Goal: Information Seeking & Learning: Find contact information

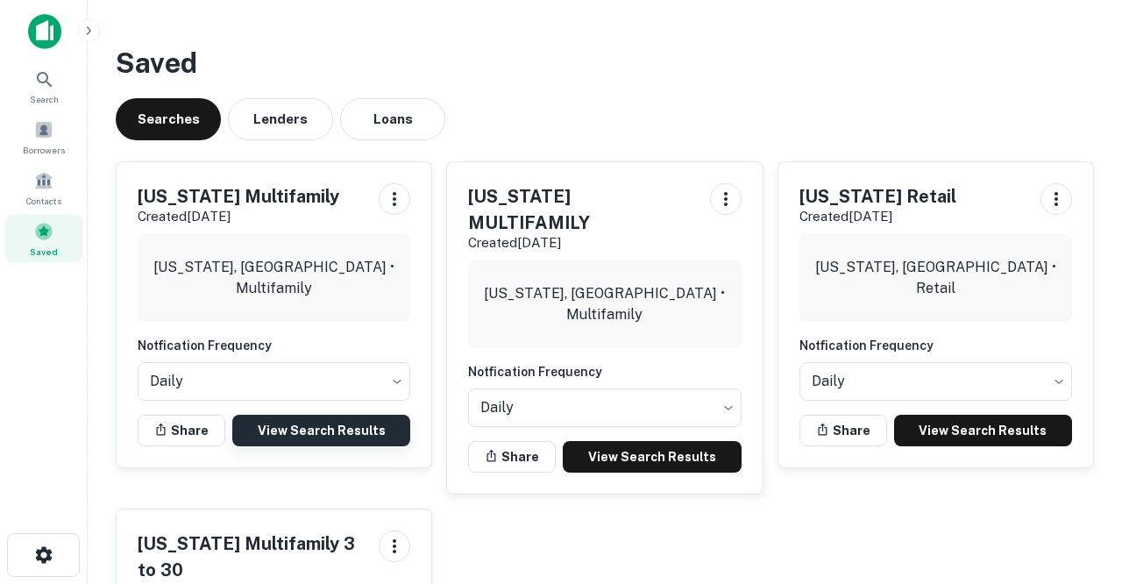
click at [354, 432] on link "View Search Results" at bounding box center [321, 431] width 178 height 32
click at [317, 430] on link "View Search Results" at bounding box center [321, 431] width 178 height 32
click at [288, 423] on link "View Search Results" at bounding box center [321, 431] width 178 height 32
click at [380, 428] on link "View Search Results" at bounding box center [321, 431] width 178 height 32
click at [302, 424] on link "View Search Results" at bounding box center [321, 431] width 178 height 32
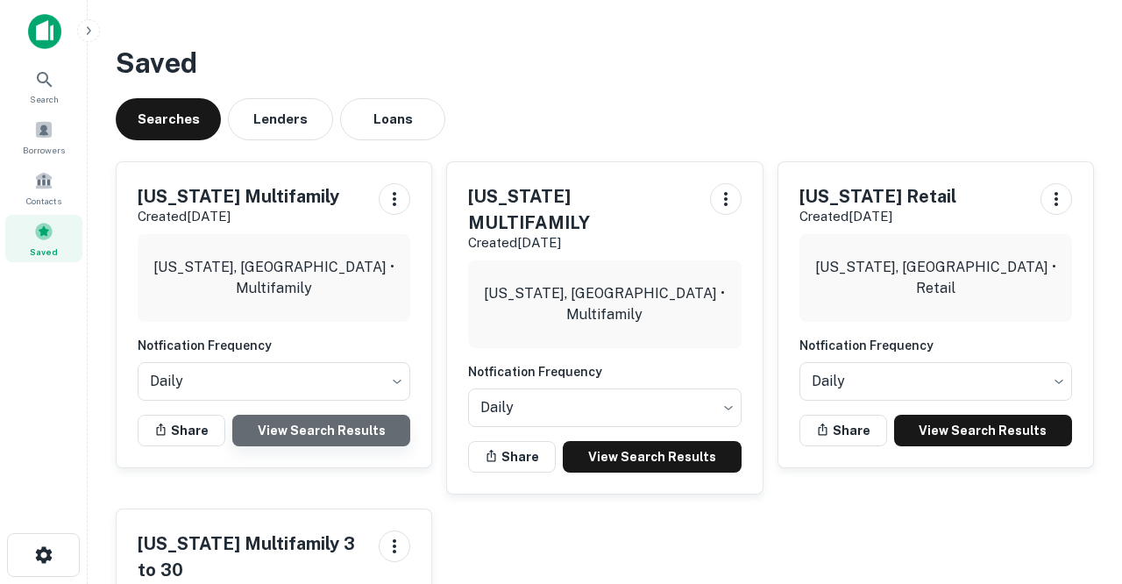
click at [332, 426] on link "View Search Results" at bounding box center [321, 431] width 178 height 32
click at [313, 423] on link "View Search Results" at bounding box center [321, 431] width 178 height 32
click at [351, 435] on link "View Search Results" at bounding box center [321, 431] width 178 height 32
click at [288, 417] on link "View Search Results" at bounding box center [321, 431] width 178 height 32
click at [276, 426] on link "View Search Results" at bounding box center [321, 431] width 178 height 32
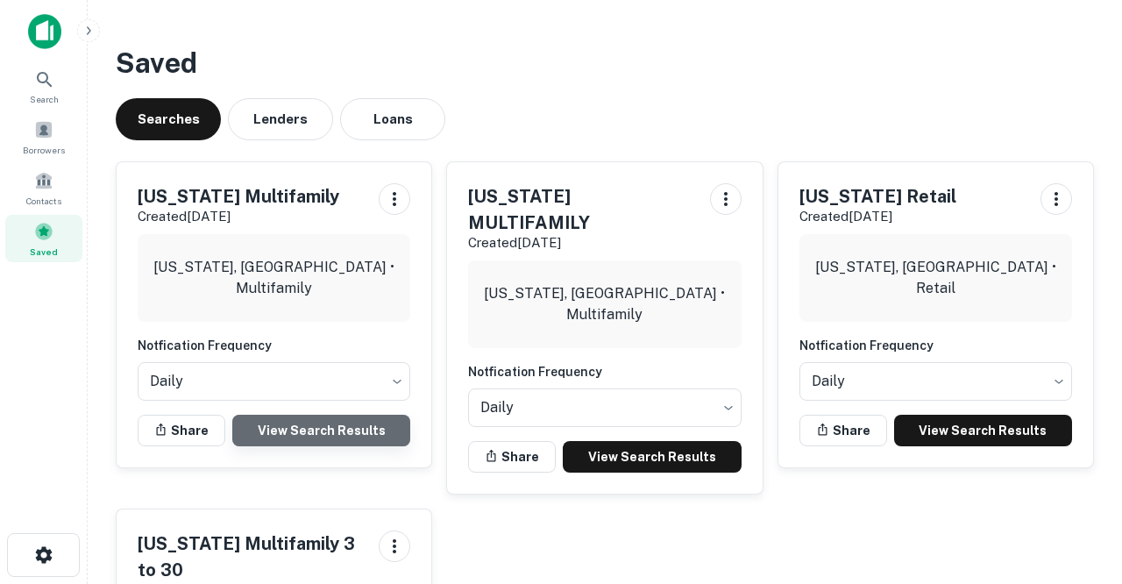
click at [294, 422] on link "View Search Results" at bounding box center [321, 431] width 178 height 32
click at [349, 435] on link "View Search Results" at bounding box center [321, 431] width 178 height 32
click at [310, 427] on link "View Search Results" at bounding box center [321, 431] width 178 height 32
click at [282, 429] on link "View Search Results" at bounding box center [321, 431] width 178 height 32
click at [300, 425] on link "View Search Results" at bounding box center [321, 431] width 178 height 32
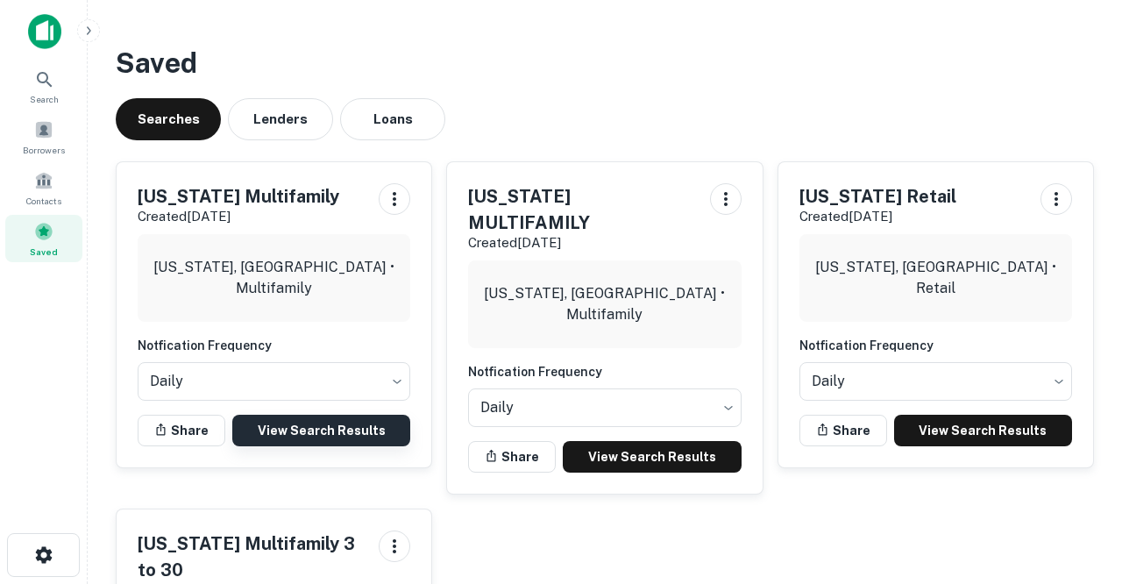
click at [339, 425] on link "View Search Results" at bounding box center [321, 431] width 178 height 32
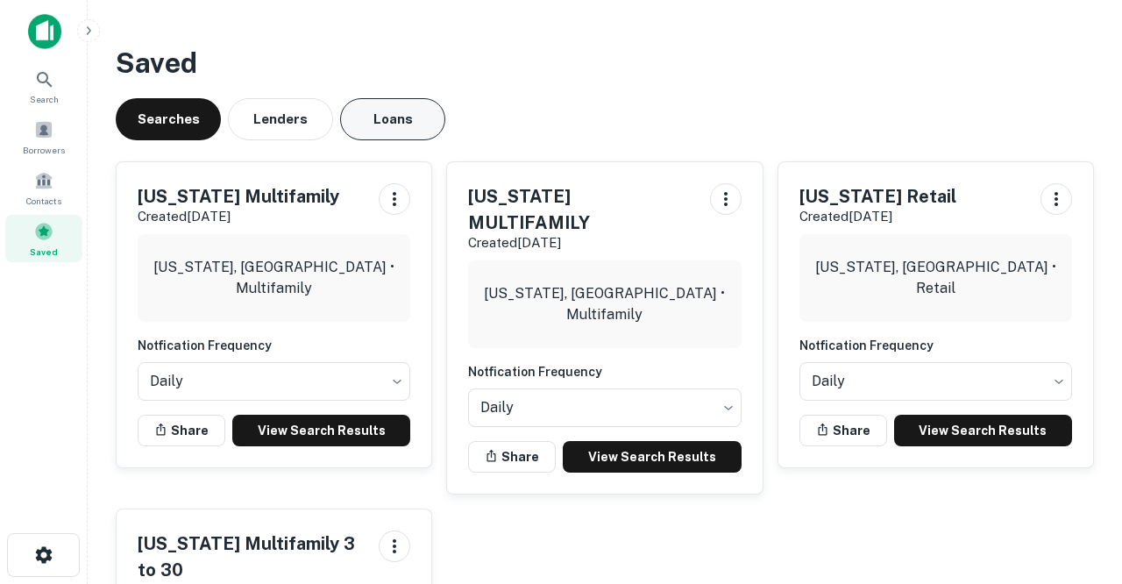
click at [409, 131] on button "Loans" at bounding box center [392, 119] width 105 height 42
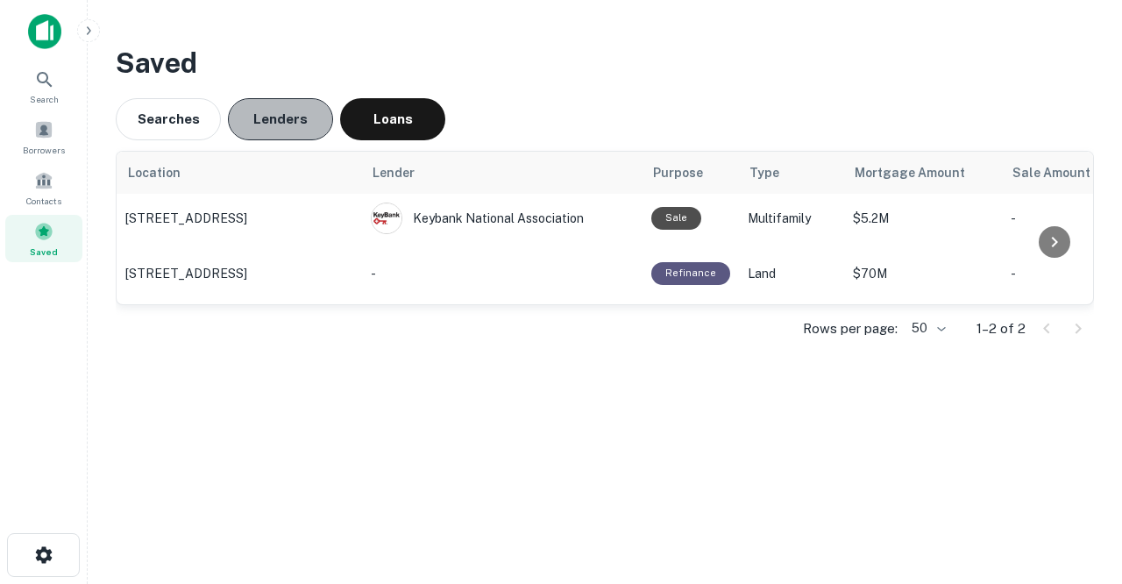
click at [294, 121] on button "Lenders" at bounding box center [280, 119] width 105 height 42
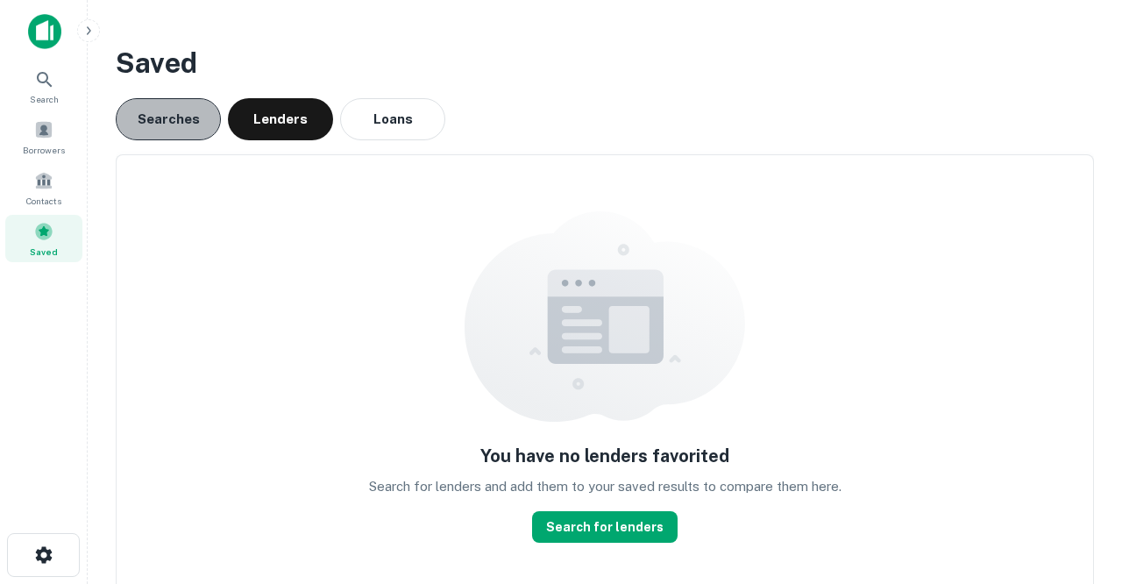
click at [144, 117] on button "Searches" at bounding box center [168, 119] width 105 height 42
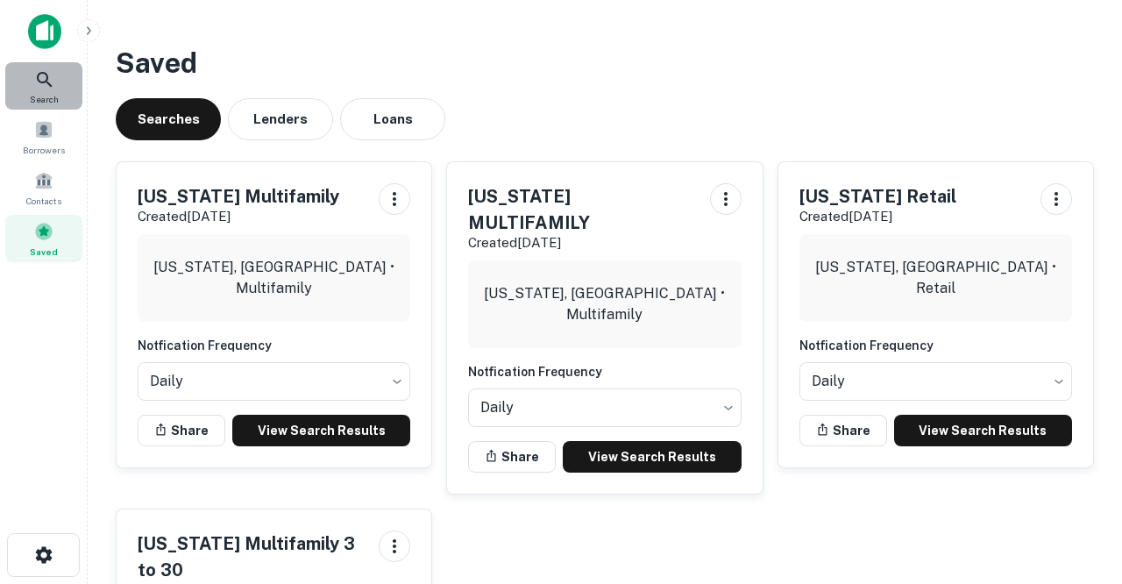
click at [42, 90] on div "Search" at bounding box center [43, 85] width 77 height 47
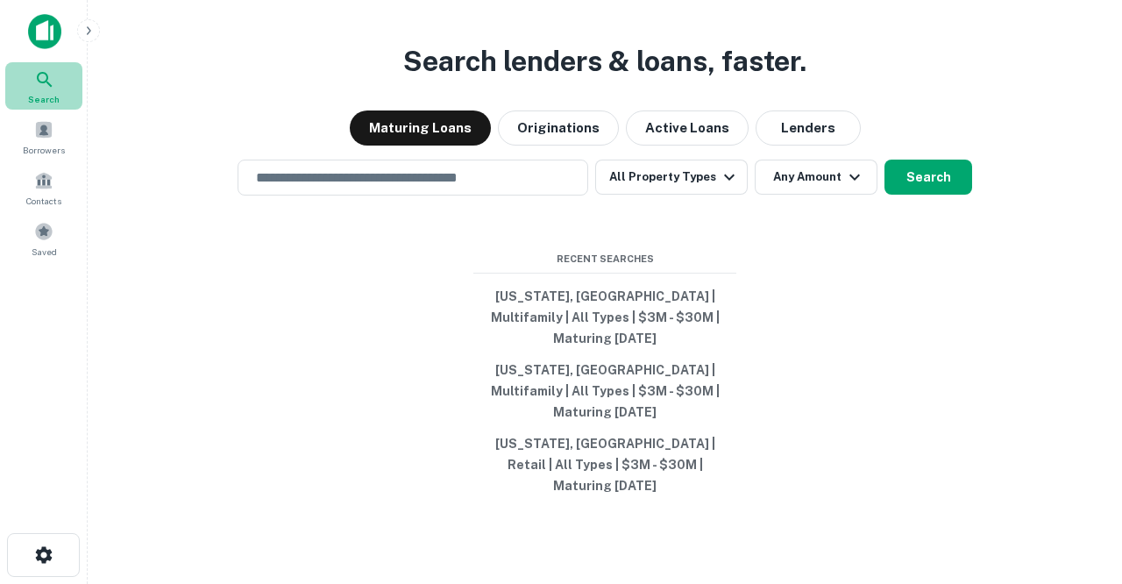
click at [43, 88] on icon at bounding box center [44, 79] width 21 height 21
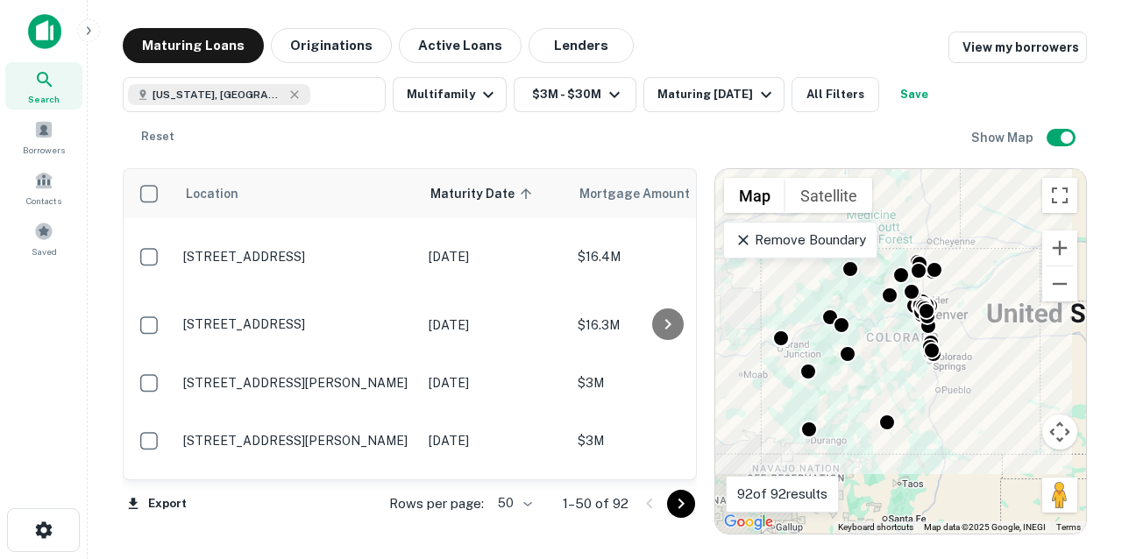
click at [532, 503] on body "Search Borrowers Contacts Saved Maturing Loans Originations Active Loans Lender…" at bounding box center [561, 279] width 1122 height 559
click at [519, 524] on li "100" at bounding box center [514, 523] width 51 height 32
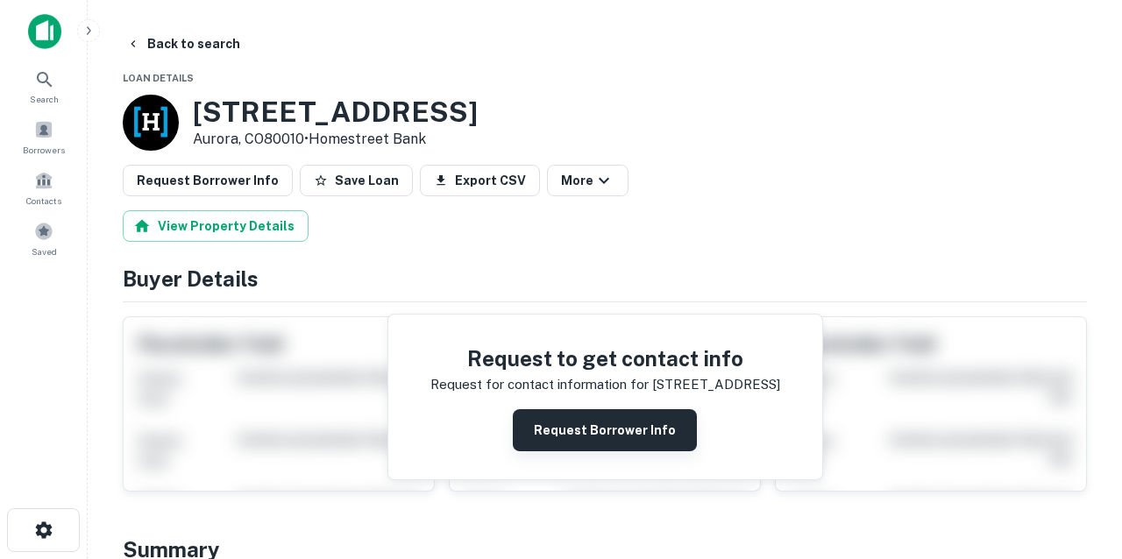
click at [585, 444] on button "Request Borrower Info" at bounding box center [605, 430] width 184 height 42
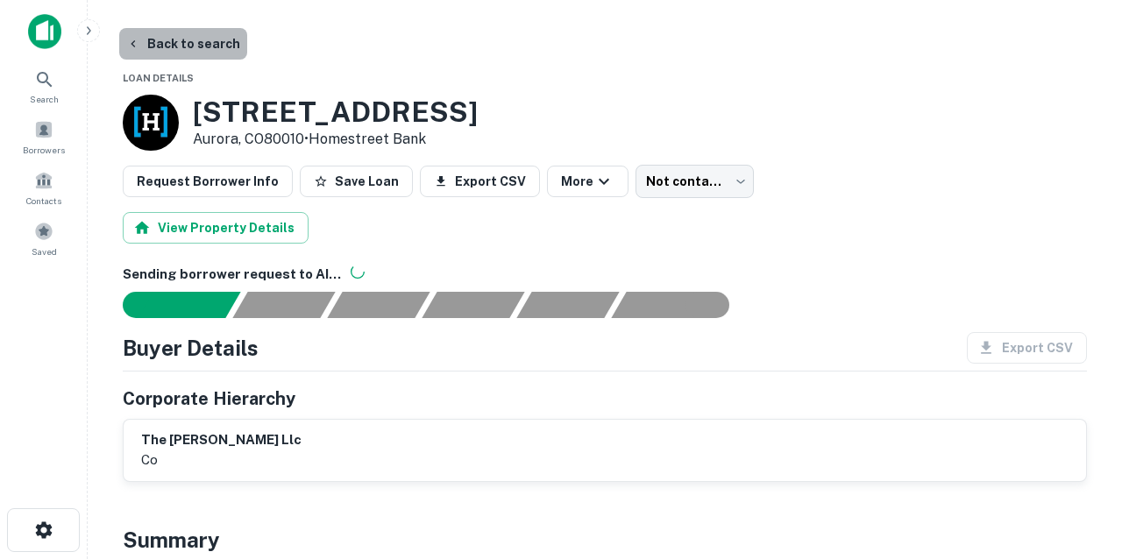
click at [190, 44] on button "Back to search" at bounding box center [183, 44] width 128 height 32
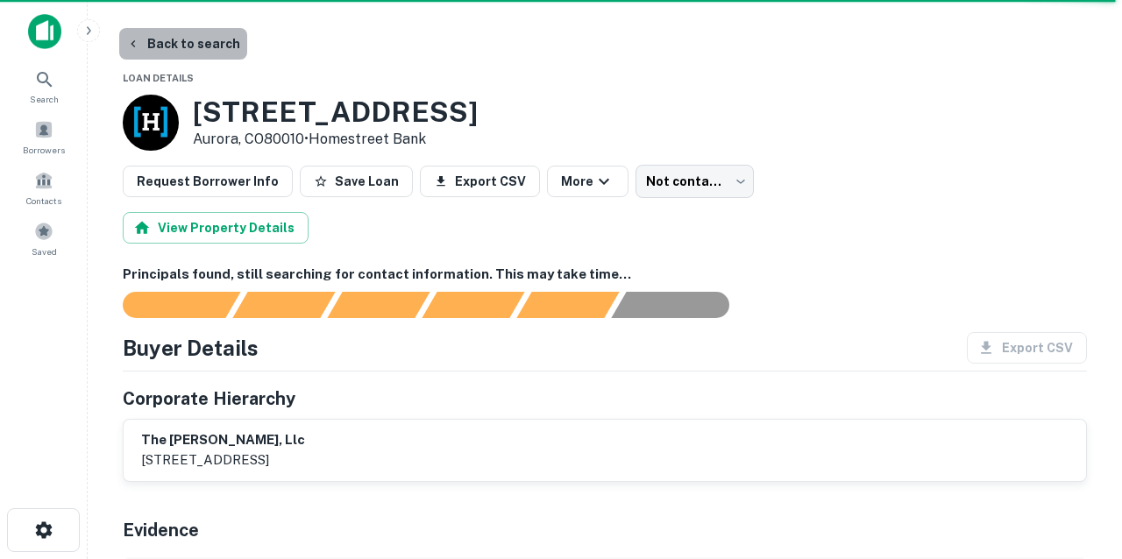
click at [214, 39] on button "Back to search" at bounding box center [183, 44] width 128 height 32
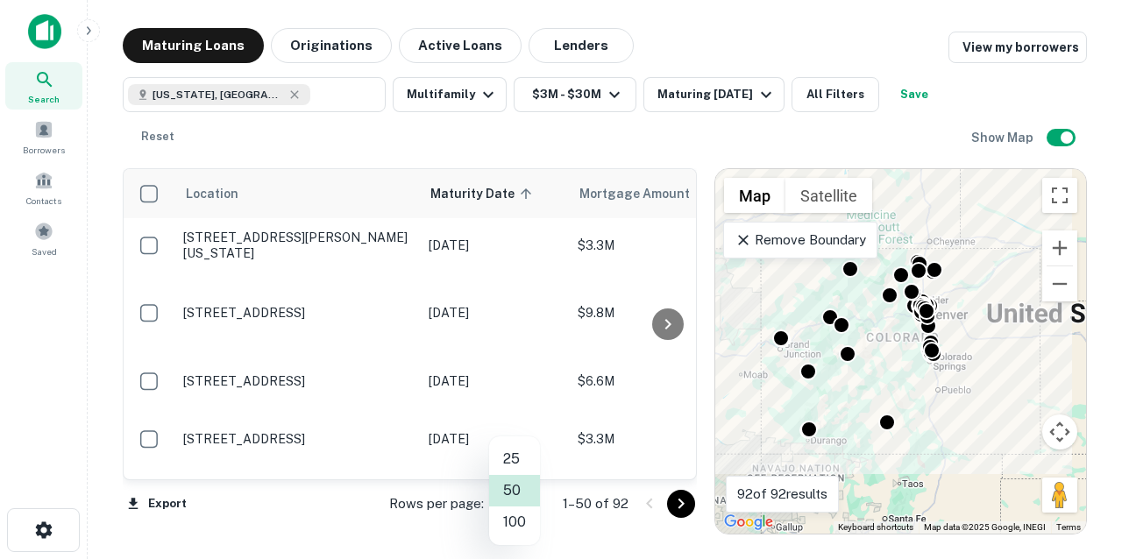
click at [525, 505] on body "Search Borrowers Contacts Saved Maturing Loans Originations Active Loans Lender…" at bounding box center [561, 279] width 1122 height 559
click at [520, 526] on li "100" at bounding box center [514, 523] width 51 height 32
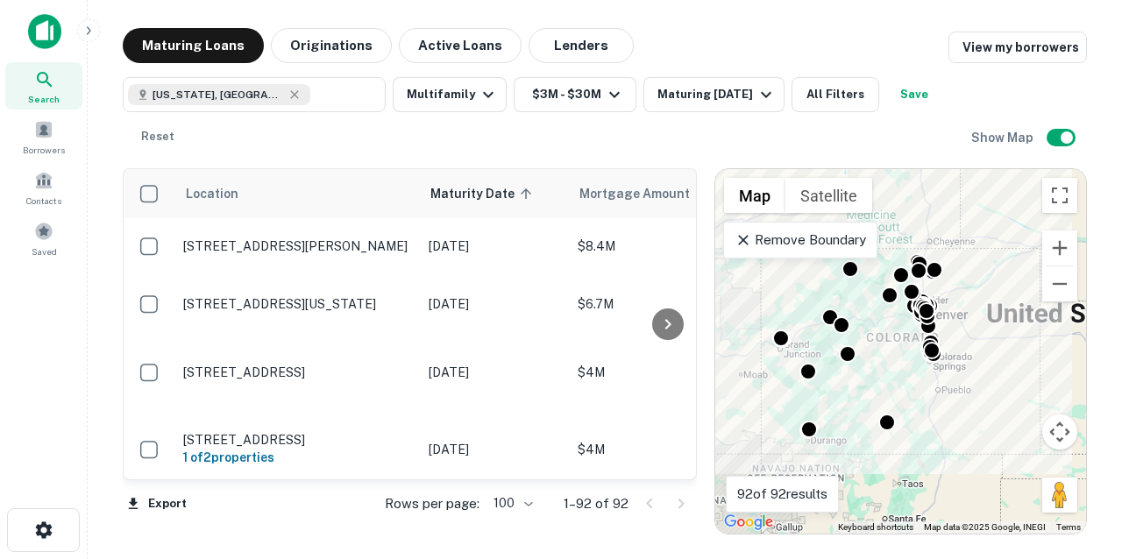
scroll to position [5272, 0]
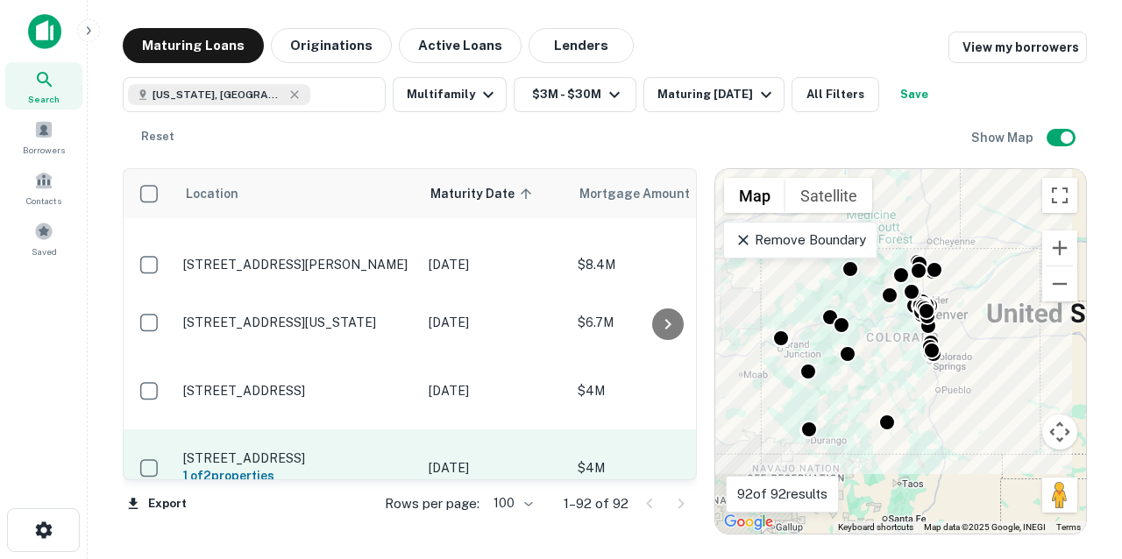
click at [357, 451] on p "[STREET_ADDRESS]" at bounding box center [297, 459] width 228 height 16
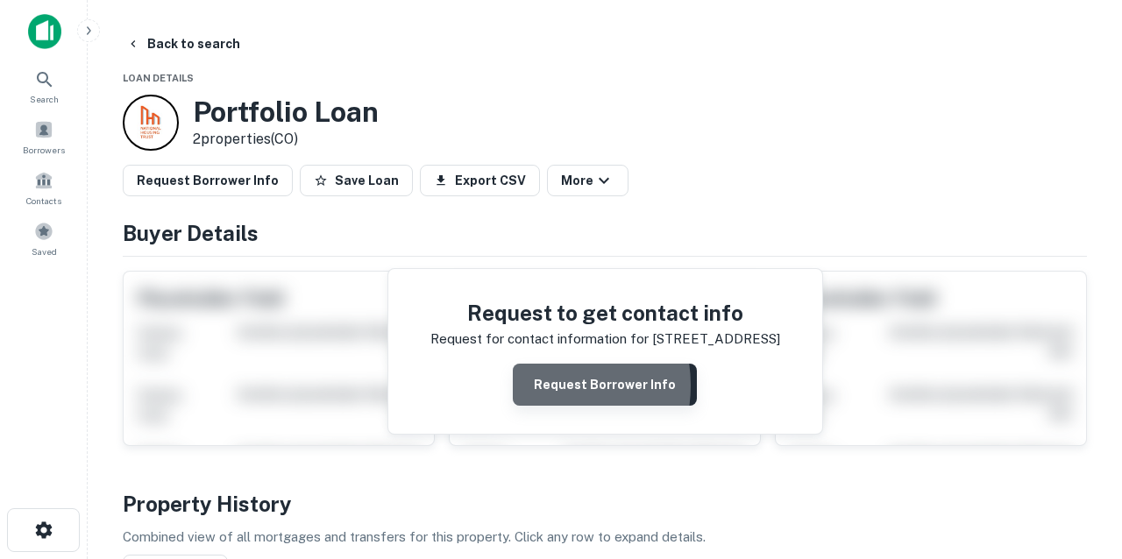
click at [538, 385] on button "Request Borrower Info" at bounding box center [605, 385] width 184 height 42
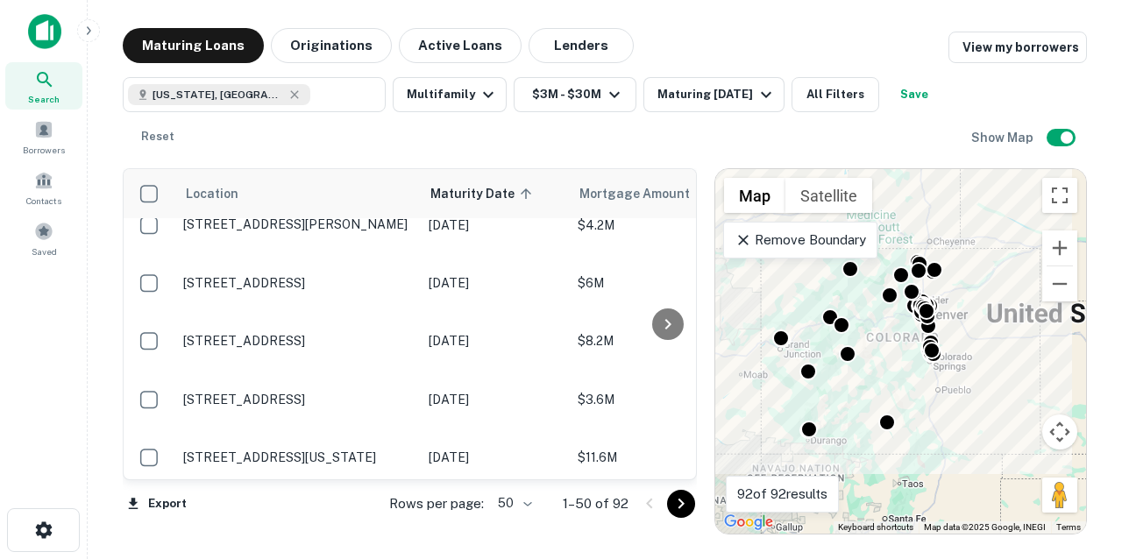
scroll to position [1707, 0]
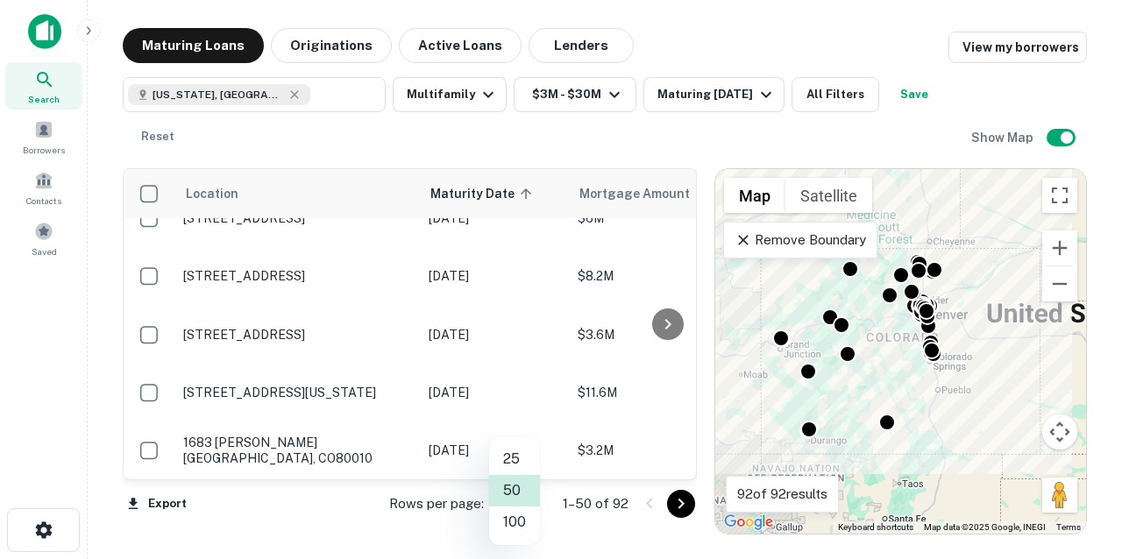
click at [529, 504] on body "Search Borrowers Contacts Saved Maturing Loans Originations Active Loans Lender…" at bounding box center [561, 279] width 1122 height 559
click at [518, 522] on li "100" at bounding box center [514, 523] width 51 height 32
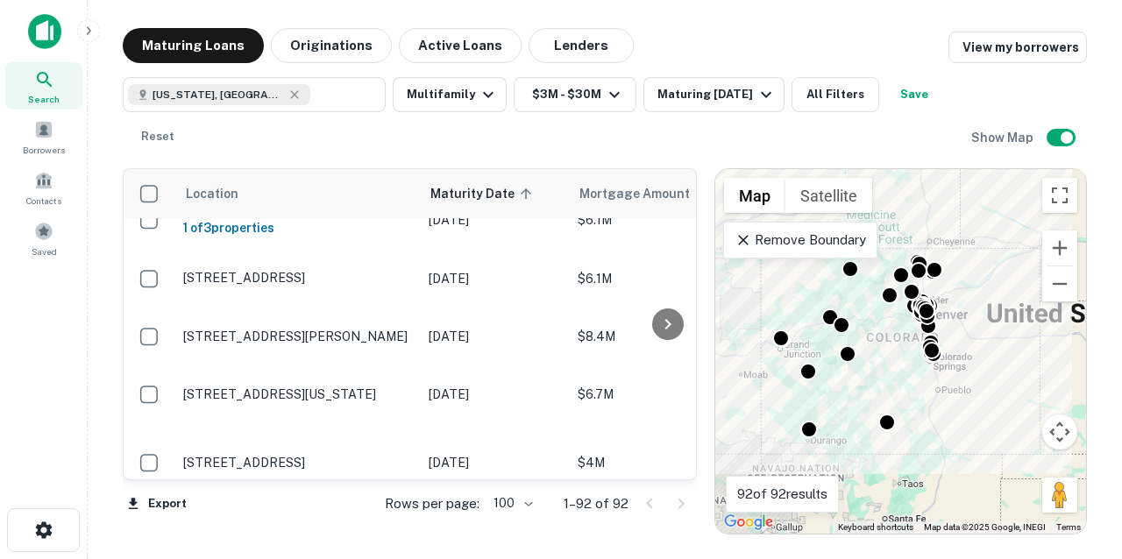
scroll to position [5183, 0]
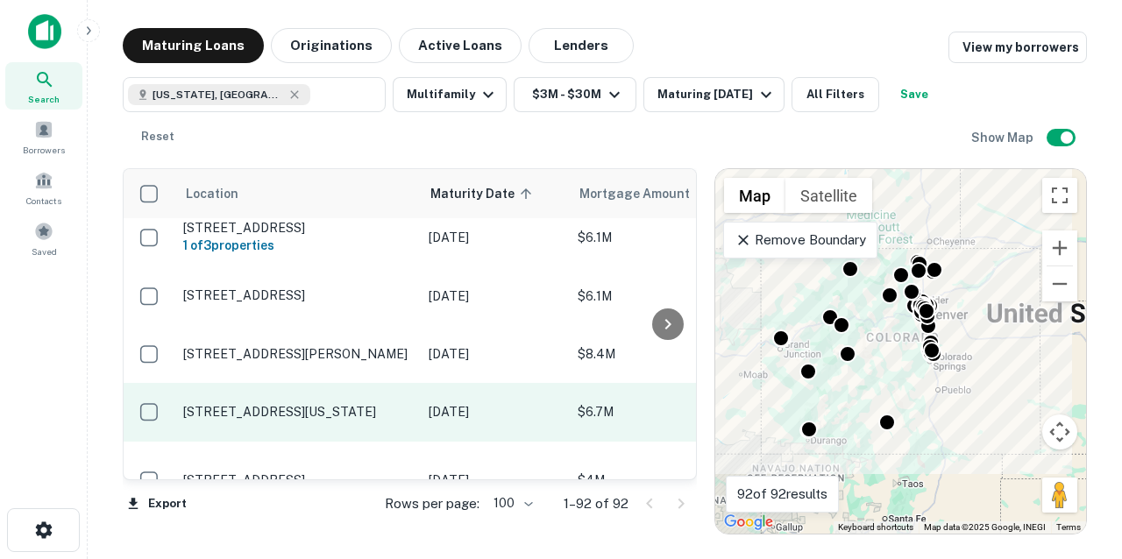
click at [360, 404] on p "700 N Pennsylvania St Denver, CO80203" at bounding box center [297, 412] width 228 height 16
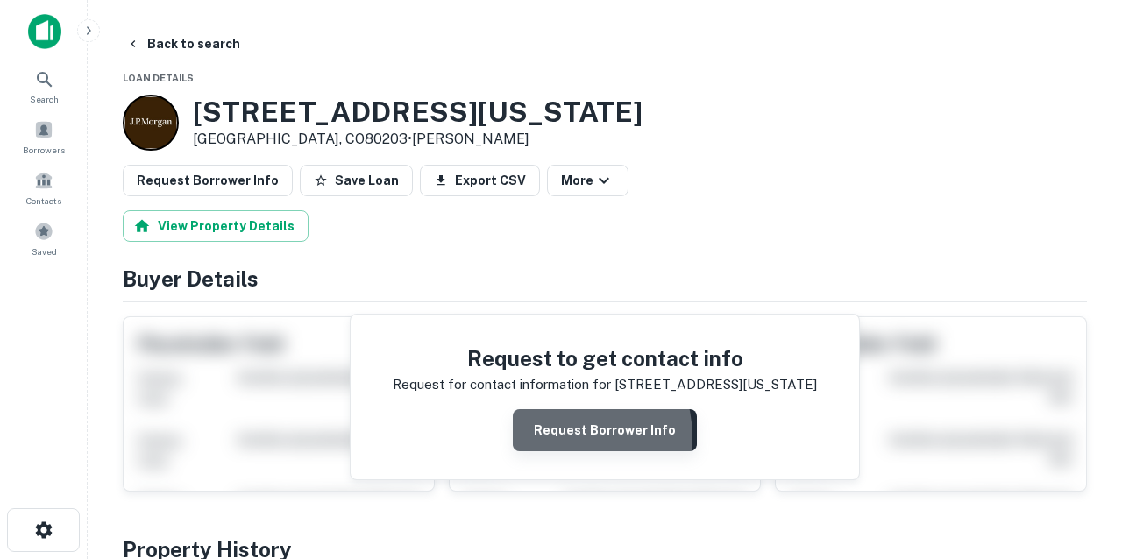
click at [566, 437] on button "Request Borrower Info" at bounding box center [605, 430] width 184 height 42
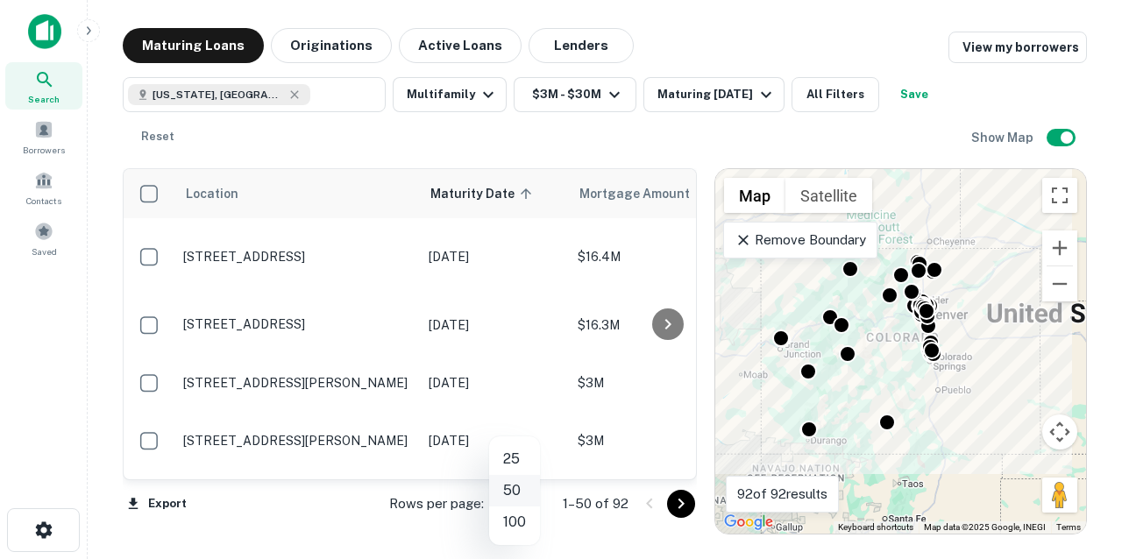
click at [530, 506] on body "Search Borrowers Contacts Saved Maturing Loans Originations Active Loans Lender…" at bounding box center [561, 279] width 1122 height 559
click at [515, 527] on li "100" at bounding box center [514, 523] width 51 height 32
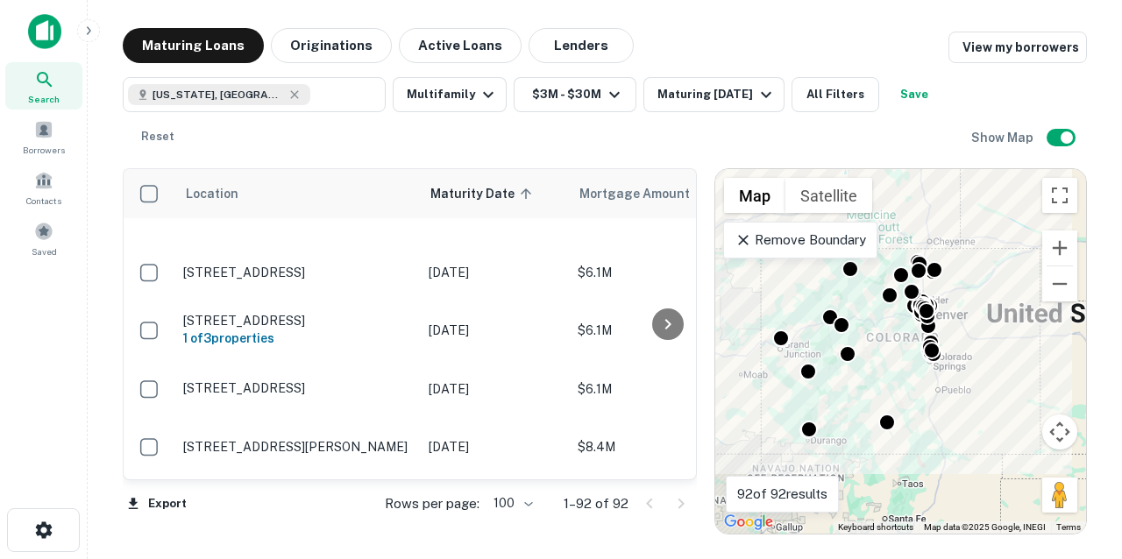
scroll to position [5082, 0]
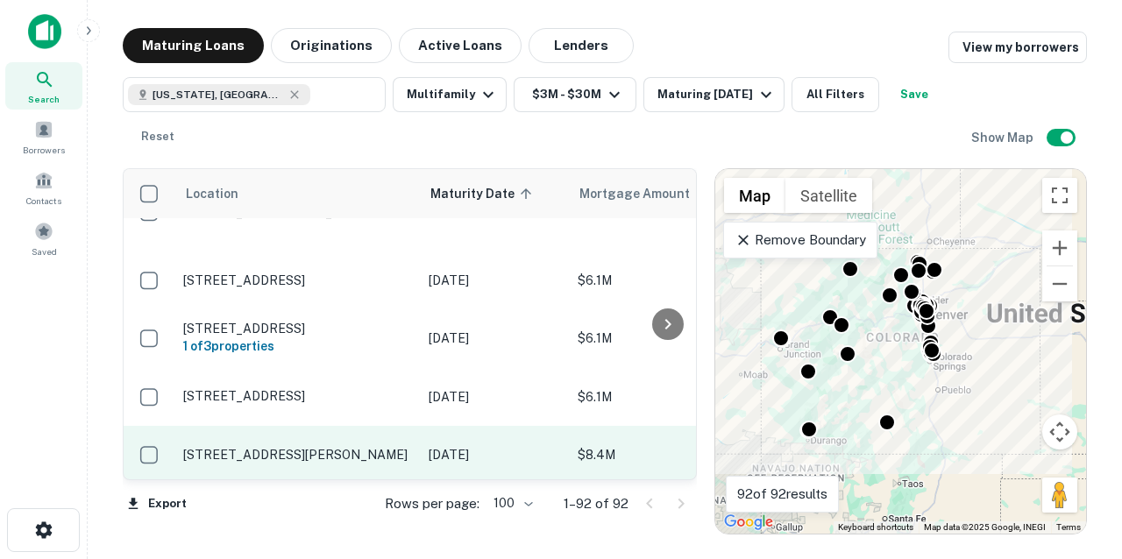
click at [386, 426] on td "[STREET_ADDRESS][PERSON_NAME]" at bounding box center [296, 455] width 245 height 58
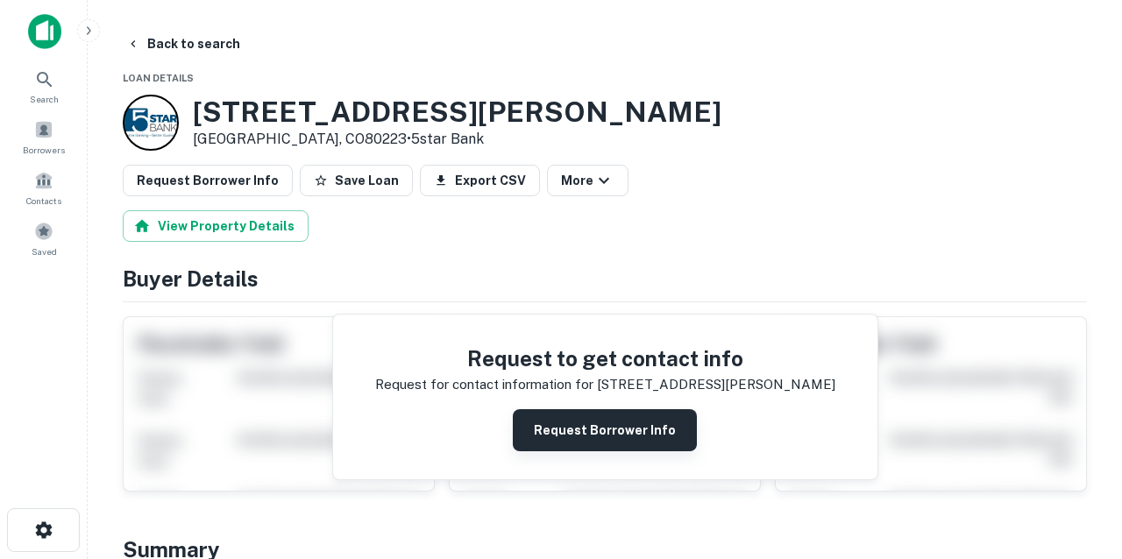
click at [552, 426] on button "Request Borrower Info" at bounding box center [605, 430] width 184 height 42
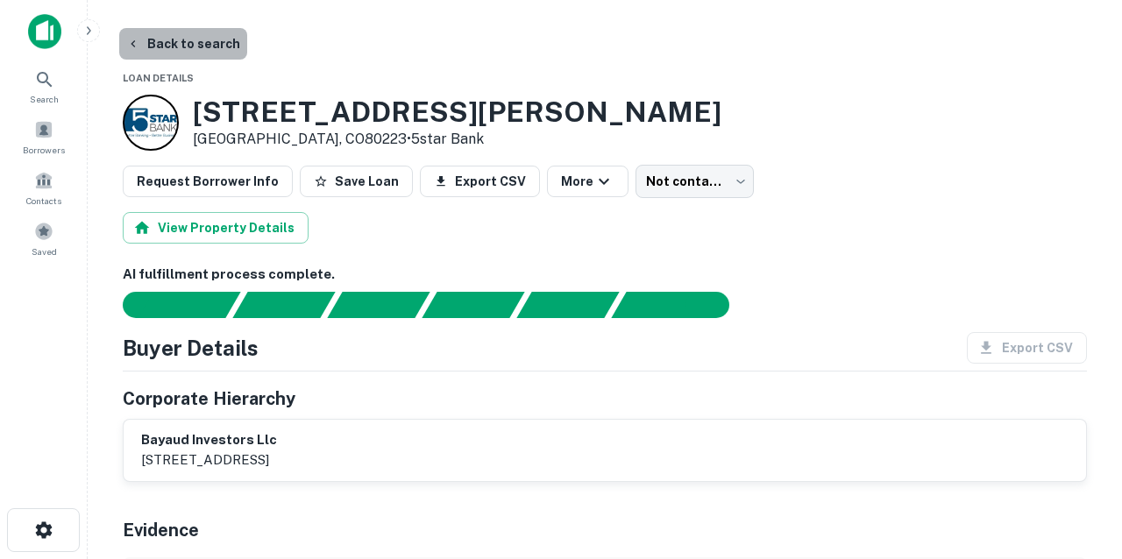
click at [200, 45] on button "Back to search" at bounding box center [183, 44] width 128 height 32
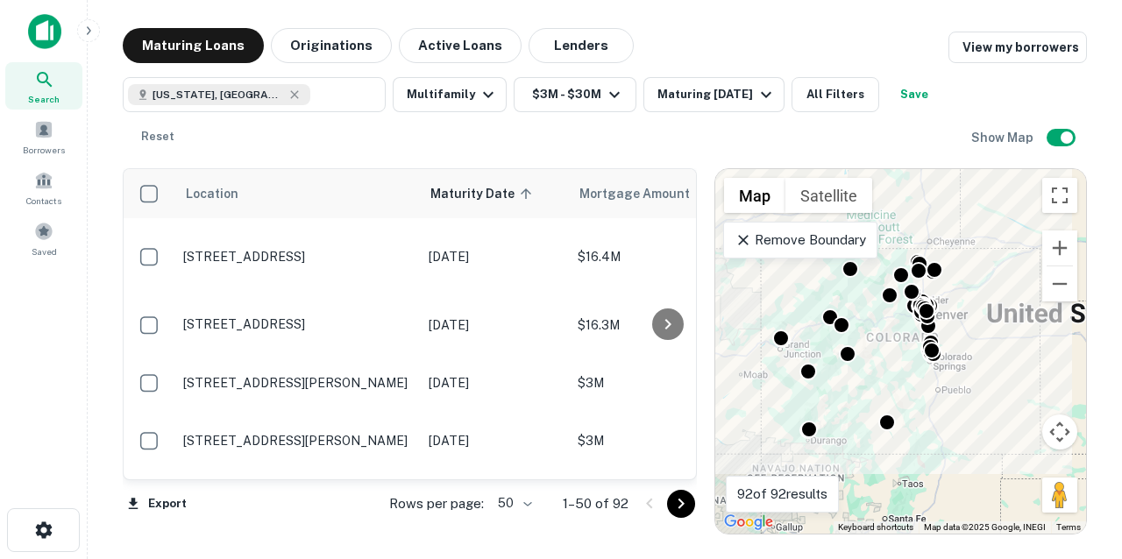
click at [529, 502] on body "Search Borrowers Contacts Saved Maturing Loans Originations Active Loans Lender…" at bounding box center [561, 279] width 1122 height 559
click at [518, 521] on li "100" at bounding box center [514, 523] width 51 height 32
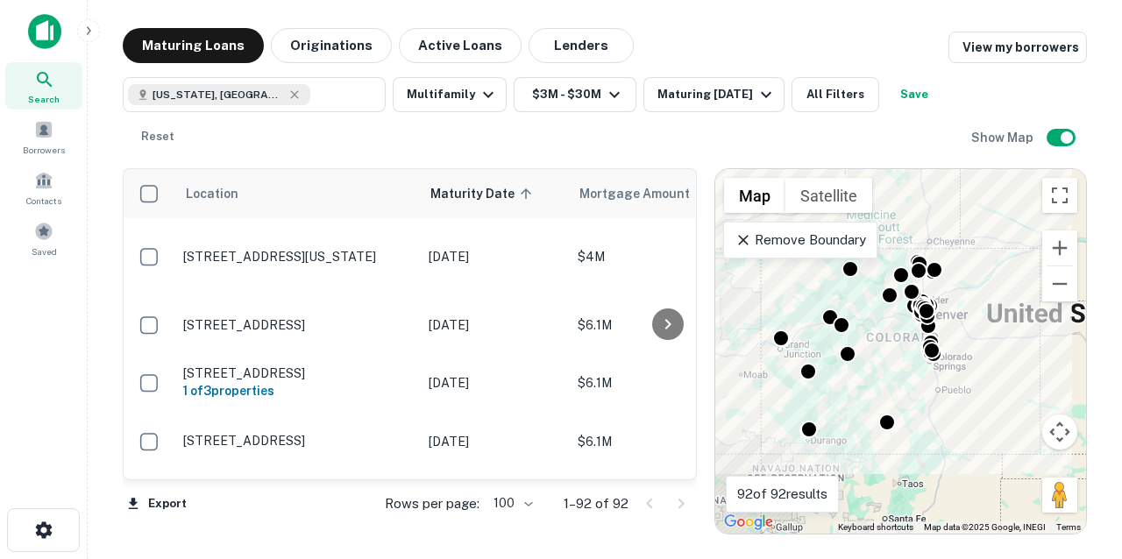
scroll to position [5027, 0]
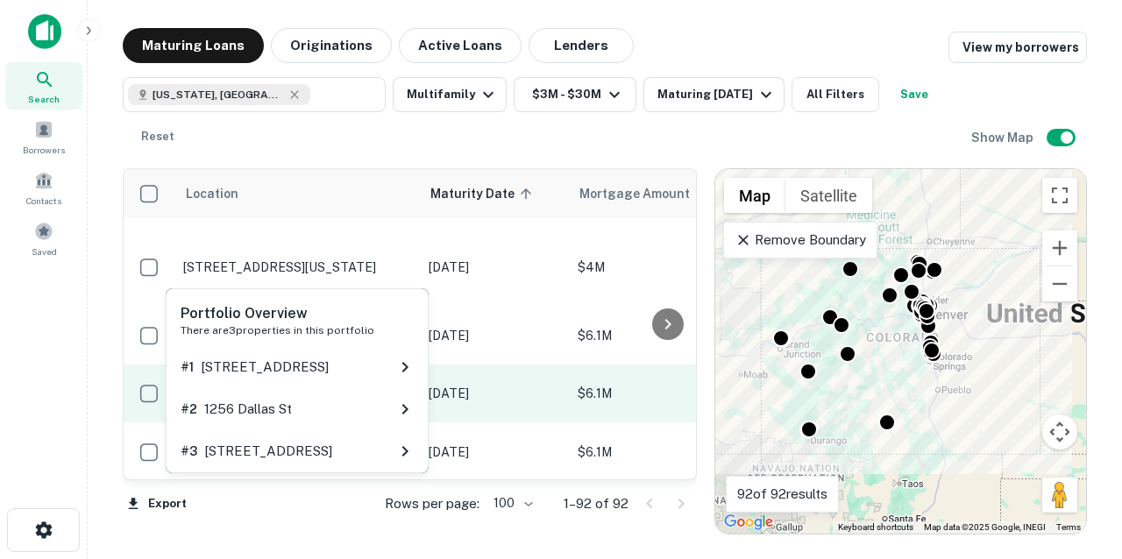
click at [307, 392] on h6 "1 of 3 properties" at bounding box center [297, 401] width 228 height 19
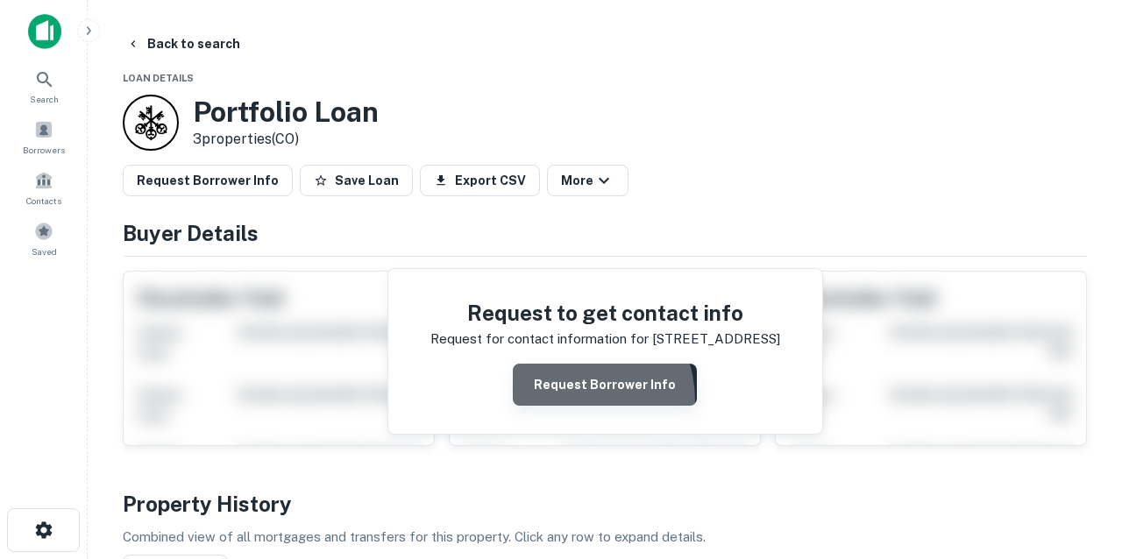
click at [568, 401] on button "Request Borrower Info" at bounding box center [605, 385] width 184 height 42
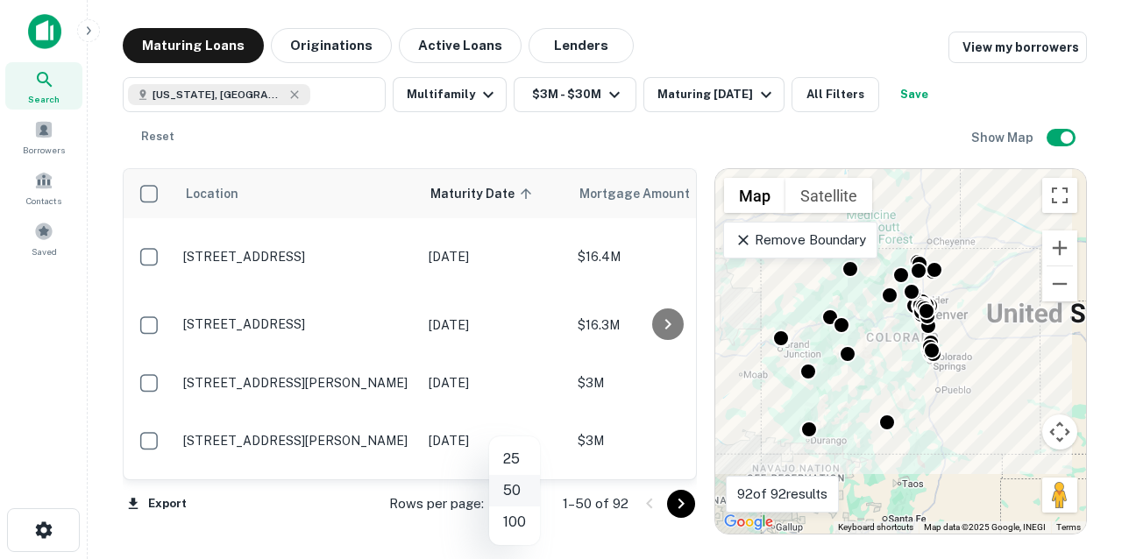
click at [529, 502] on body "Search Borrowers Contacts Saved Maturing Loans Originations Active Loans Lender…" at bounding box center [561, 279] width 1122 height 559
click at [514, 529] on li "100" at bounding box center [514, 523] width 51 height 32
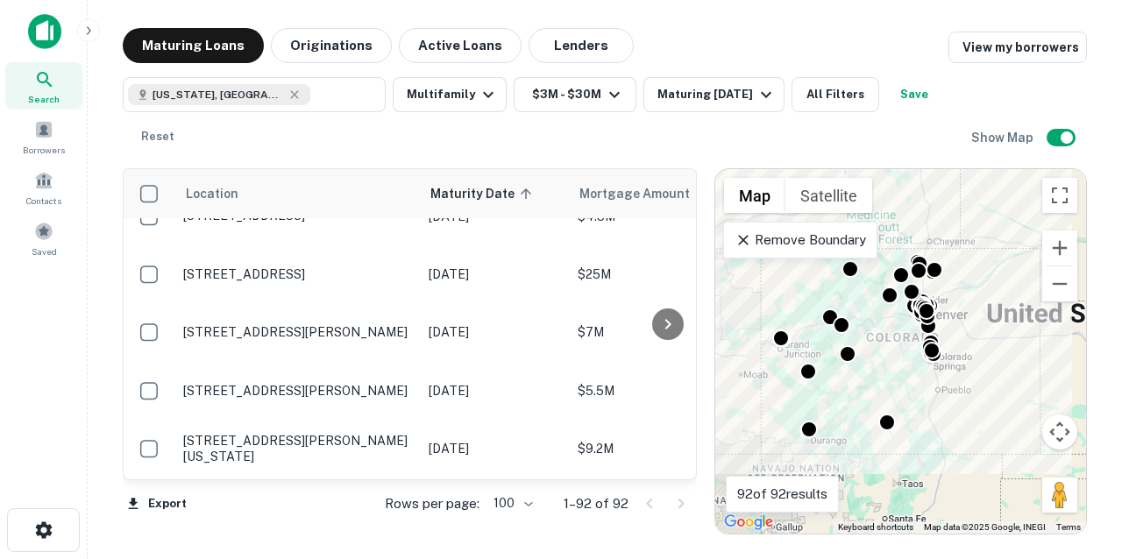
scroll to position [4767, 0]
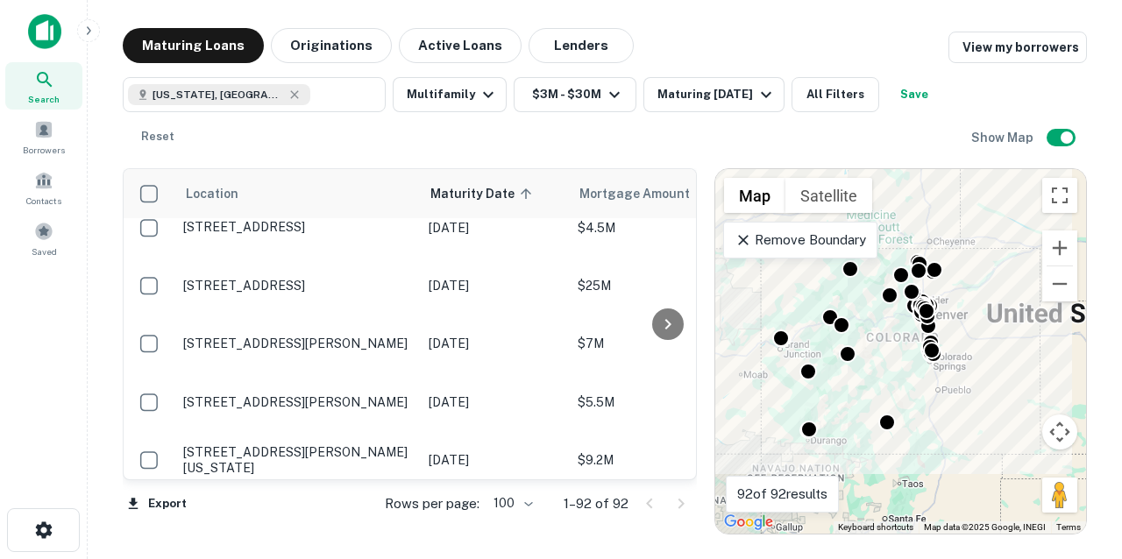
click at [365, 520] on p "[STREET_ADDRESS][US_STATE]" at bounding box center [297, 528] width 228 height 16
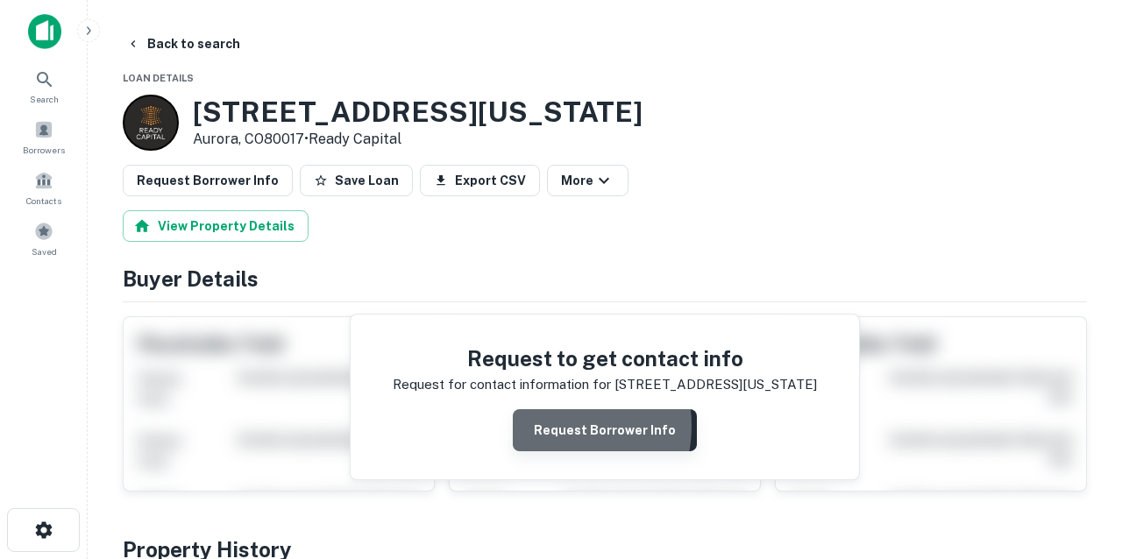
click at [554, 425] on button "Request Borrower Info" at bounding box center [605, 430] width 184 height 42
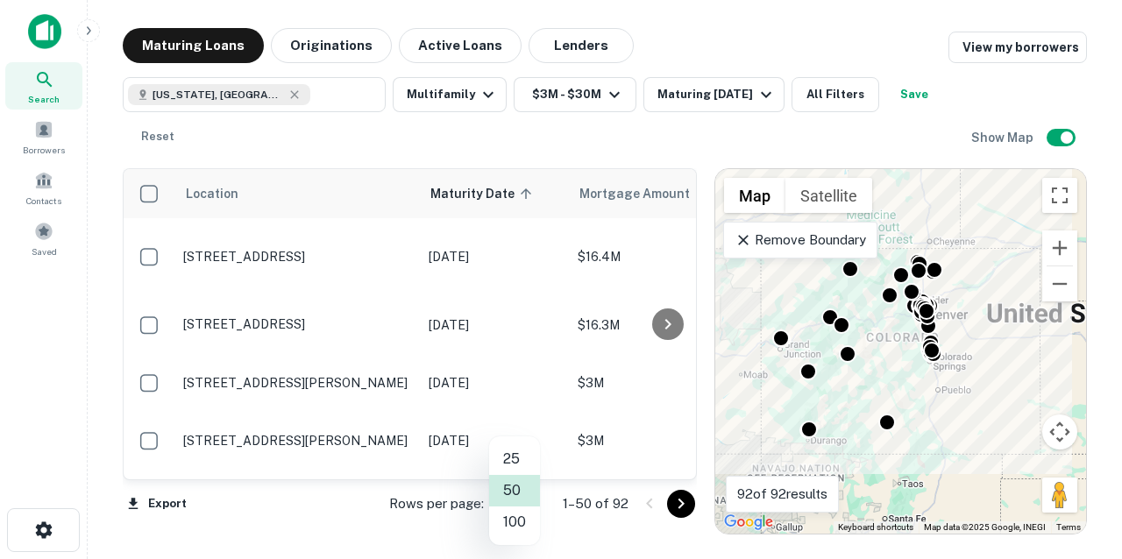
click at [529, 506] on body "Search Borrowers Contacts Saved Maturing Loans Originations Active Loans Lender…" at bounding box center [561, 279] width 1122 height 559
click at [512, 527] on li "100" at bounding box center [514, 523] width 51 height 32
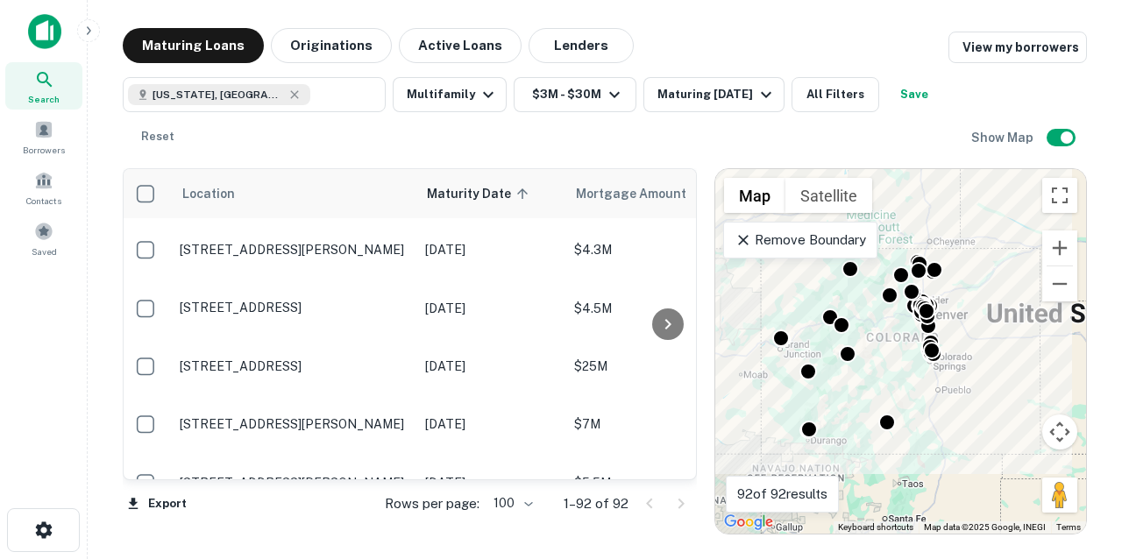
scroll to position [4686, 3]
click at [341, 525] on p "[STREET_ADDRESS][PERSON_NAME][US_STATE]" at bounding box center [295, 541] width 228 height 32
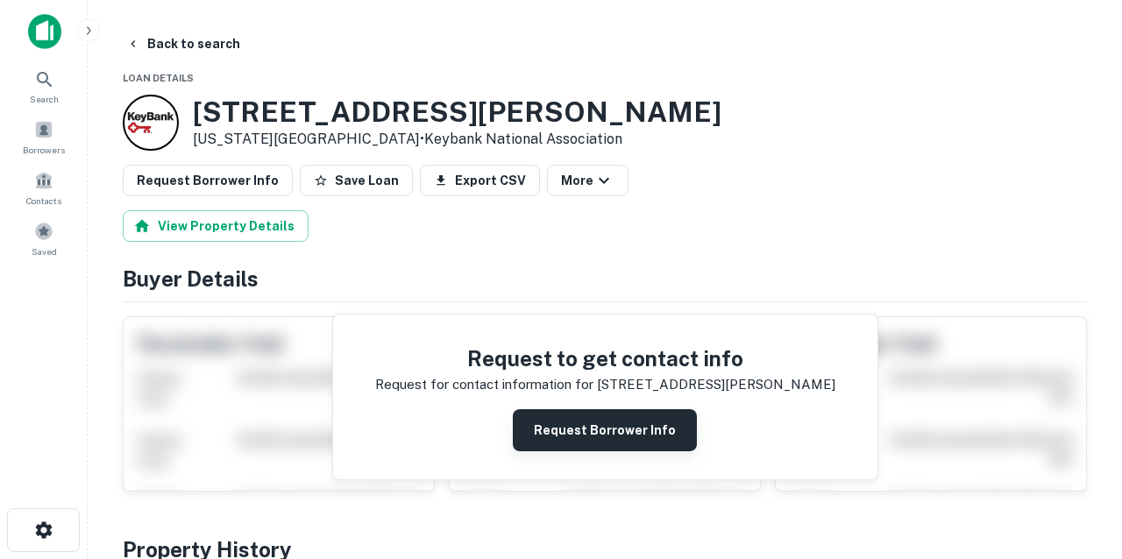
click at [586, 431] on button "Request Borrower Info" at bounding box center [605, 430] width 184 height 42
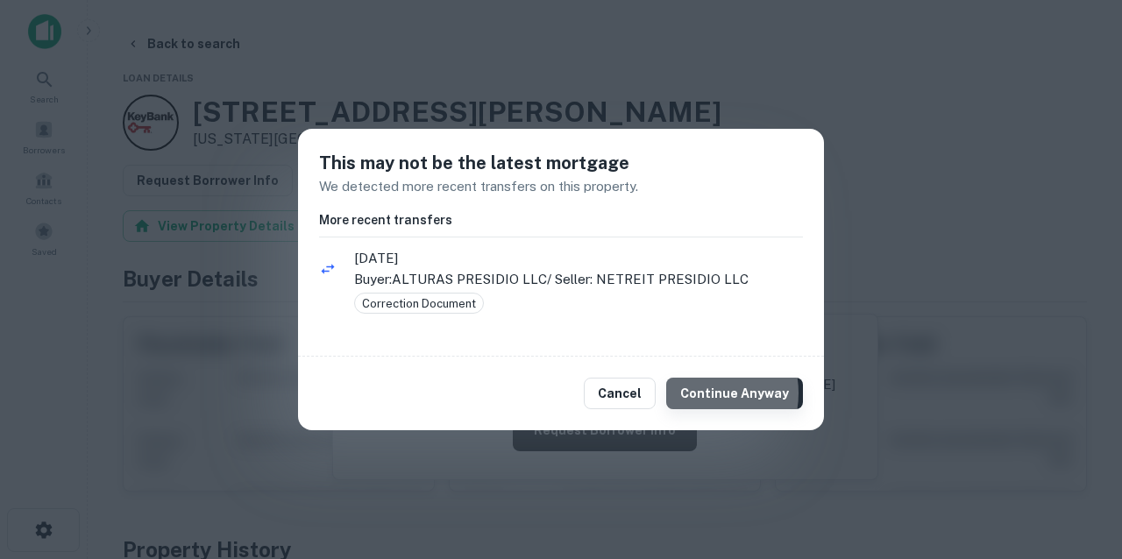
click at [703, 392] on button "Continue Anyway" at bounding box center [734, 394] width 137 height 32
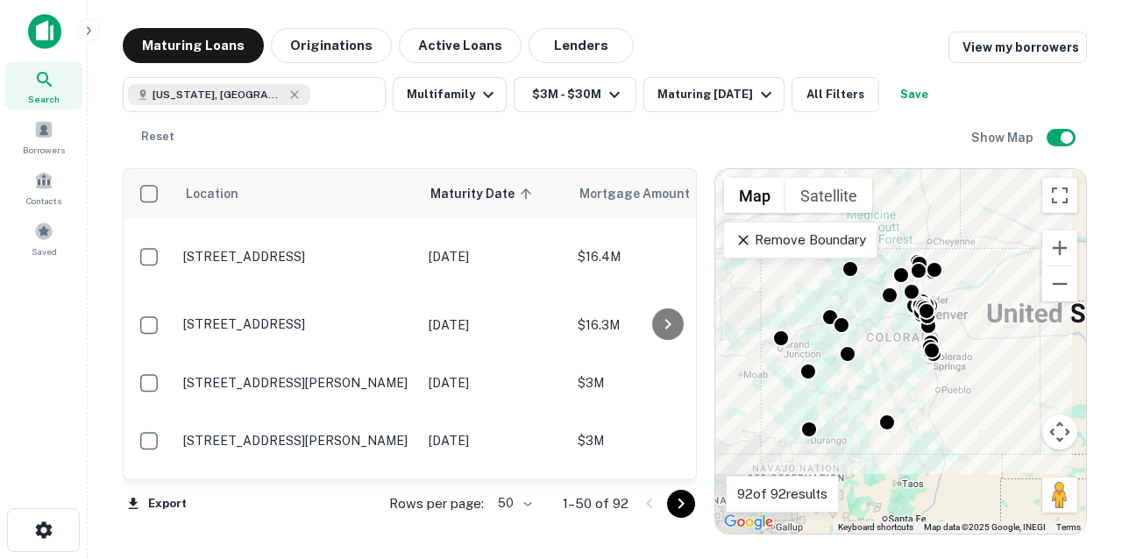
click at [529, 503] on body "Search Borrowers Contacts Saved Maturing Loans Originations Active Loans Lender…" at bounding box center [561, 279] width 1122 height 559
click at [511, 527] on li "100" at bounding box center [514, 523] width 51 height 32
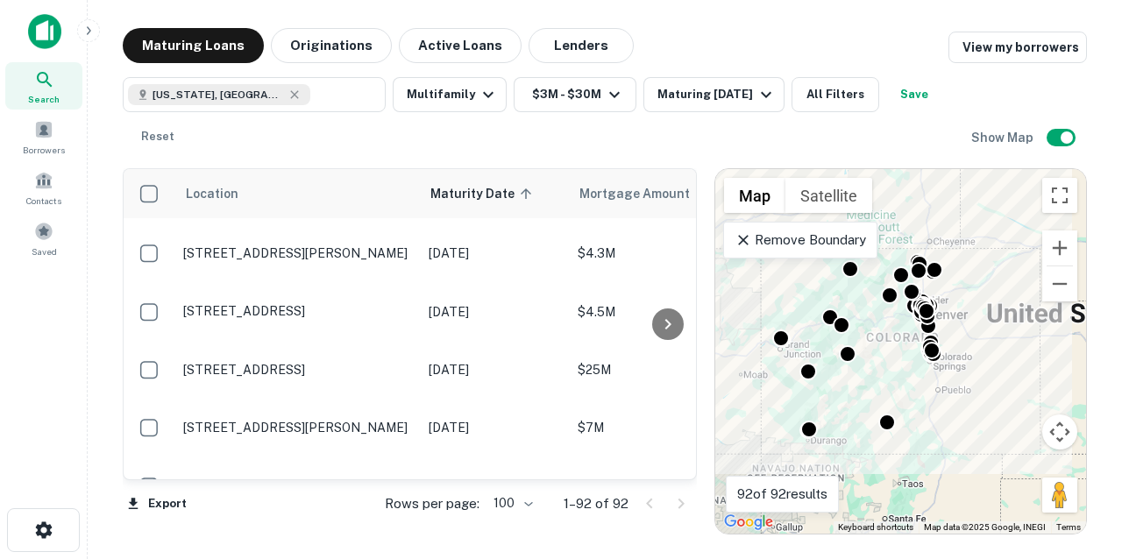
scroll to position [4680, 0]
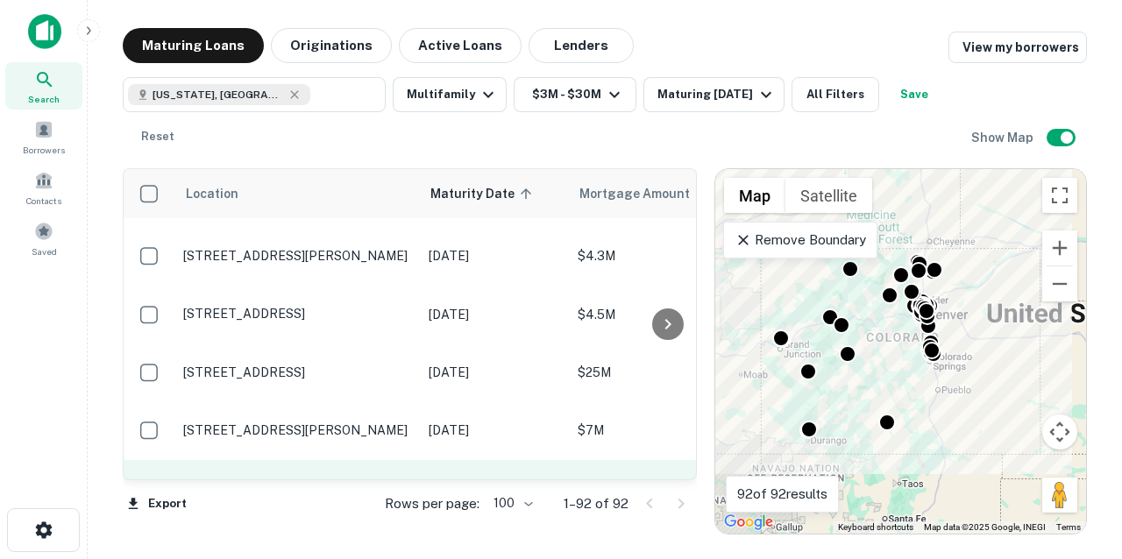
click at [374, 481] on p "[STREET_ADDRESS][PERSON_NAME]" at bounding box center [297, 489] width 228 height 16
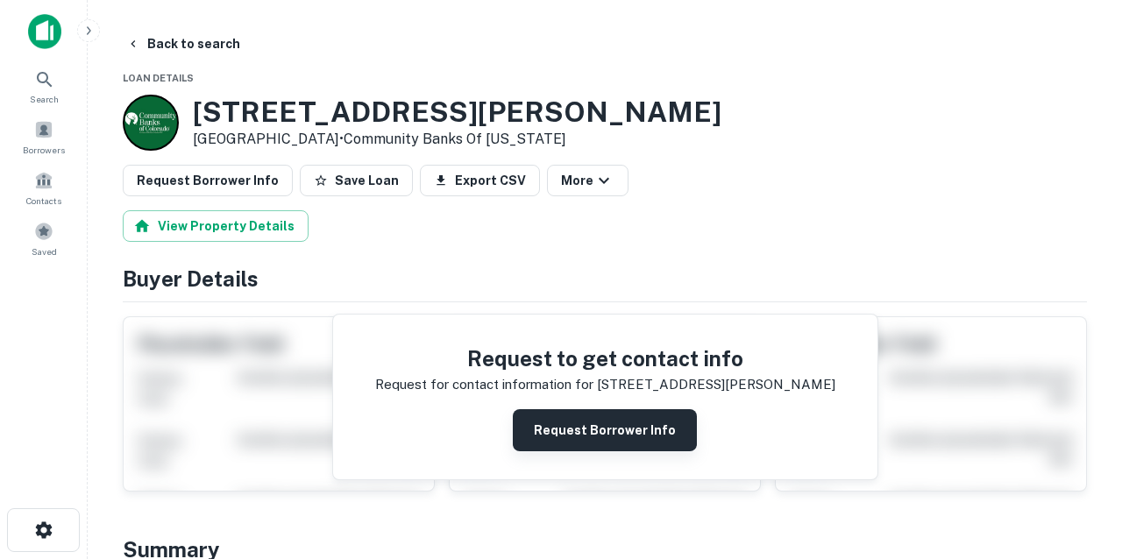
click at [539, 423] on button "Request Borrower Info" at bounding box center [605, 430] width 184 height 42
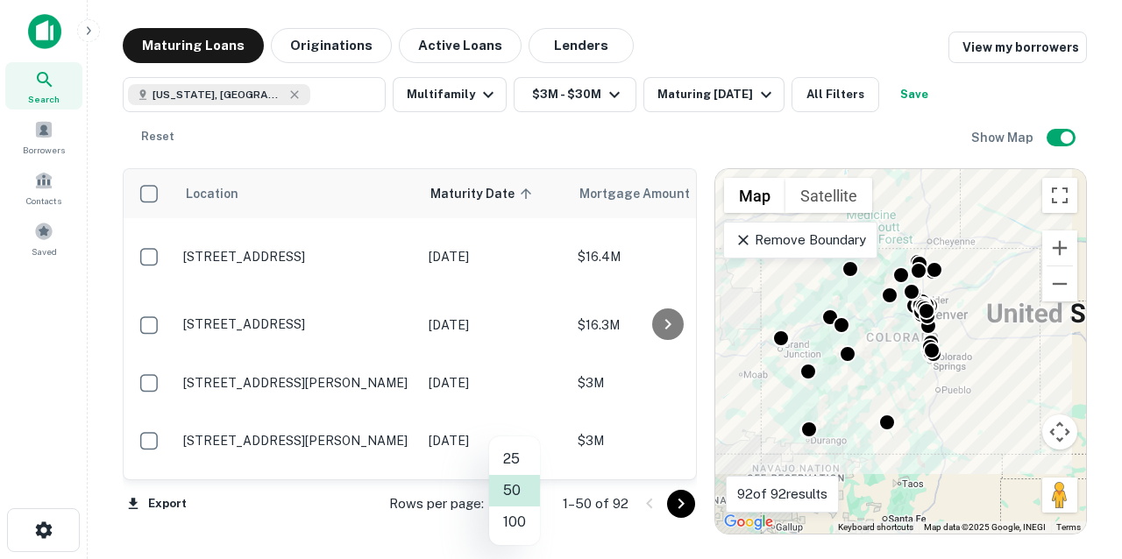
click at [527, 506] on body "Search Borrowers Contacts Saved Maturing Loans Originations Active Loans Lender…" at bounding box center [561, 279] width 1122 height 559
click at [512, 527] on li "100" at bounding box center [514, 523] width 51 height 32
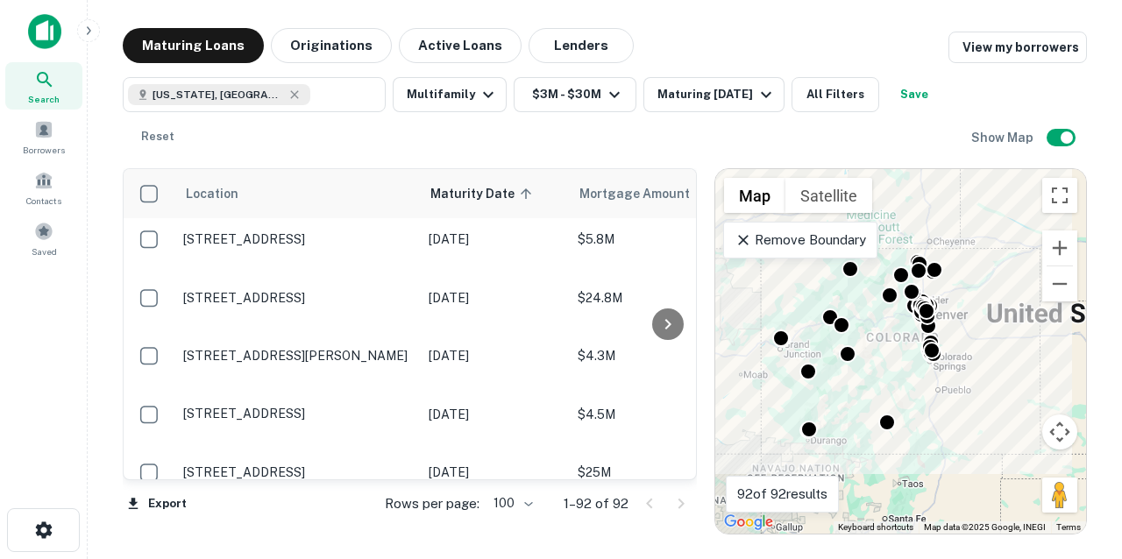
scroll to position [4573, 0]
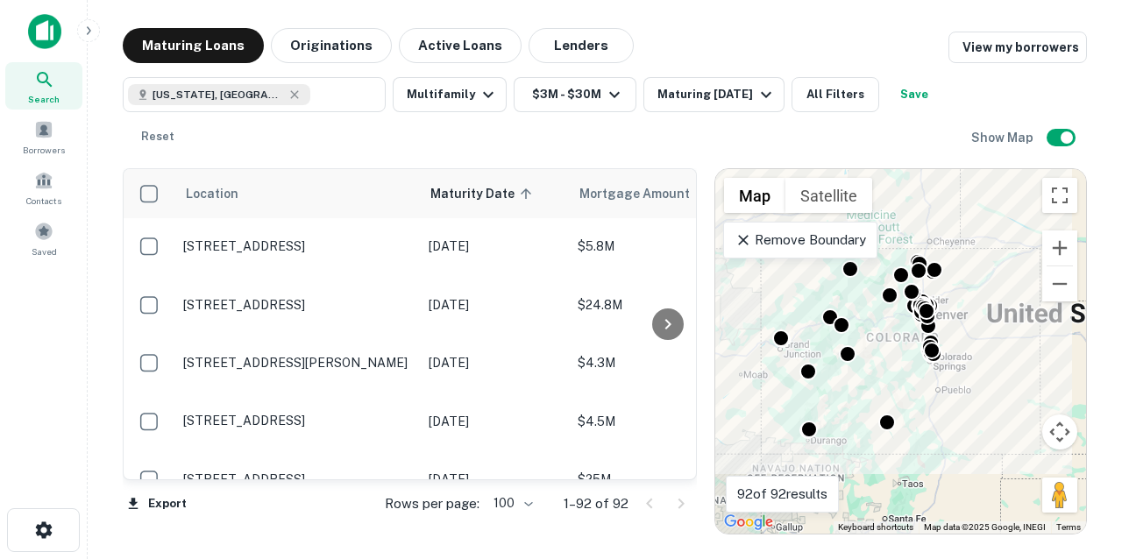
click at [345, 529] on p "[STREET_ADDRESS][PERSON_NAME]" at bounding box center [297, 537] width 228 height 16
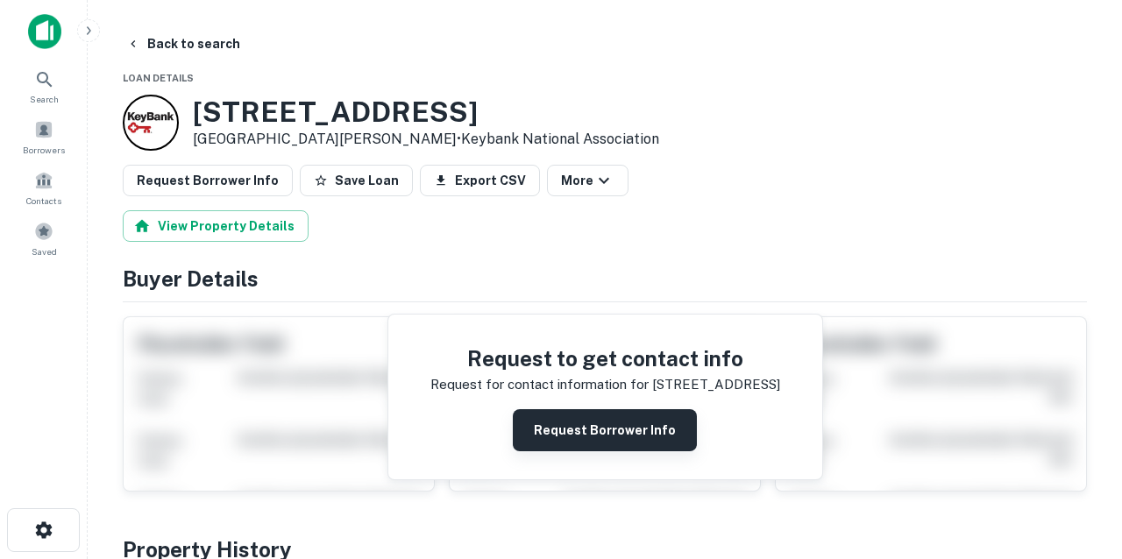
click at [549, 423] on button "Request Borrower Info" at bounding box center [605, 430] width 184 height 42
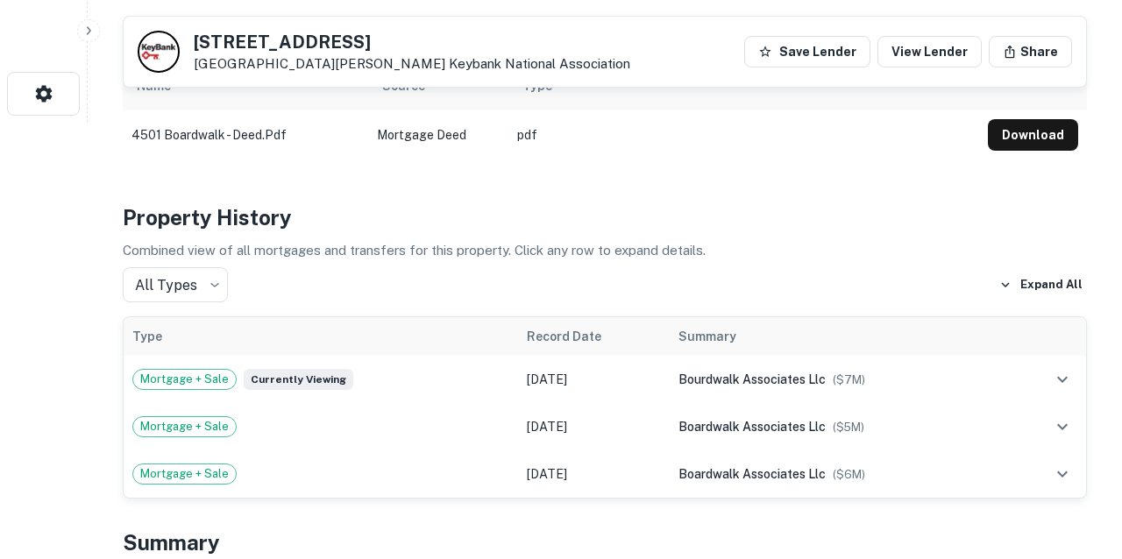
scroll to position [445, 0]
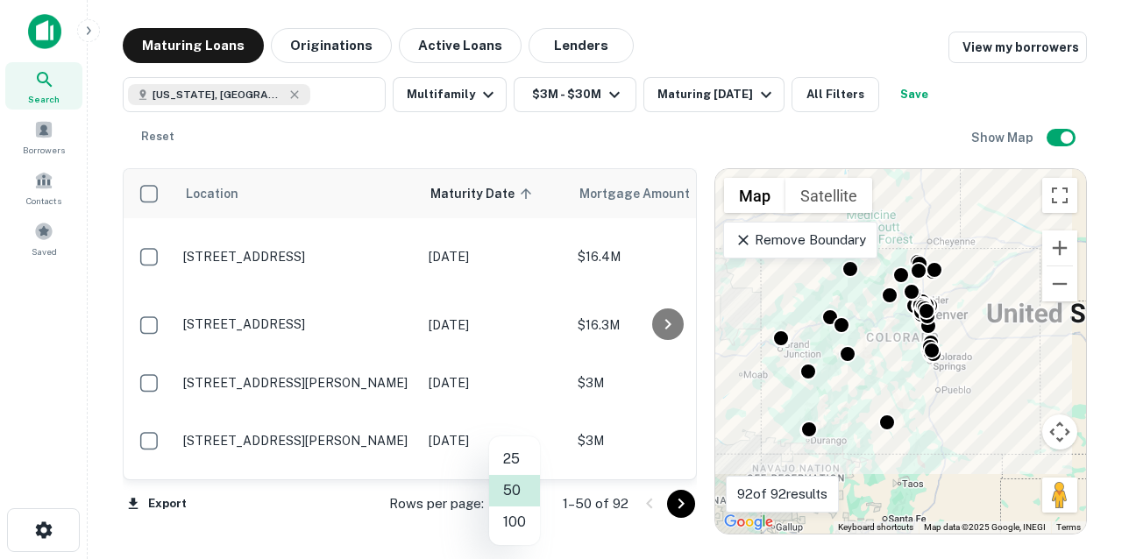
click at [527, 502] on body "Search Borrowers Contacts Saved Maturing Loans Originations Active Loans Lender…" at bounding box center [561, 279] width 1122 height 559
click at [520, 520] on li "100" at bounding box center [514, 523] width 51 height 32
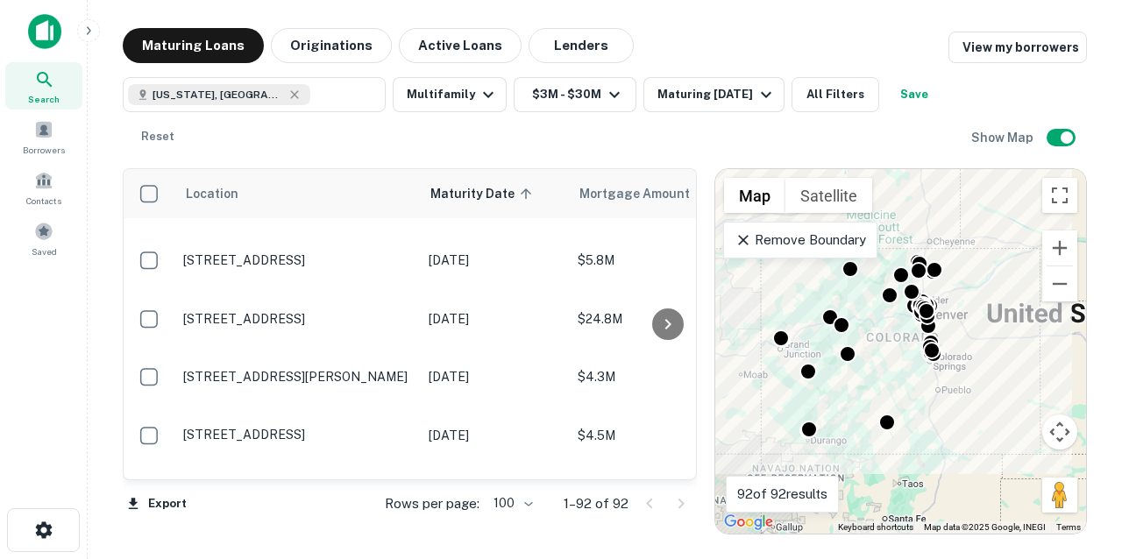
scroll to position [4543, 0]
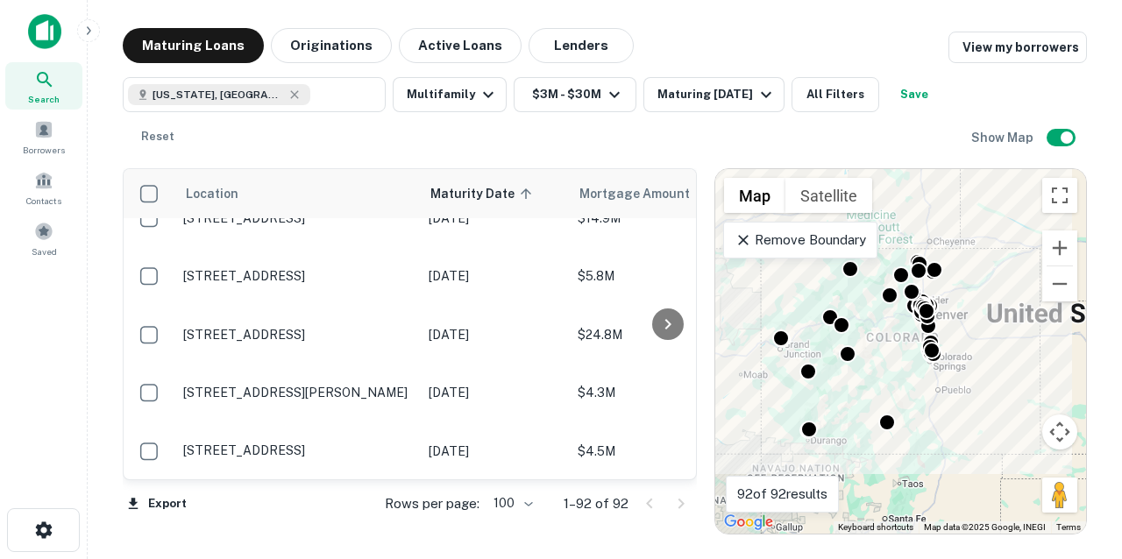
click at [380, 501] on p "[STREET_ADDRESS]" at bounding box center [297, 509] width 228 height 16
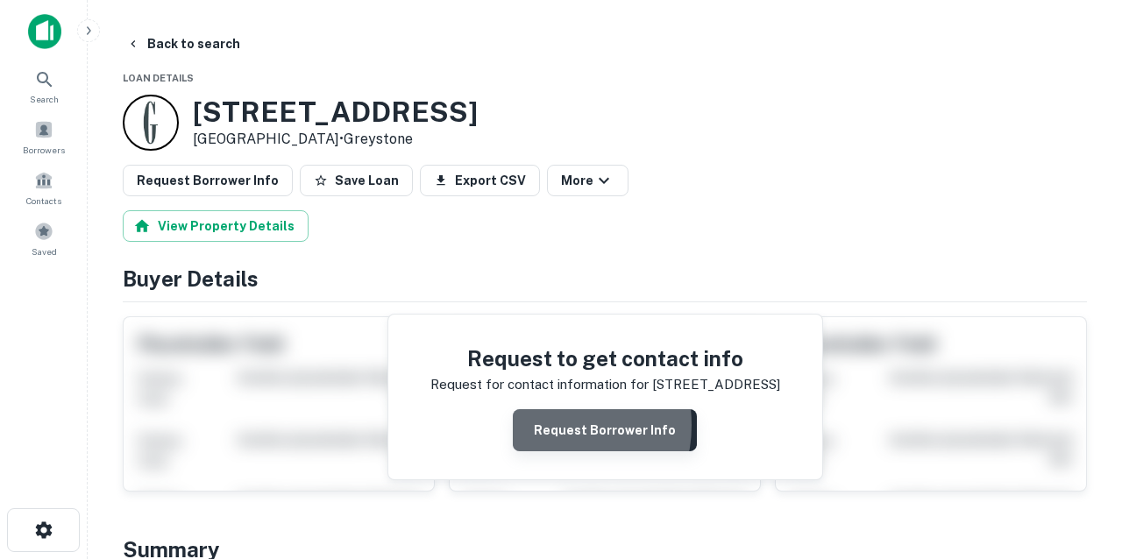
click at [548, 424] on button "Request Borrower Info" at bounding box center [605, 430] width 184 height 42
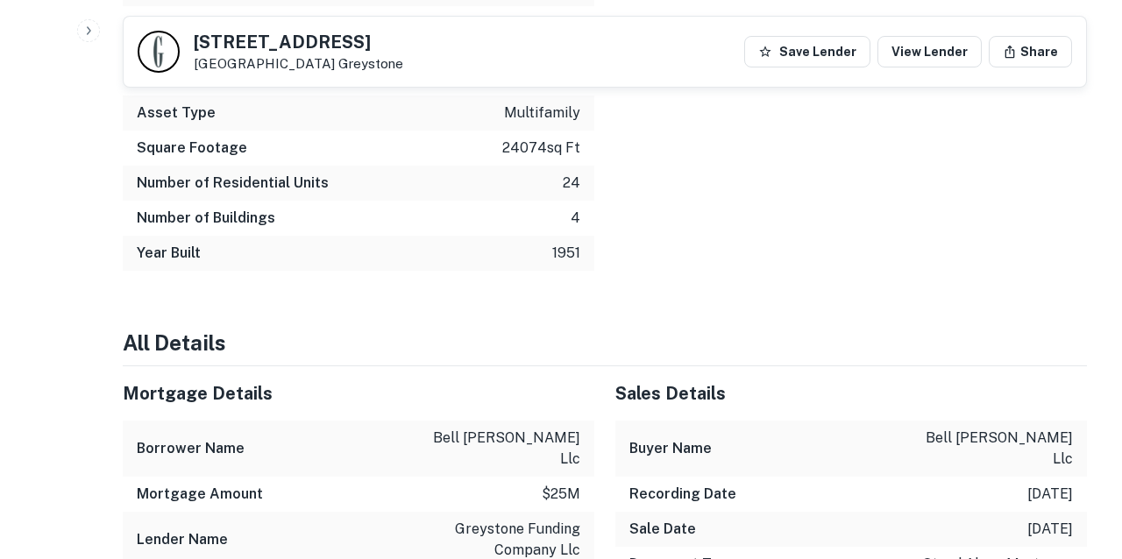
scroll to position [995, 0]
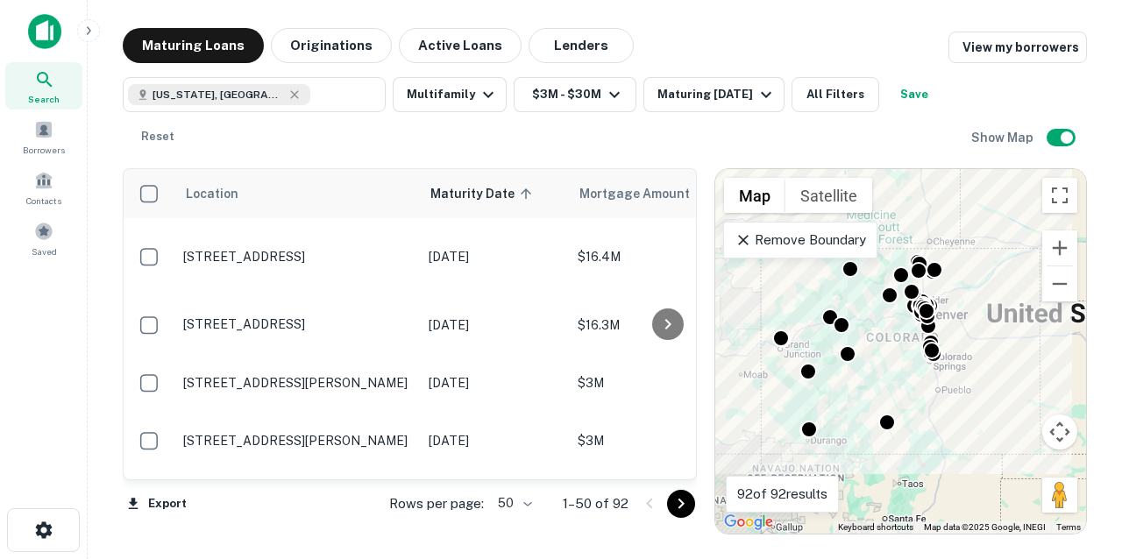
click at [530, 503] on body "Search Borrowers Contacts Saved Maturing Loans Originations Active Loans Lender…" at bounding box center [561, 279] width 1122 height 559
click at [521, 529] on li "100" at bounding box center [514, 523] width 51 height 32
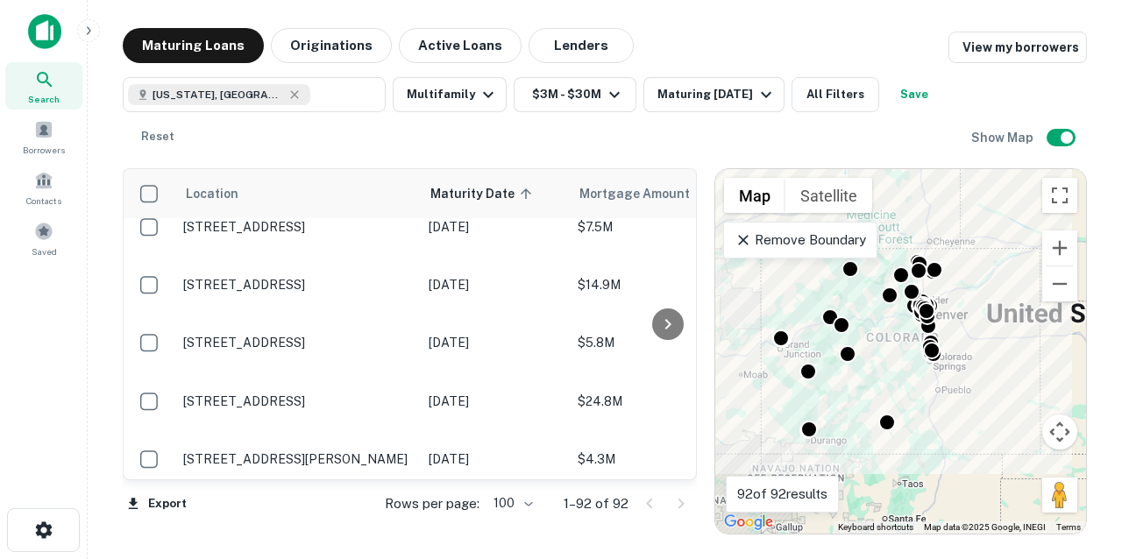
scroll to position [4446, 0]
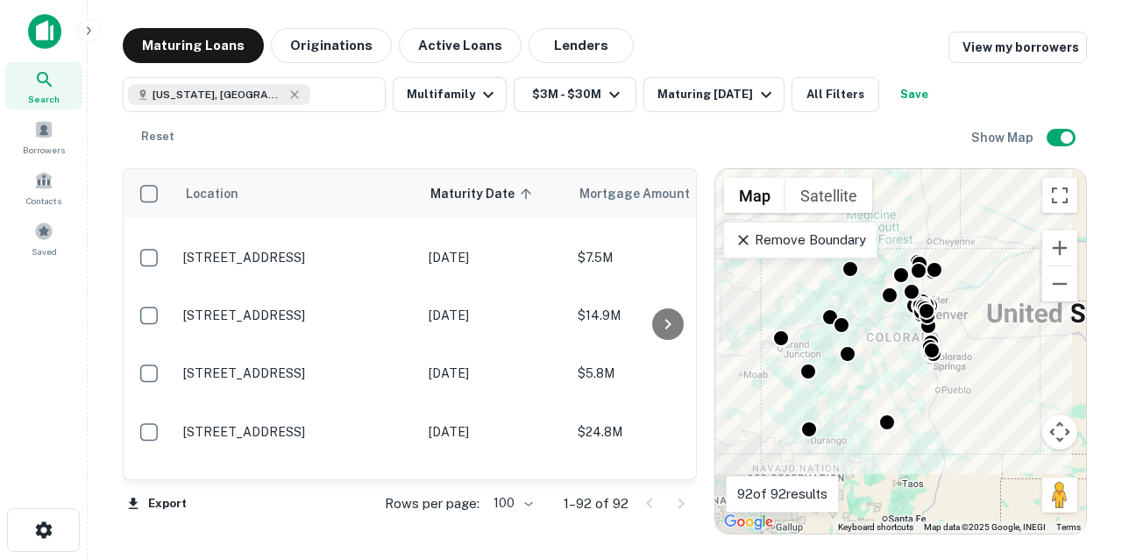
click at [330, 519] on td "[STREET_ADDRESS]" at bounding box center [296, 548] width 245 height 58
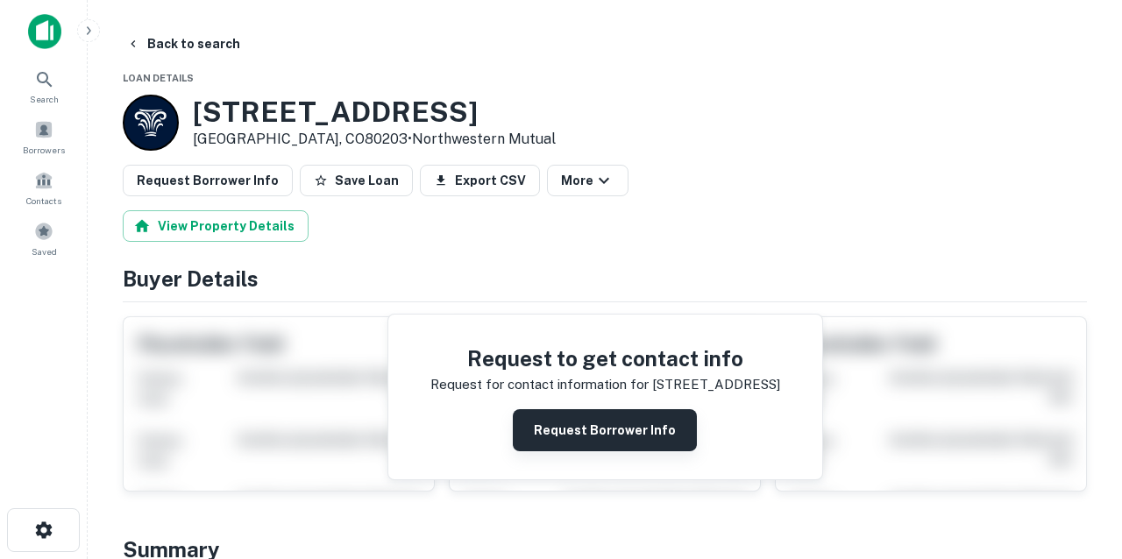
click at [546, 428] on button "Request Borrower Info" at bounding box center [605, 430] width 184 height 42
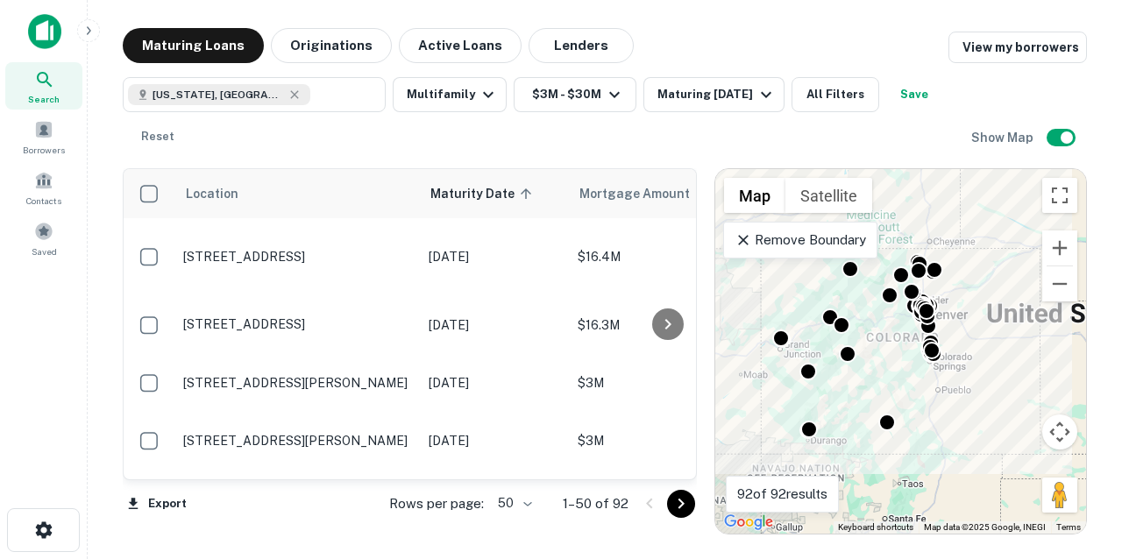
click at [530, 508] on body "Search Borrowers Contacts Saved Maturing Loans Originations Active Loans Lender…" at bounding box center [561, 279] width 1122 height 559
click at [519, 521] on li "100" at bounding box center [514, 523] width 51 height 32
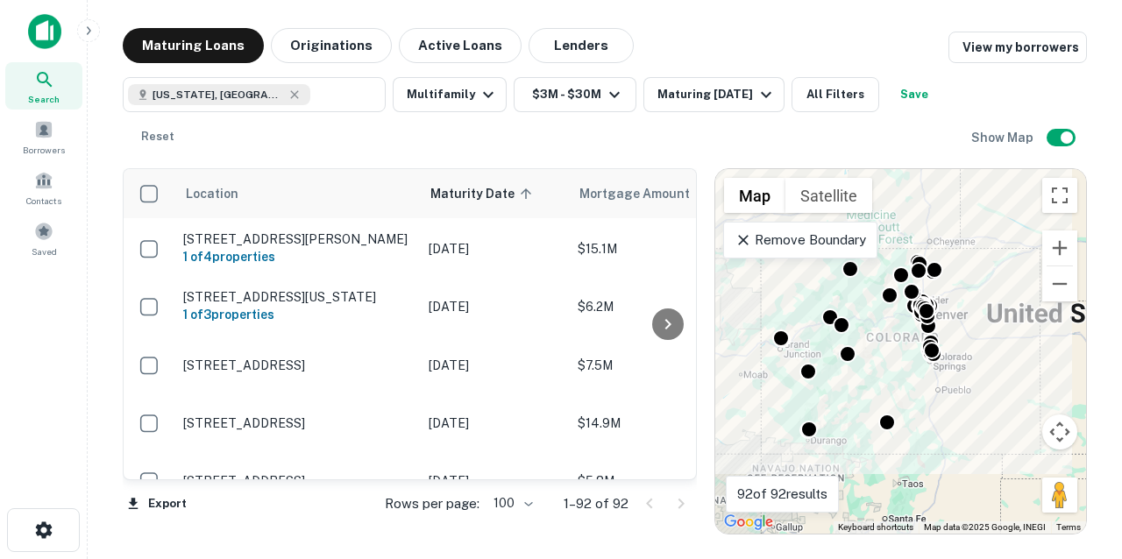
scroll to position [4333, 0]
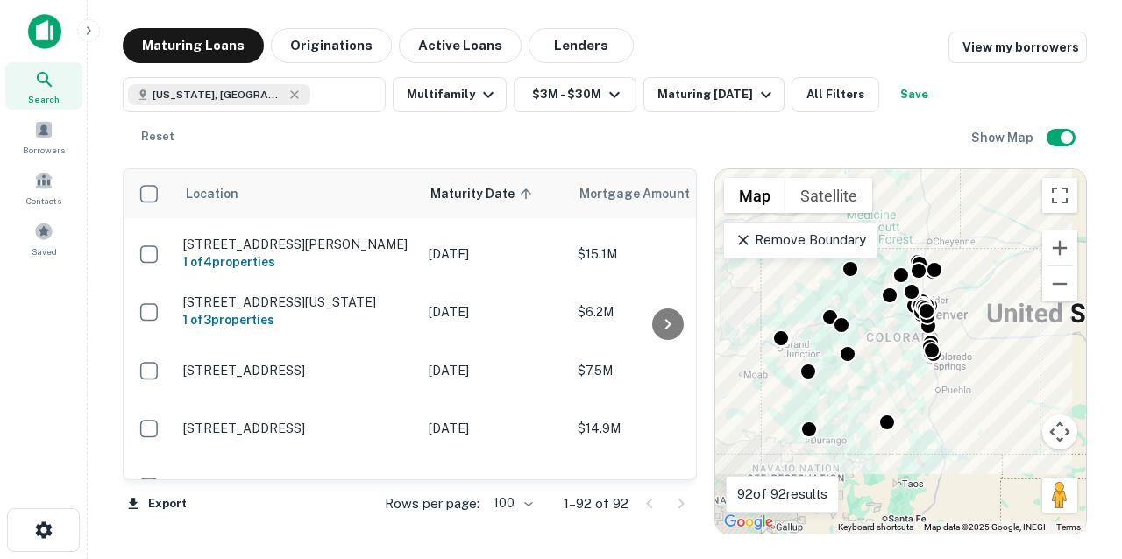
click at [358, 537] on p "[STREET_ADDRESS]" at bounding box center [297, 545] width 228 height 16
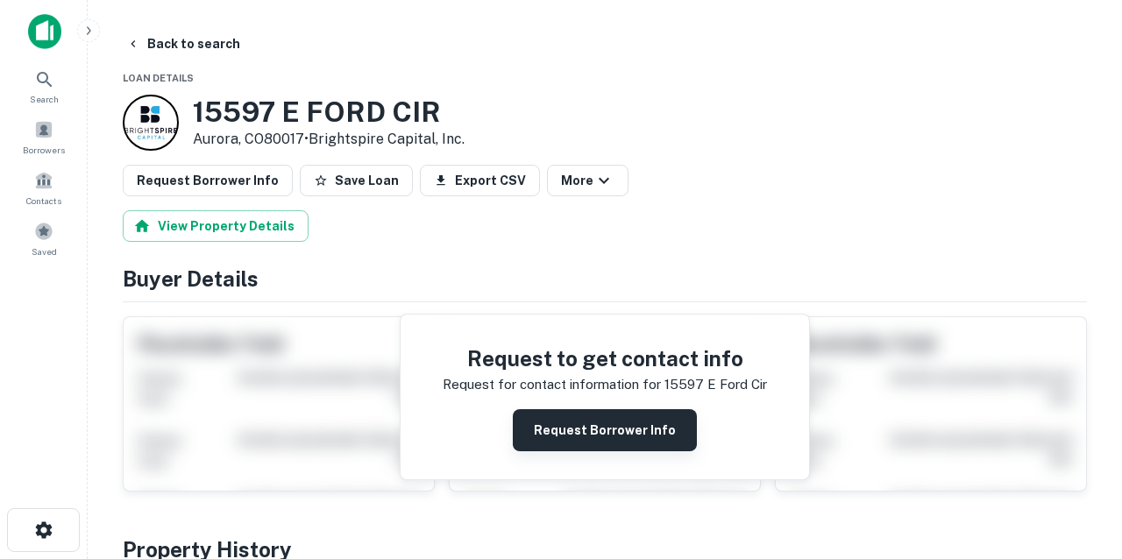
click at [549, 419] on button "Request Borrower Info" at bounding box center [605, 430] width 184 height 42
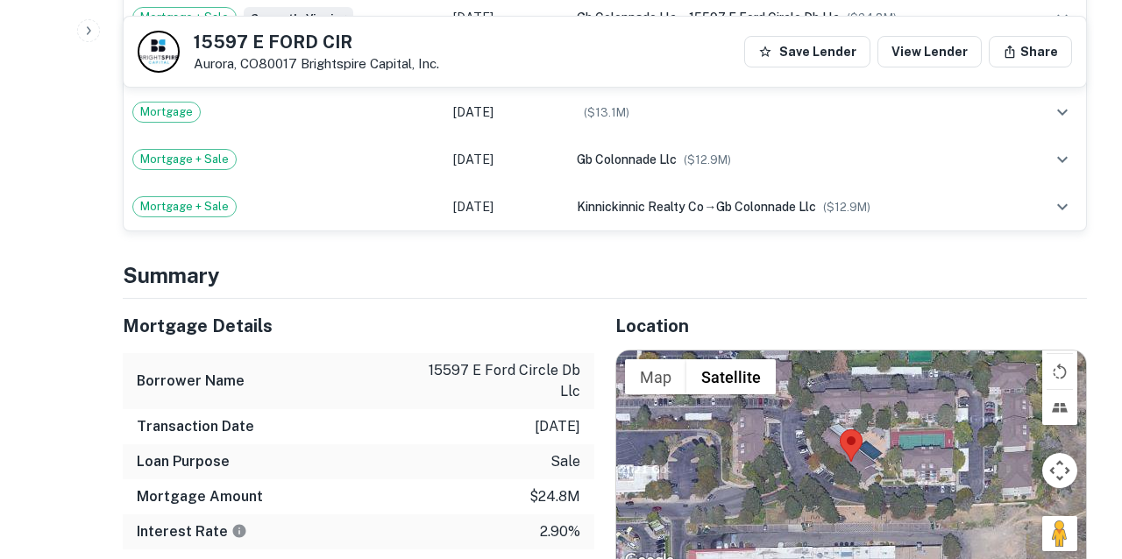
scroll to position [129, 0]
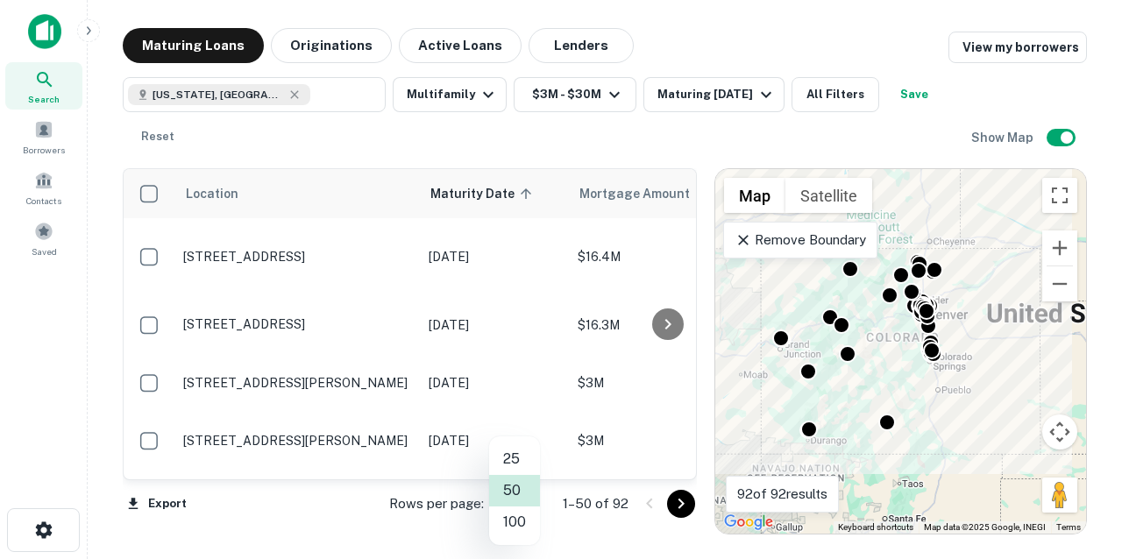
click at [535, 502] on body "Search Borrowers Contacts Saved Maturing Loans Originations Active Loans Lender…" at bounding box center [561, 279] width 1122 height 559
click at [515, 526] on li "100" at bounding box center [514, 523] width 51 height 32
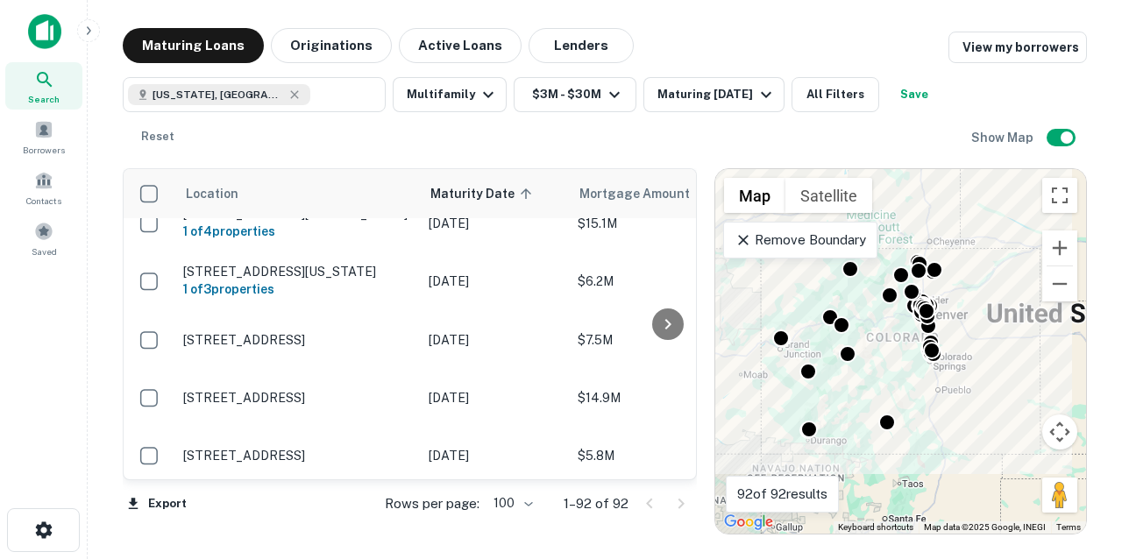
scroll to position [4354, 0]
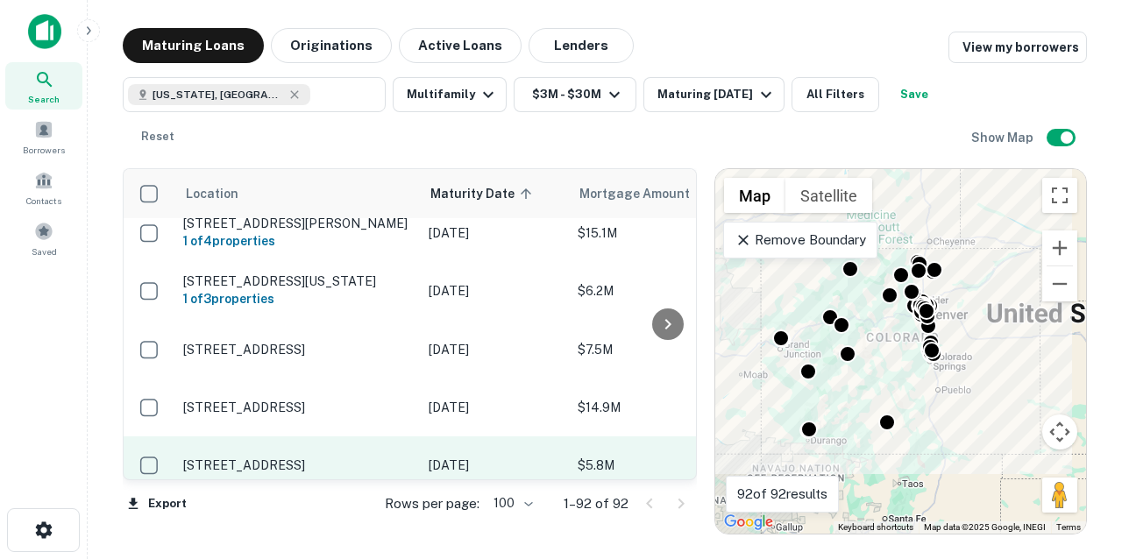
click at [337, 437] on td "[STREET_ADDRESS]" at bounding box center [296, 466] width 245 height 58
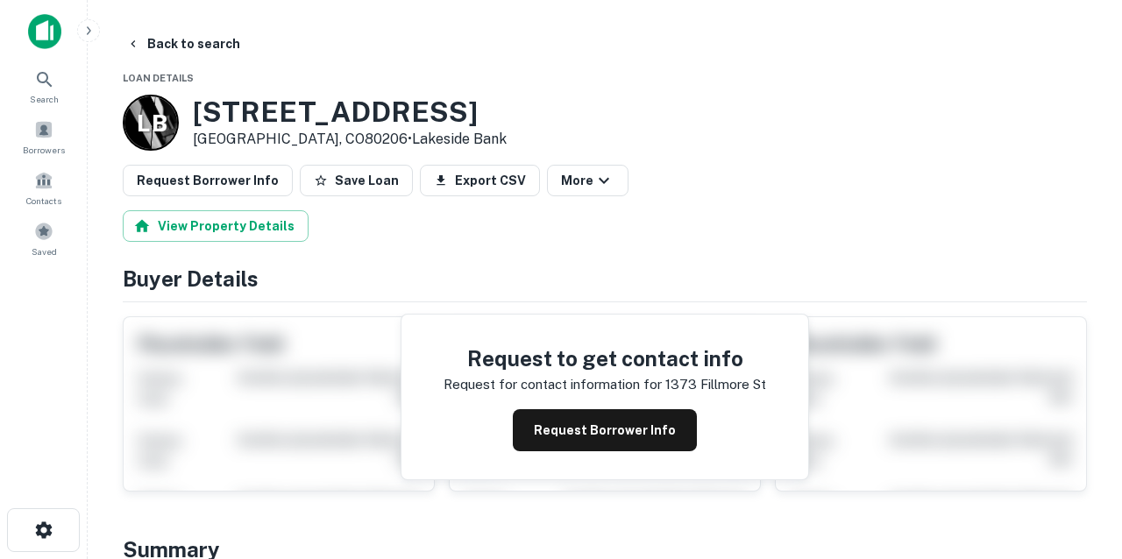
click at [544, 429] on button "Request Borrower Info" at bounding box center [605, 430] width 184 height 42
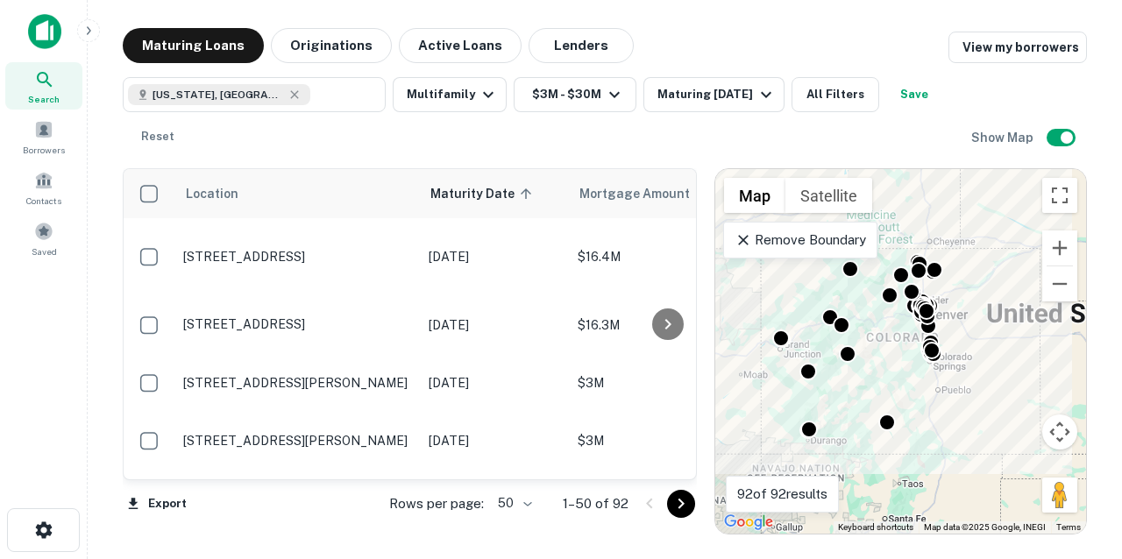
click at [528, 500] on body "Search Borrowers Contacts Saved Maturing Loans Originations Active Loans Lender…" at bounding box center [561, 279] width 1122 height 559
click at [515, 521] on li "100" at bounding box center [514, 523] width 51 height 32
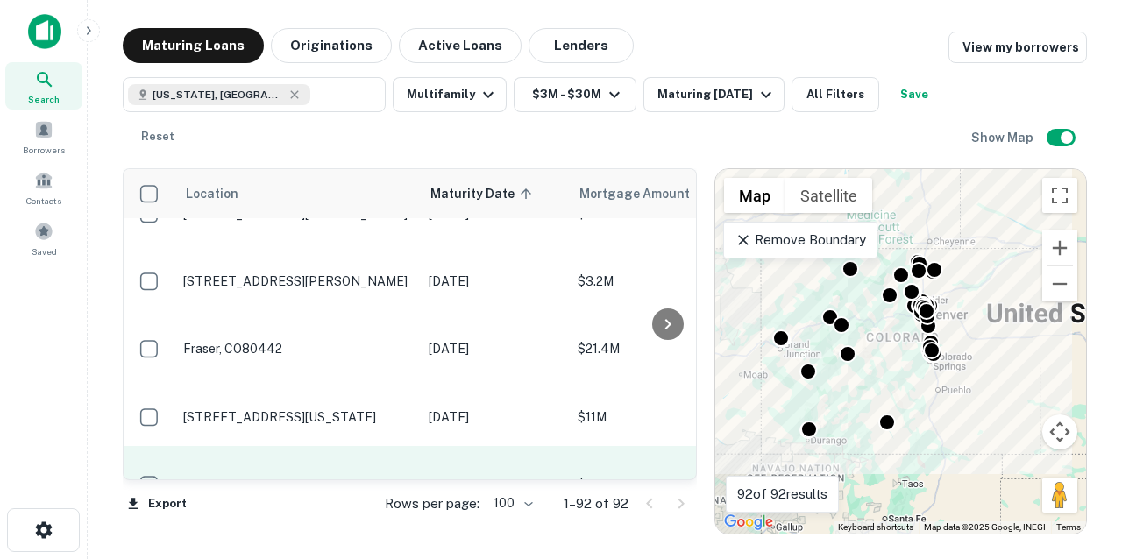
scroll to position [3487, 0]
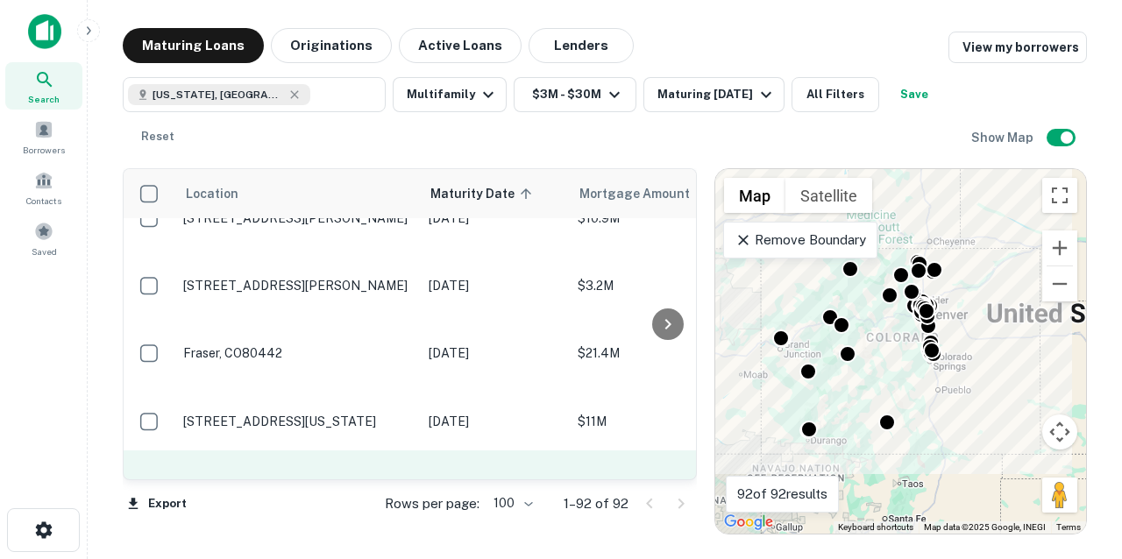
click at [402, 481] on p "[STREET_ADDRESS]" at bounding box center [297, 489] width 228 height 16
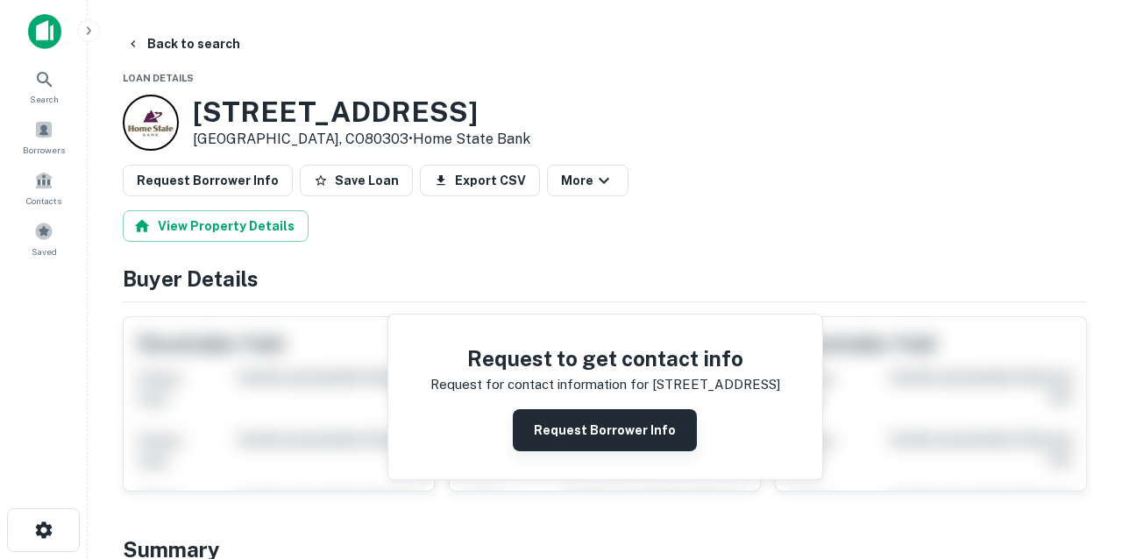
click at [536, 417] on button "Request Borrower Info" at bounding box center [605, 430] width 184 height 42
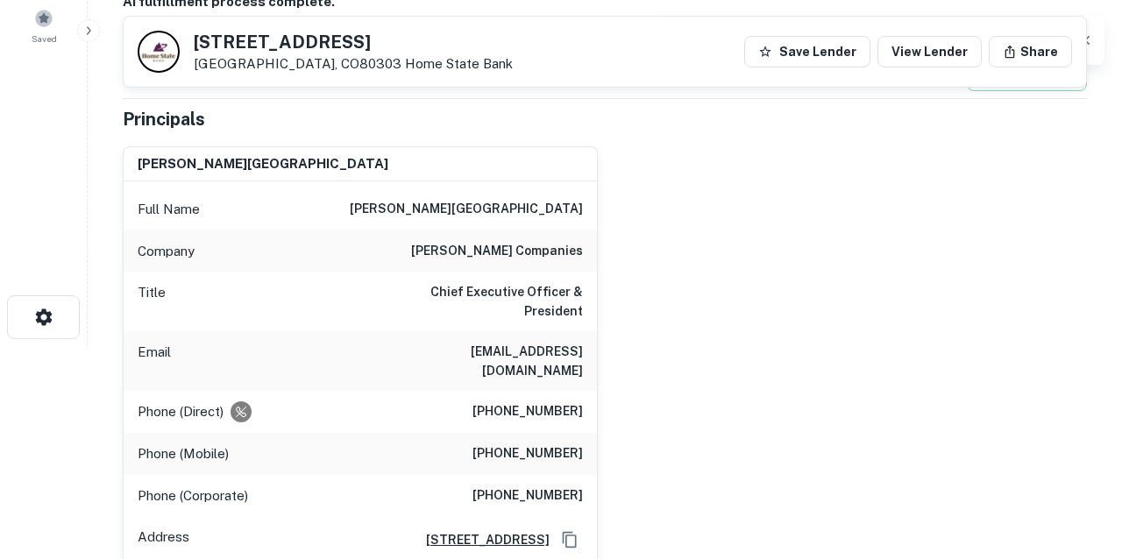
scroll to position [215, 0]
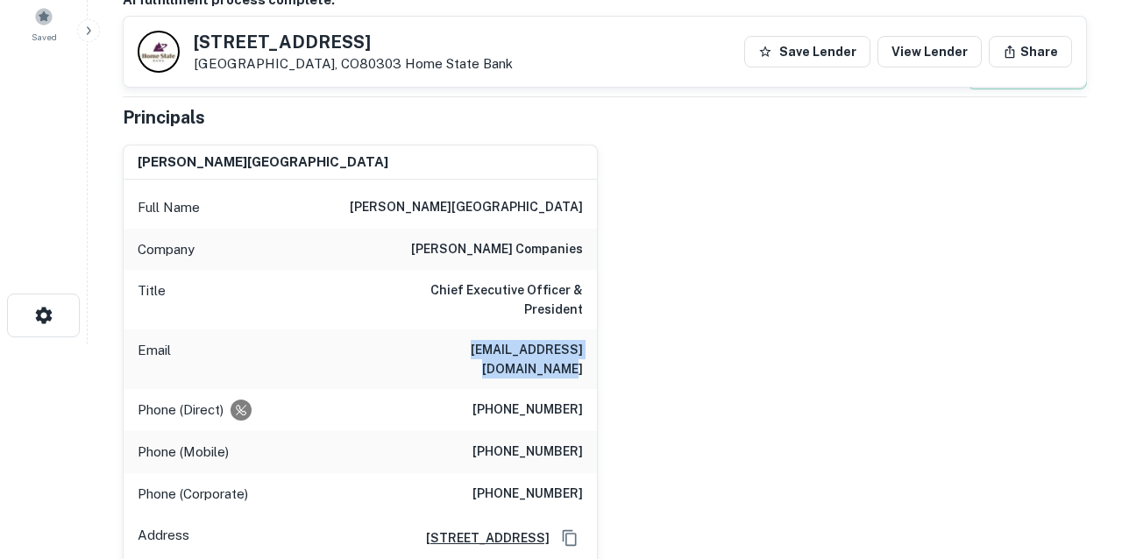
drag, startPoint x: 388, startPoint y: 330, endPoint x: 589, endPoint y: 333, distance: 200.8
click at [589, 333] on div "Email jlamont@lamontcompanies.com" at bounding box center [360, 360] width 473 height 60
copy h6 "jlamont@lamontcompanies.com"
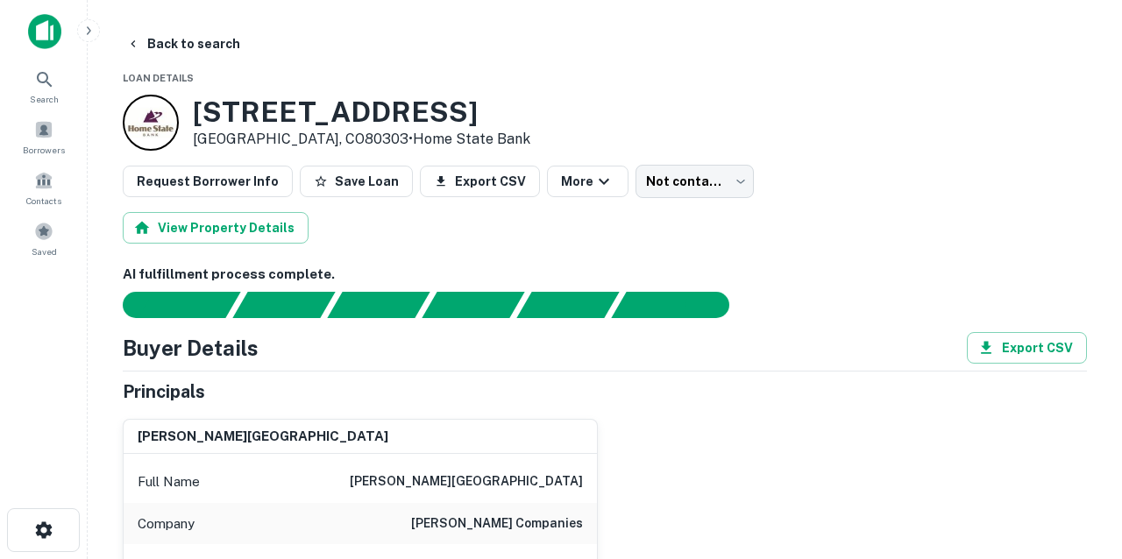
scroll to position [0, 0]
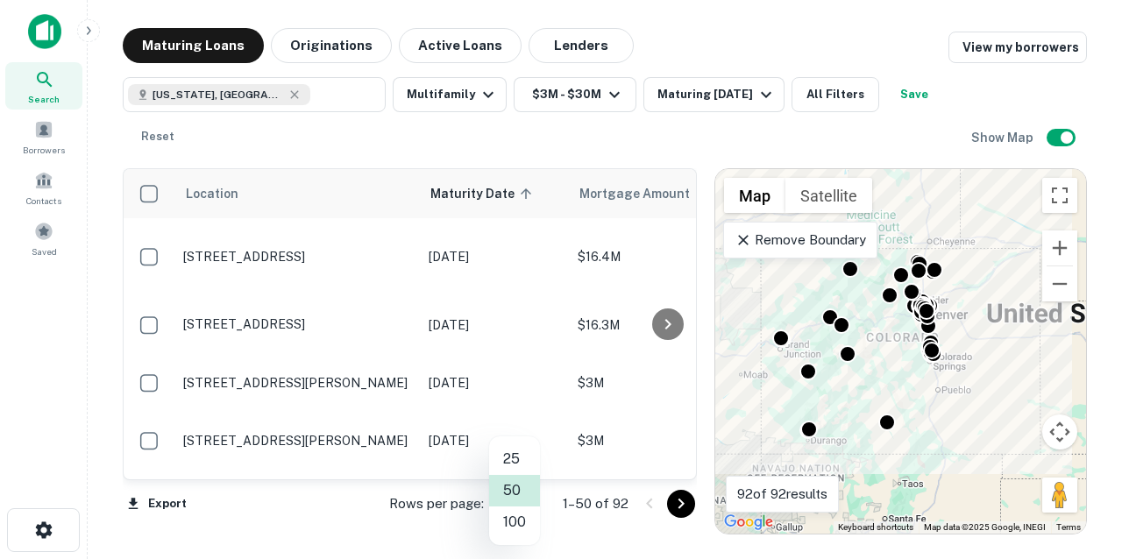
click at [528, 504] on body "Search Borrowers Contacts Saved Maturing Loans Originations Active Loans Lender…" at bounding box center [561, 279] width 1122 height 559
click at [522, 523] on li "100" at bounding box center [514, 523] width 51 height 32
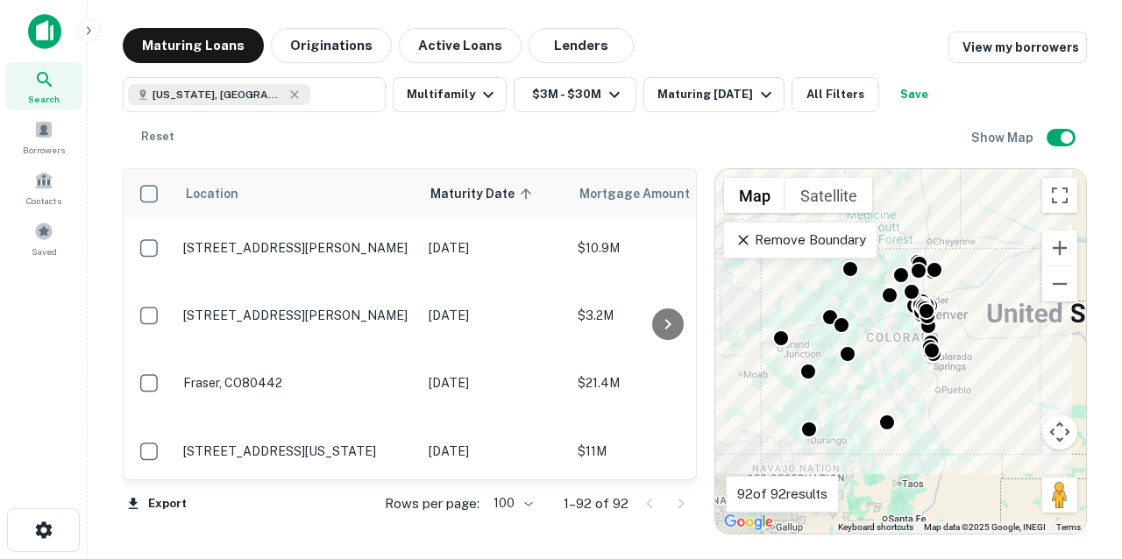
scroll to position [3452, 0]
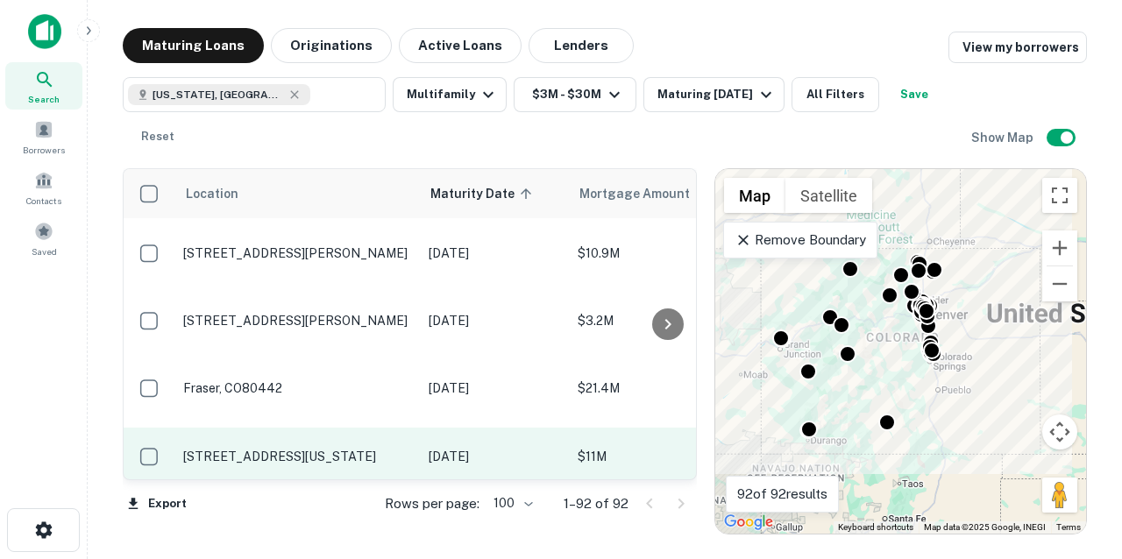
click at [328, 449] on p "[STREET_ADDRESS][US_STATE]" at bounding box center [297, 457] width 228 height 16
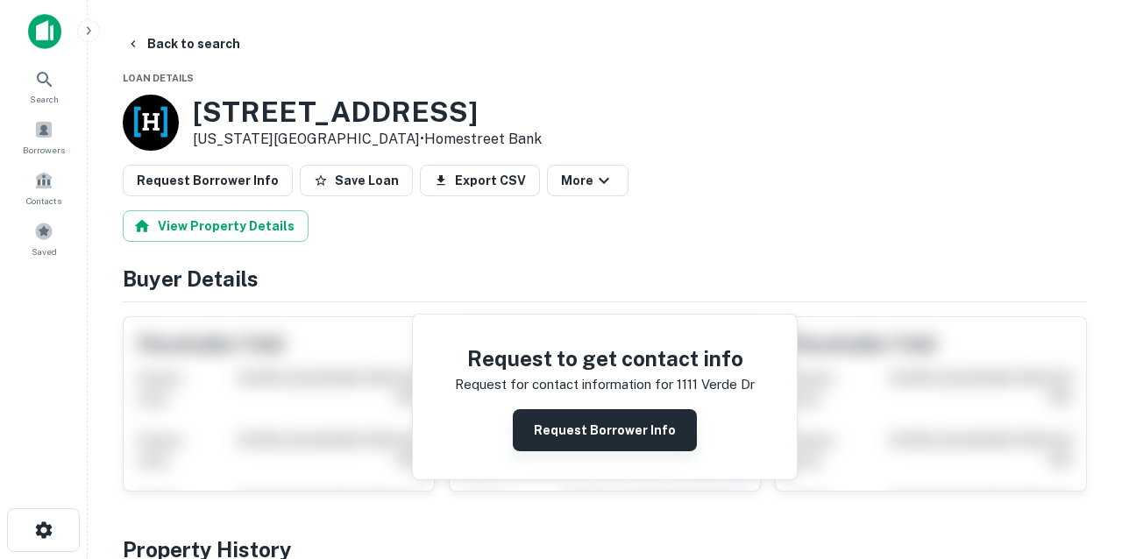
click at [595, 429] on button "Request Borrower Info" at bounding box center [605, 430] width 184 height 42
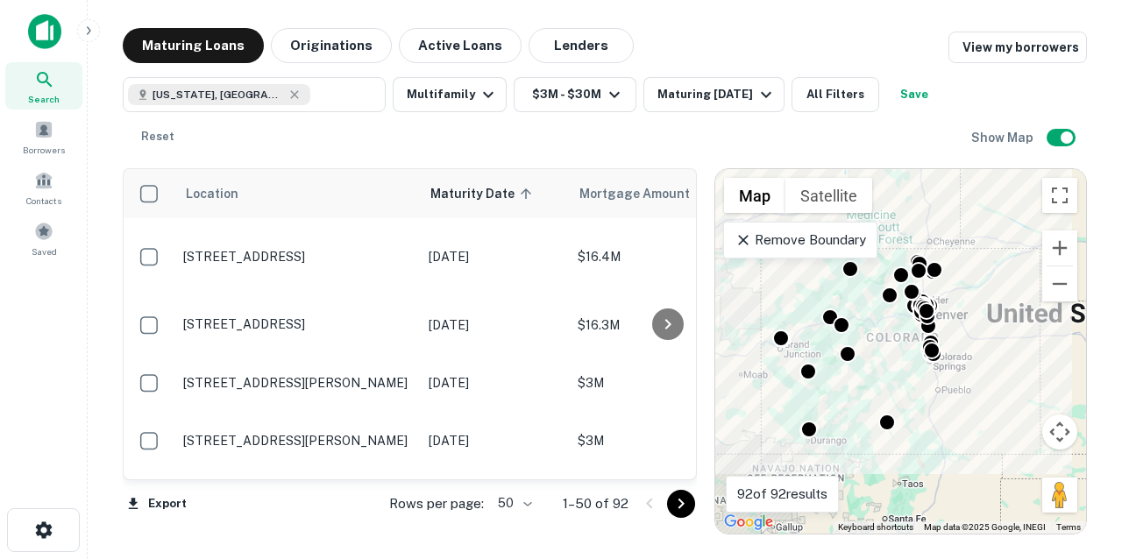
click at [530, 501] on body "Search Borrowers Contacts Saved Maturing Loans Originations Active Loans Lender…" at bounding box center [561, 279] width 1122 height 559
click at [521, 522] on li "100" at bounding box center [514, 523] width 51 height 32
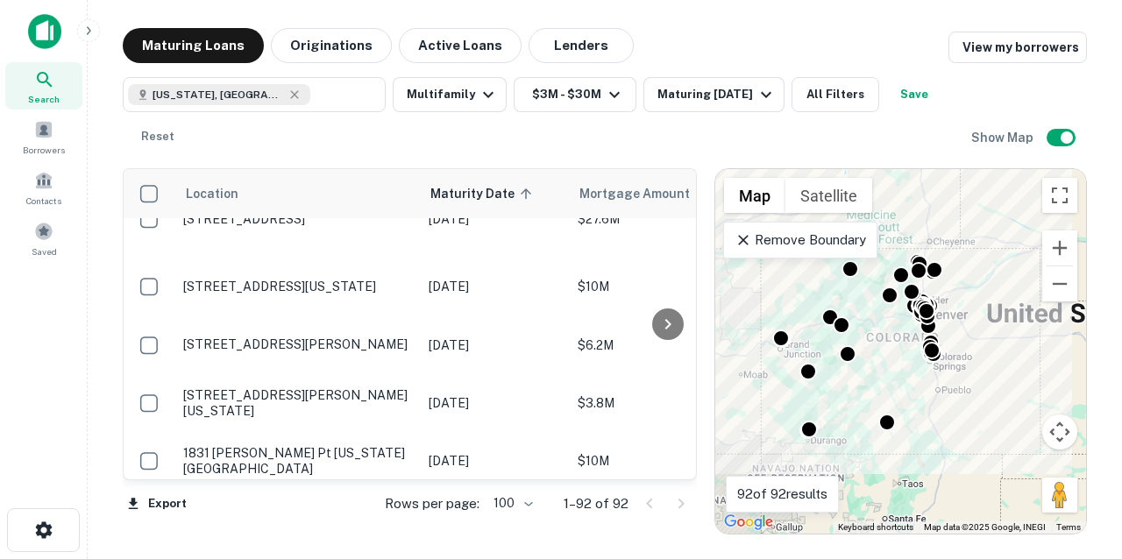
scroll to position [3175, 0]
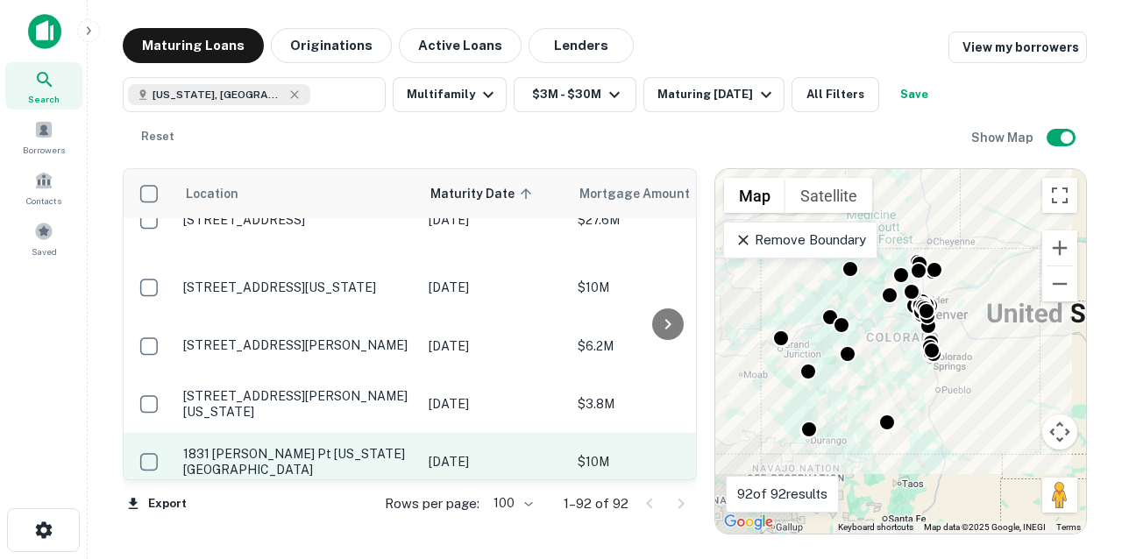
click at [357, 446] on p "1831 [PERSON_NAME] Pt [US_STATE][GEOGRAPHIC_DATA]" at bounding box center [297, 462] width 228 height 32
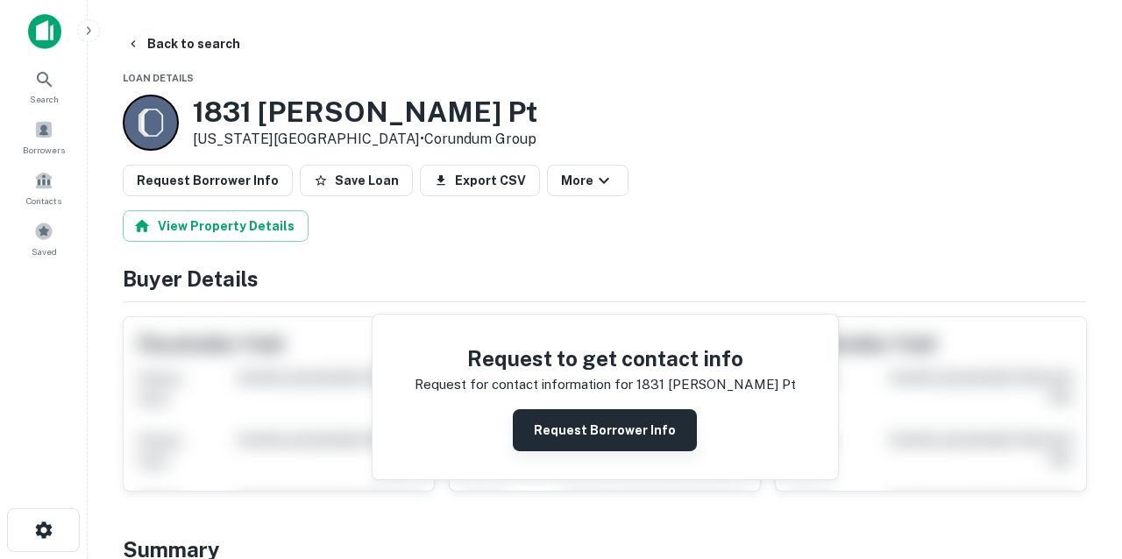
click at [578, 425] on button "Request Borrower Info" at bounding box center [605, 430] width 184 height 42
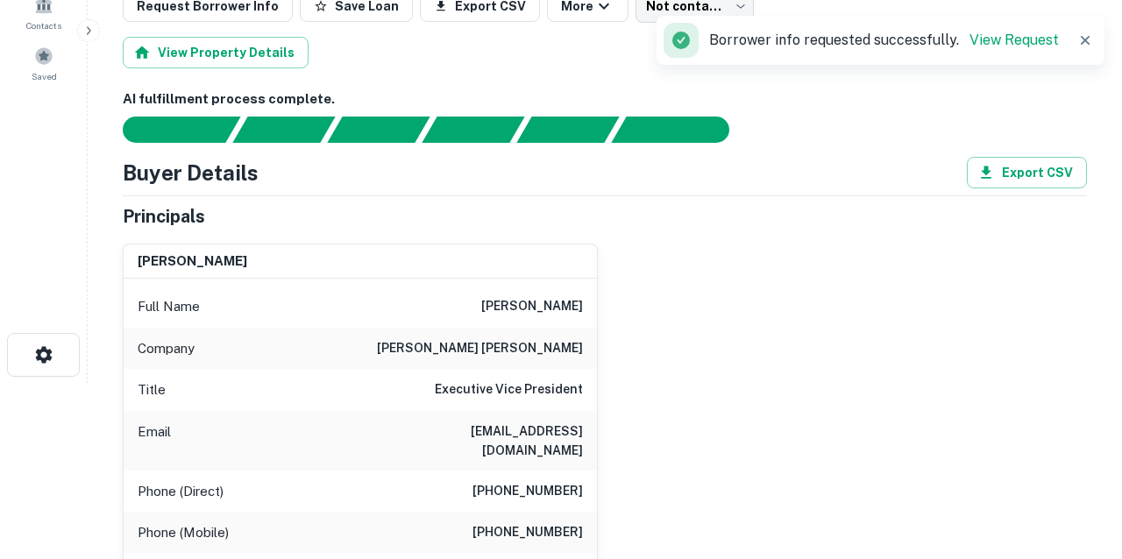
scroll to position [176, 0]
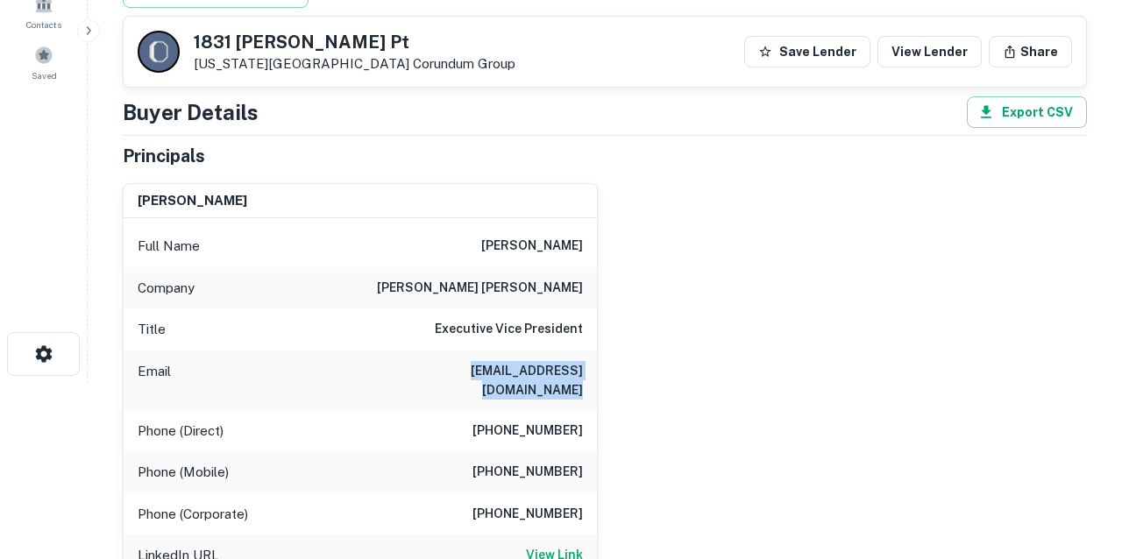
drag, startPoint x: 399, startPoint y: 368, endPoint x: 606, endPoint y: 372, distance: 206.9
click at [606, 372] on div "jeffrey b. smith Full Name jeffrey b. smith Company terwilliger pappas Title Ex…" at bounding box center [598, 441] width 978 height 545
copy h6 "jsmith@terwilligerpappas.com"
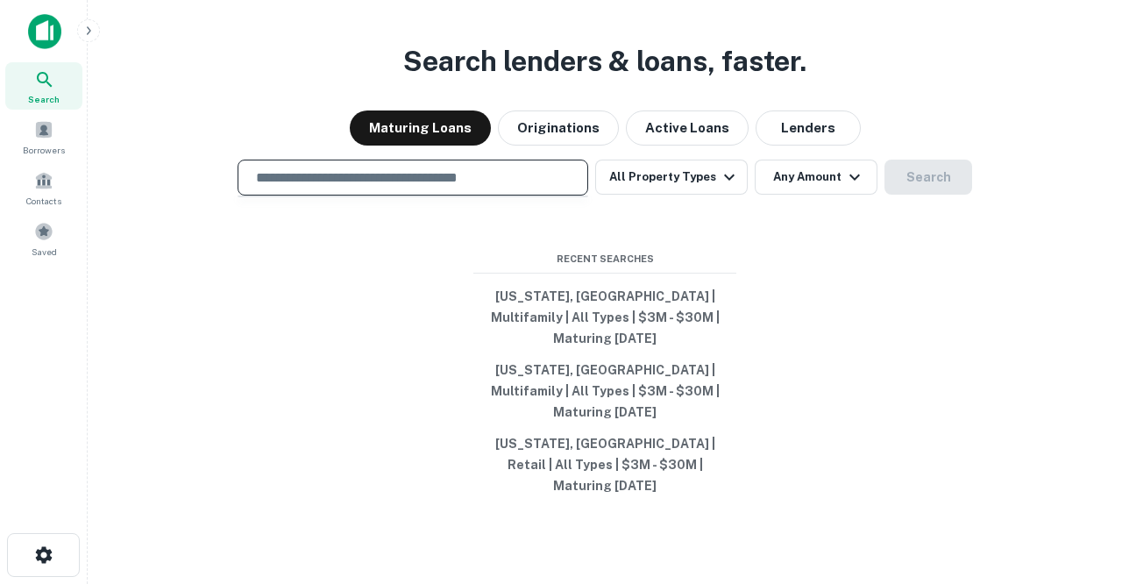
click at [301, 188] on input "text" at bounding box center [412, 177] width 335 height 20
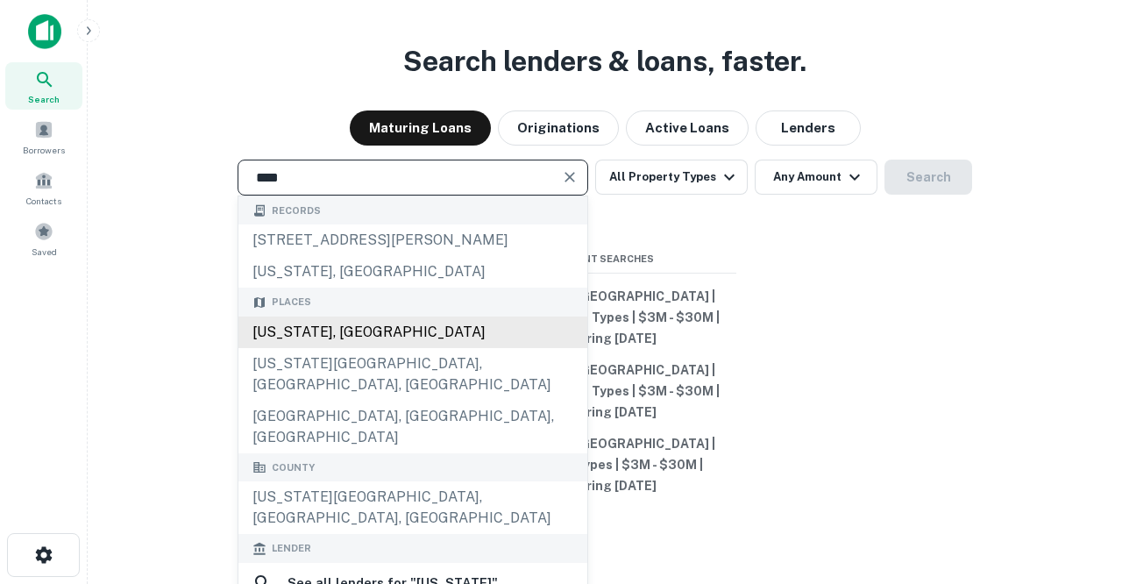
click at [304, 348] on div "Utah, USA" at bounding box center [412, 332] width 349 height 32
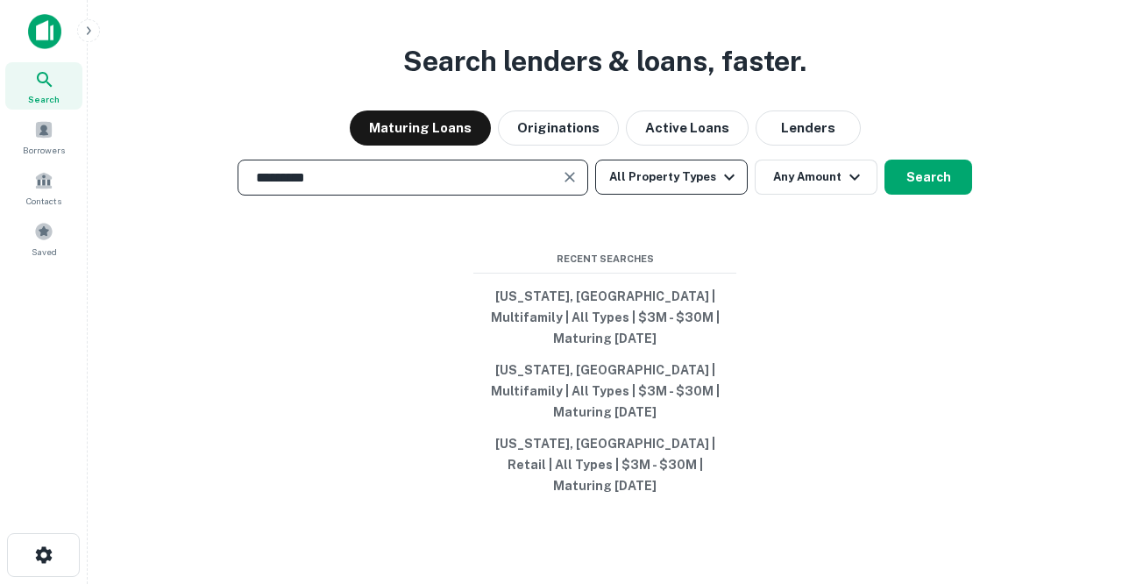
click at [672, 195] on button "All Property Types" at bounding box center [671, 177] width 153 height 35
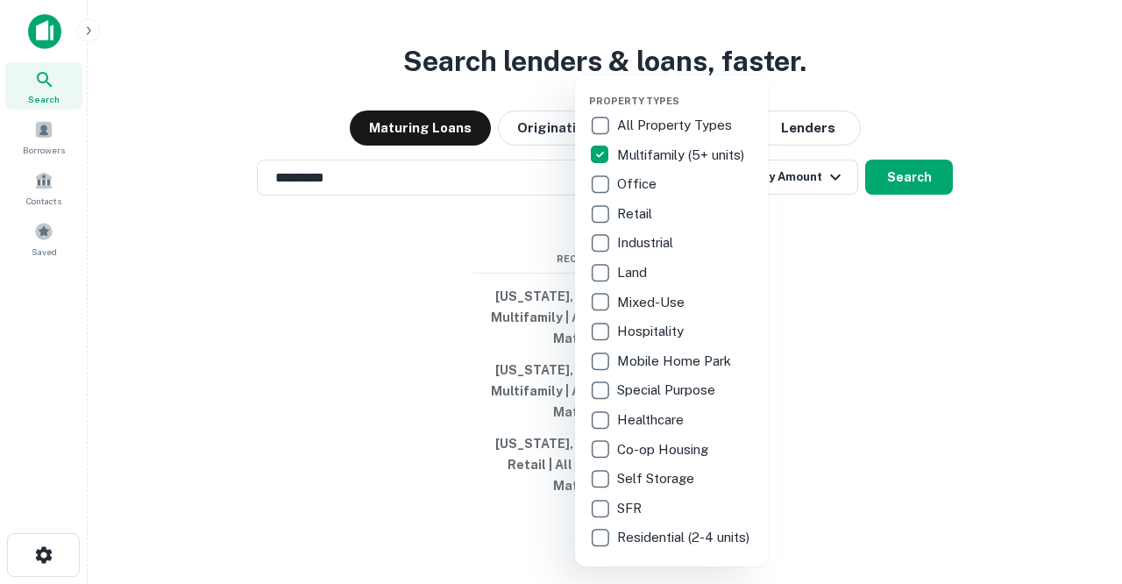
click at [532, 268] on div at bounding box center [561, 292] width 1122 height 584
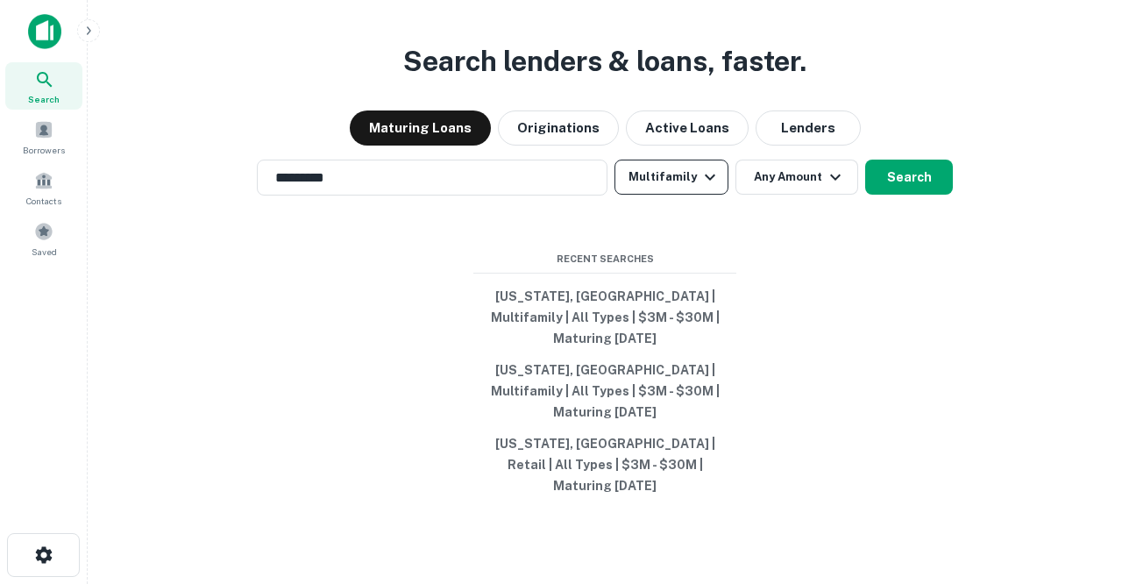
click at [709, 180] on icon "button" at bounding box center [710, 177] width 11 height 6
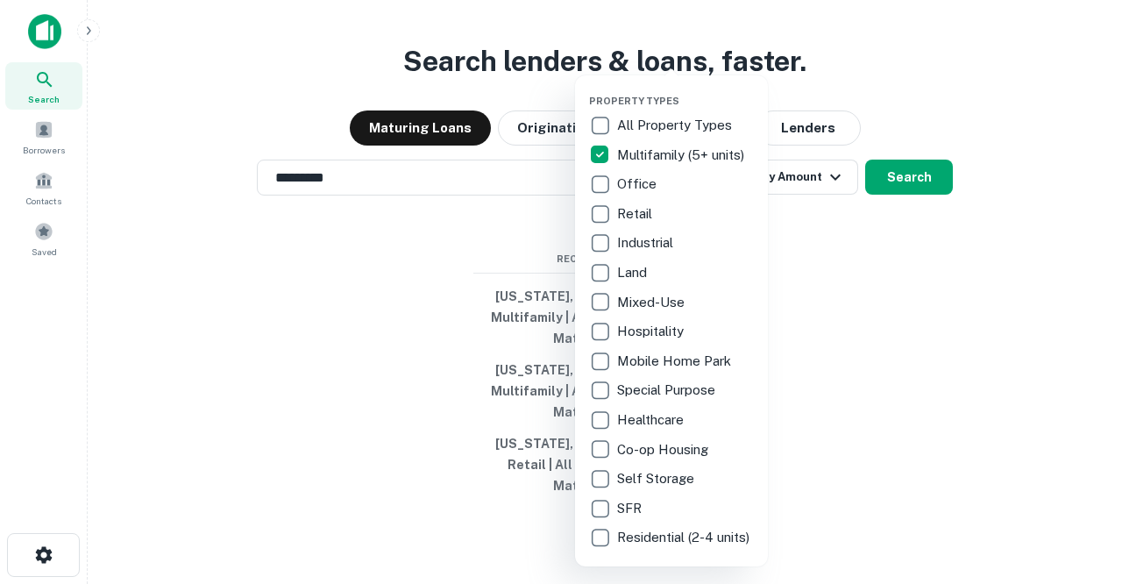
click at [522, 266] on div at bounding box center [561, 292] width 1122 height 584
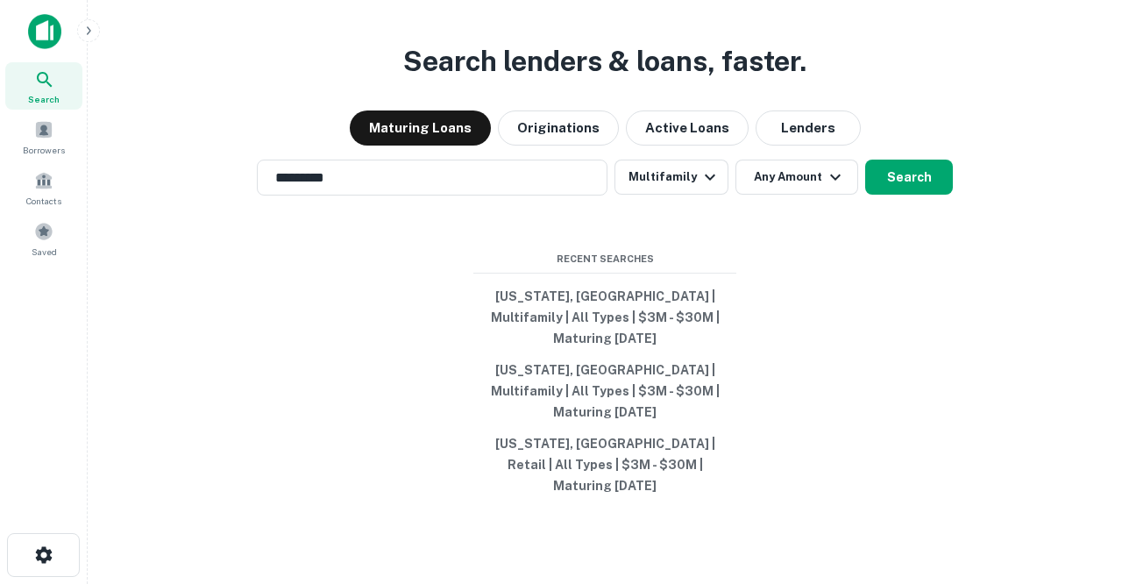
click at [438, 189] on div "Search lenders & loans, faster. Maturing Loans Originations Active Loans Lender…" at bounding box center [605, 334] width 1006 height 584
click at [434, 188] on input "*********" at bounding box center [419, 177] width 309 height 20
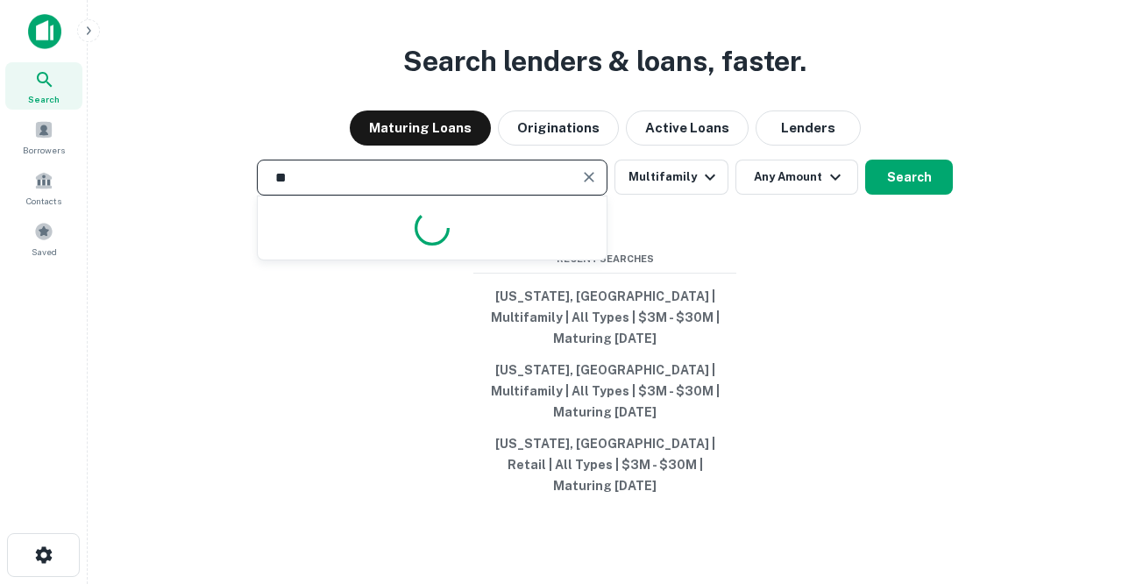
type input "*"
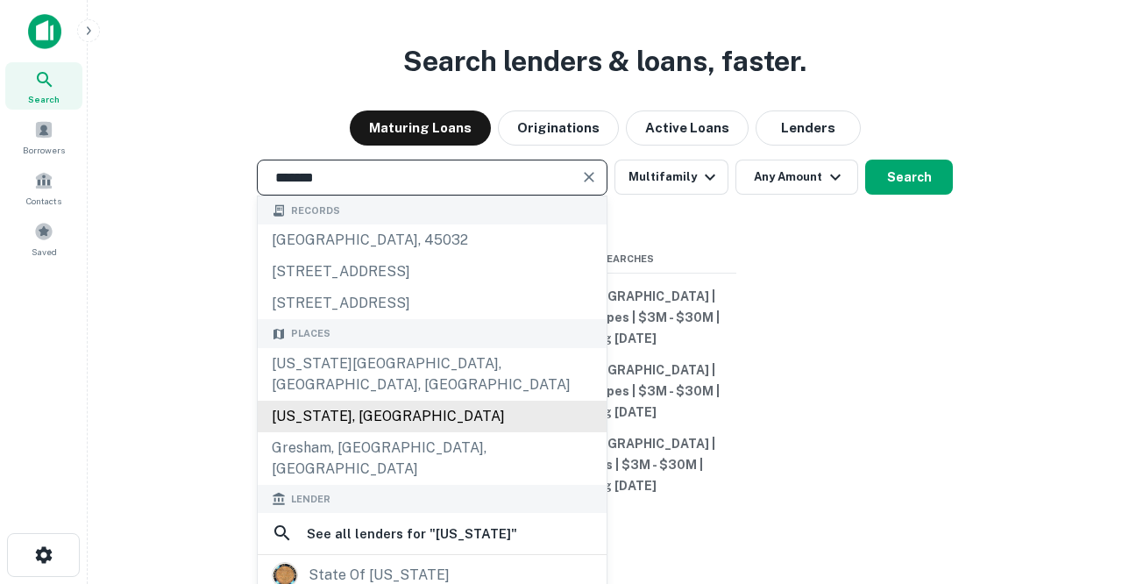
click at [357, 420] on div "Oregon, USA" at bounding box center [432, 417] width 349 height 32
type input "**********"
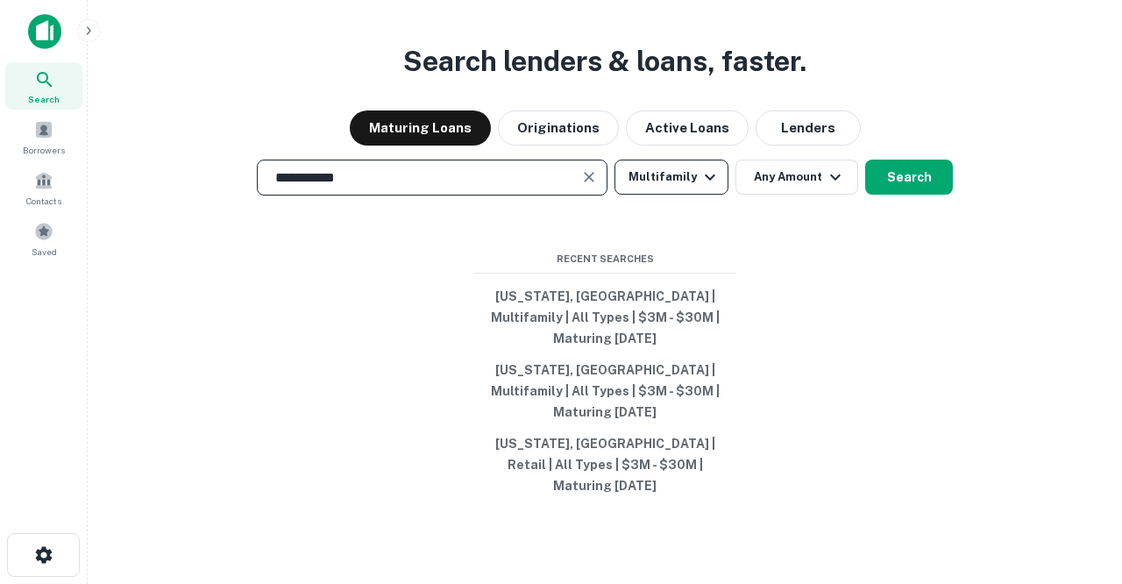
click at [712, 188] on icon "button" at bounding box center [709, 177] width 21 height 21
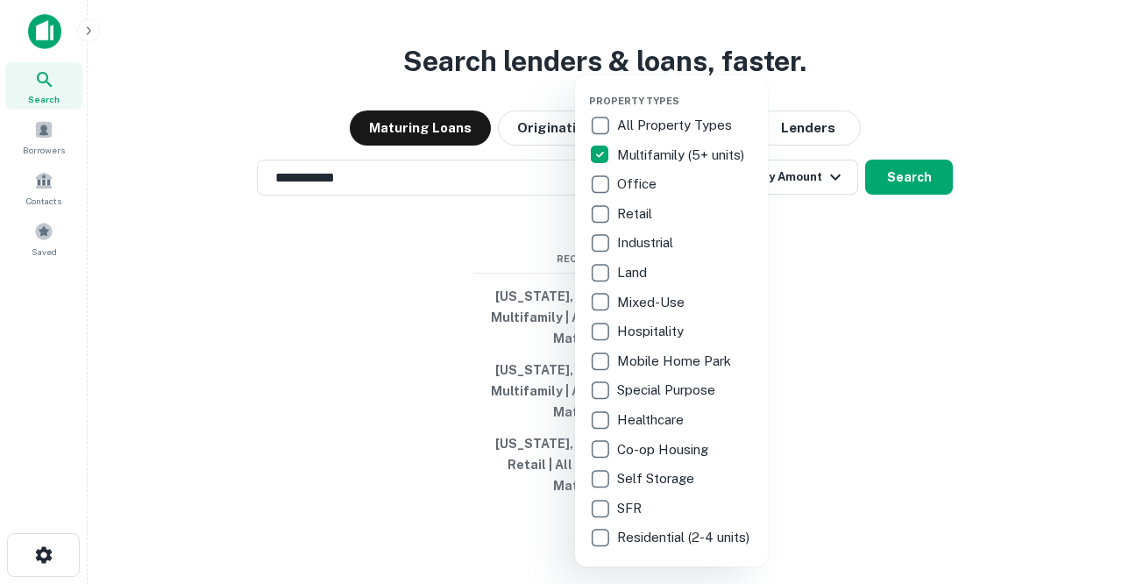
click at [802, 225] on div at bounding box center [561, 292] width 1122 height 584
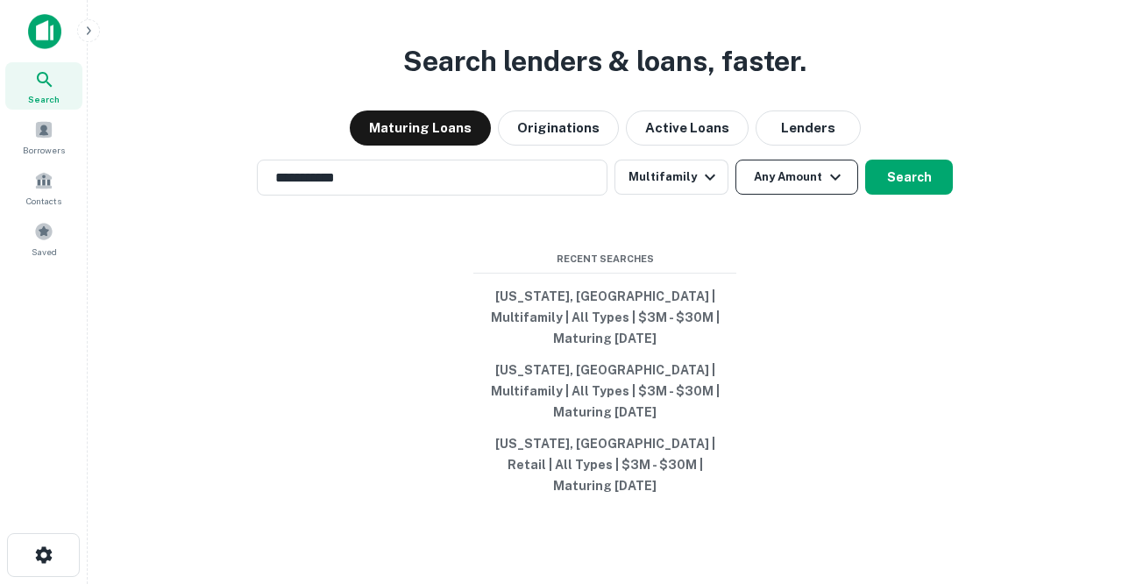
click at [813, 195] on button "Any Amount" at bounding box center [796, 177] width 123 height 35
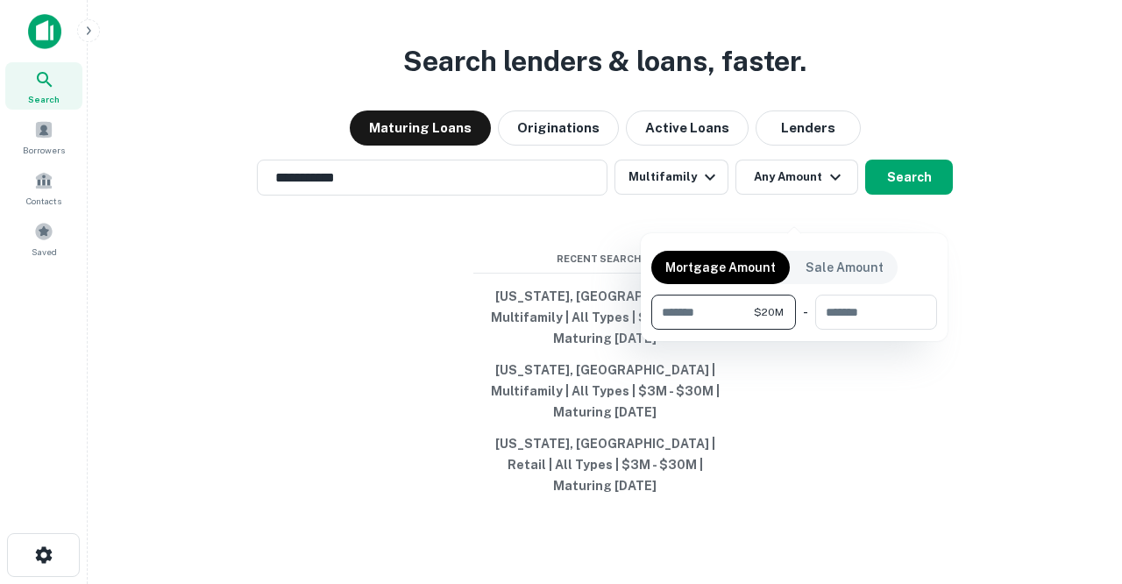
type input "********"
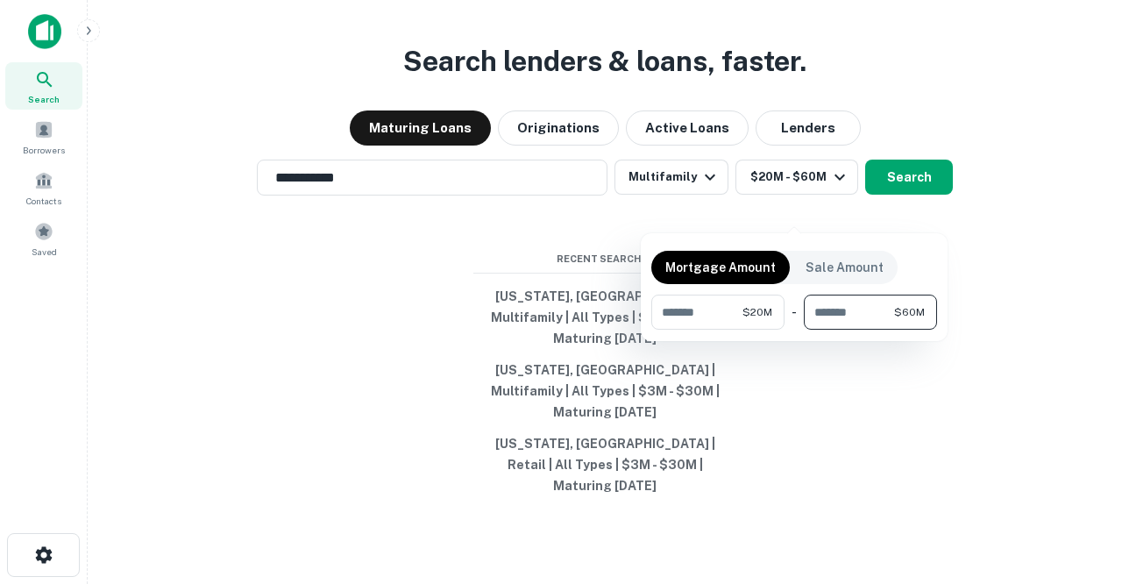
type input "********"
click at [906, 212] on div at bounding box center [561, 292] width 1122 height 584
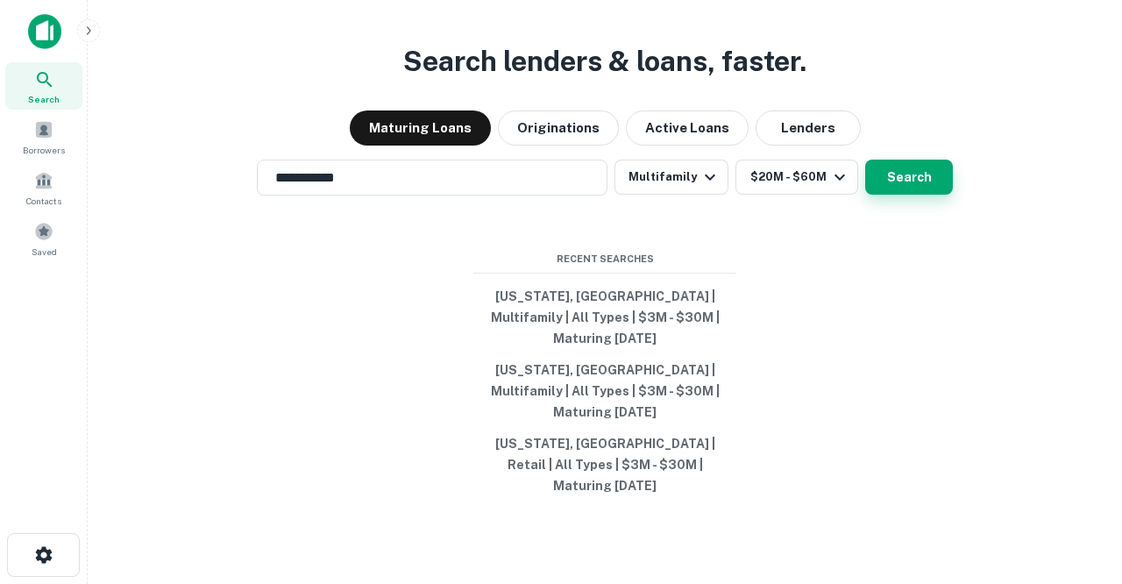
click at [900, 195] on button "Search" at bounding box center [909, 177] width 88 height 35
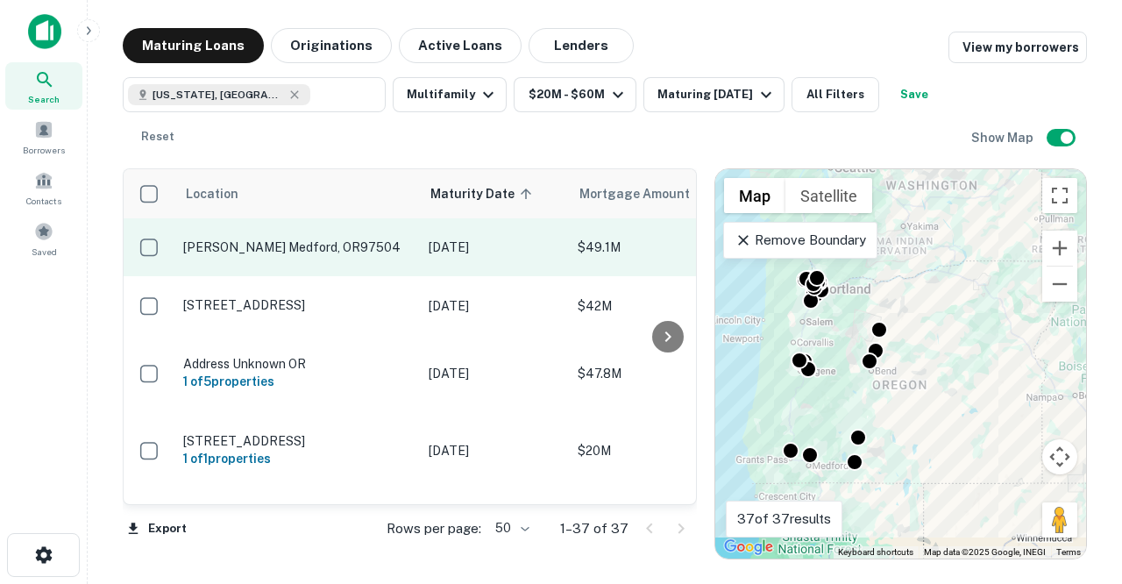
click at [354, 249] on p "[PERSON_NAME] Medford, OR97504" at bounding box center [297, 247] width 228 height 16
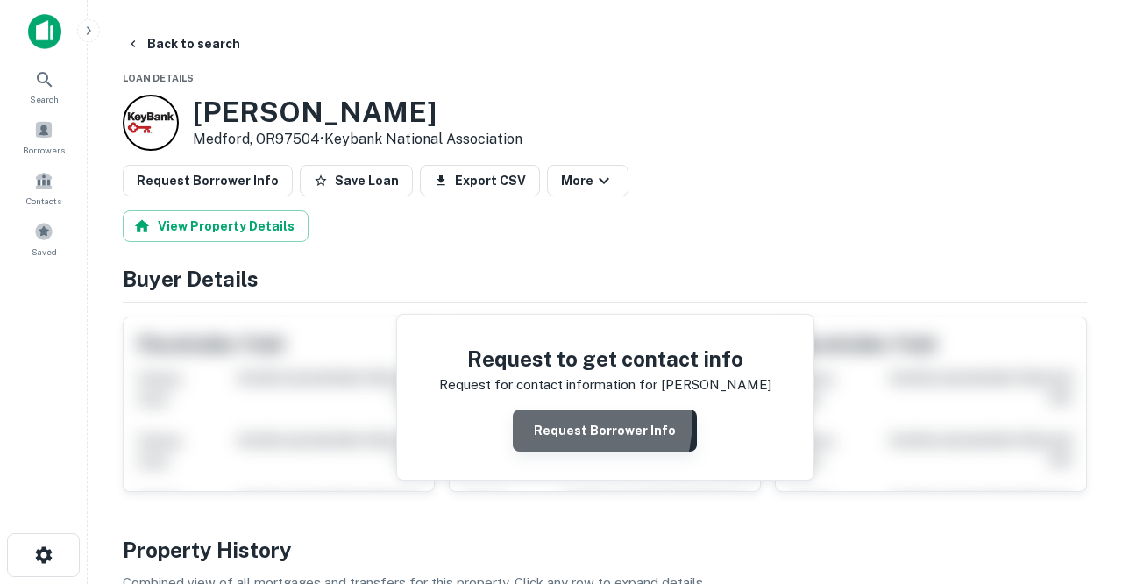
click at [548, 418] on button "Request Borrower Info" at bounding box center [605, 430] width 184 height 42
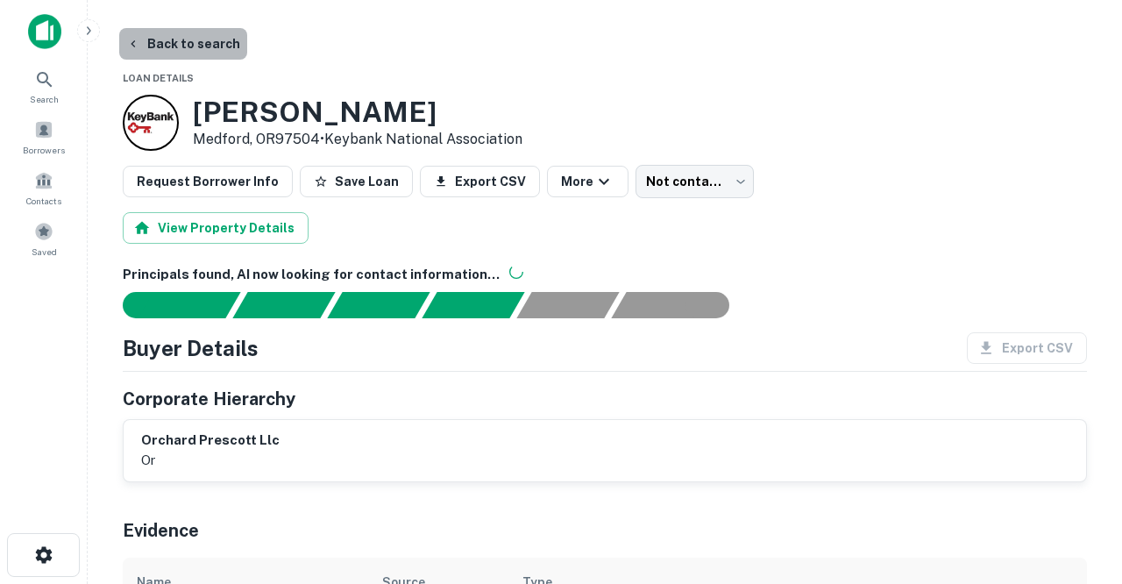
click at [205, 43] on button "Back to search" at bounding box center [183, 44] width 128 height 32
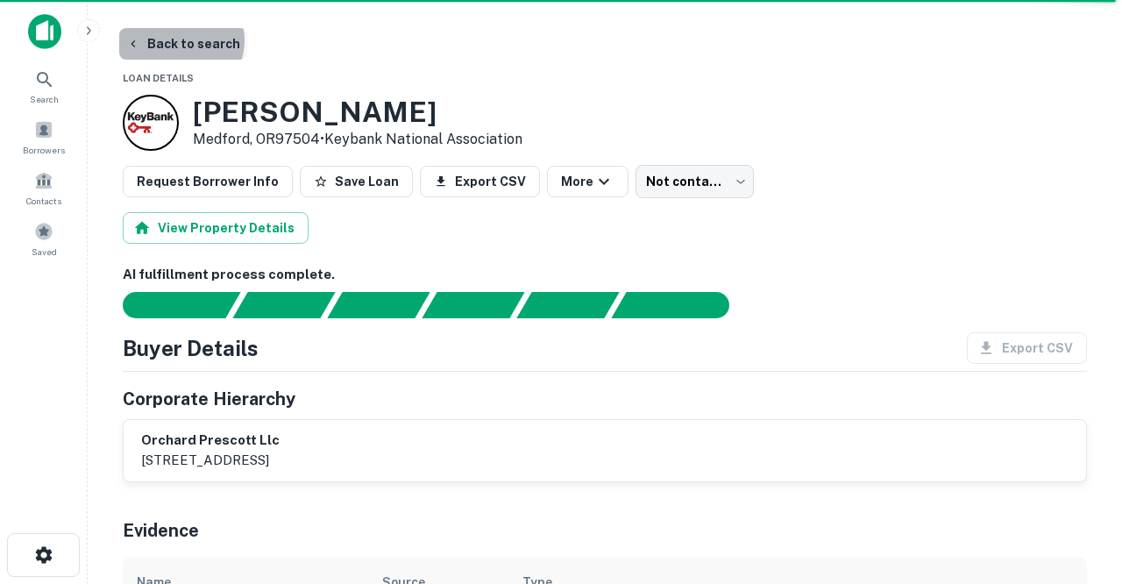
click at [181, 40] on button "Back to search" at bounding box center [183, 44] width 128 height 32
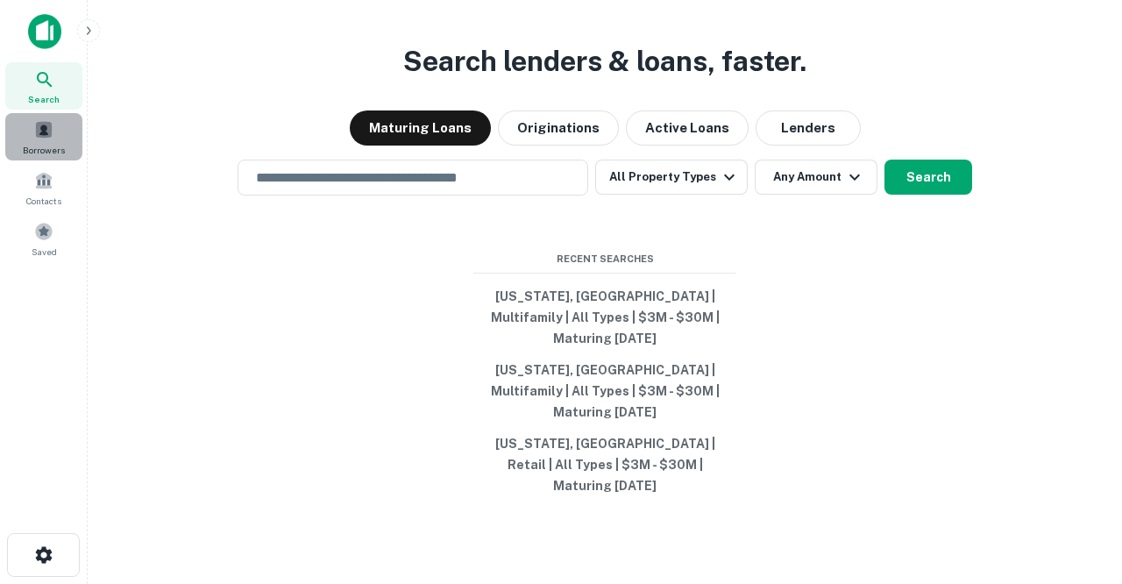
click at [36, 128] on span at bounding box center [43, 129] width 19 height 19
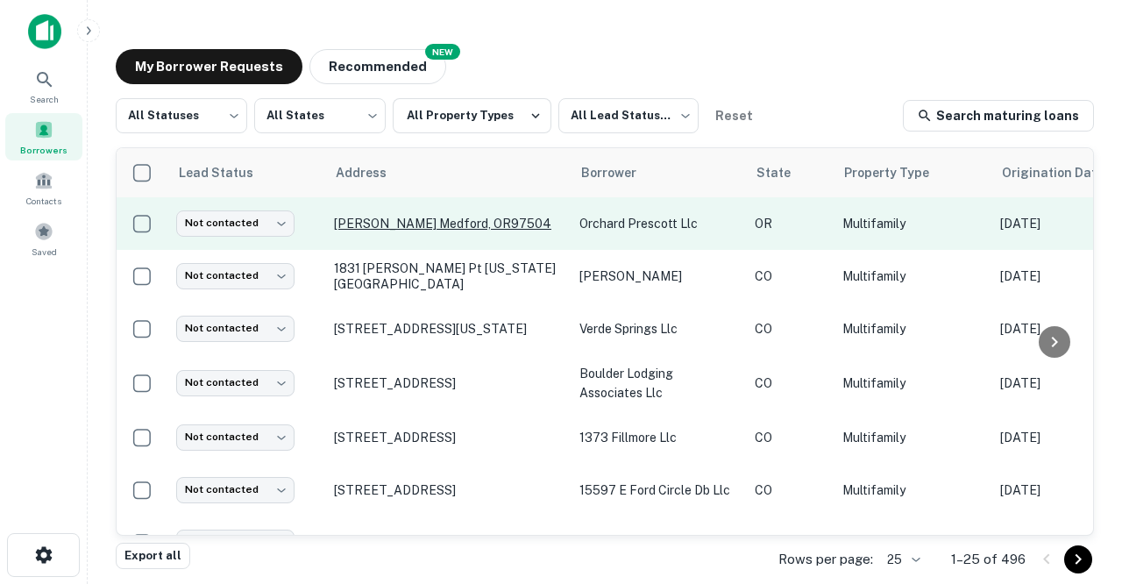
click at [361, 223] on p "[PERSON_NAME] Medford, OR97504" at bounding box center [448, 224] width 228 height 16
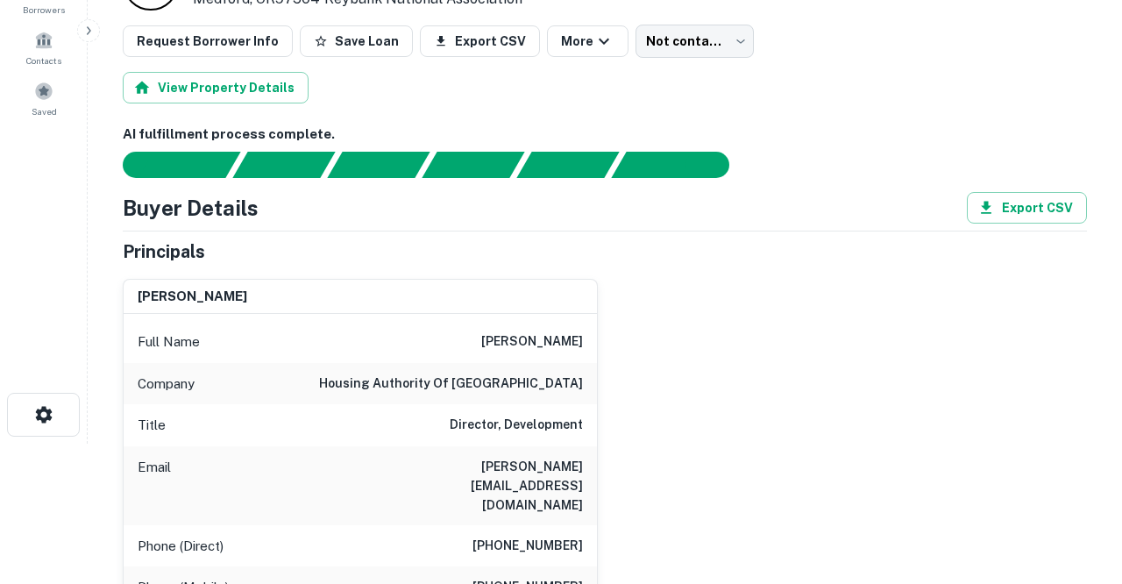
scroll to position [153, 0]
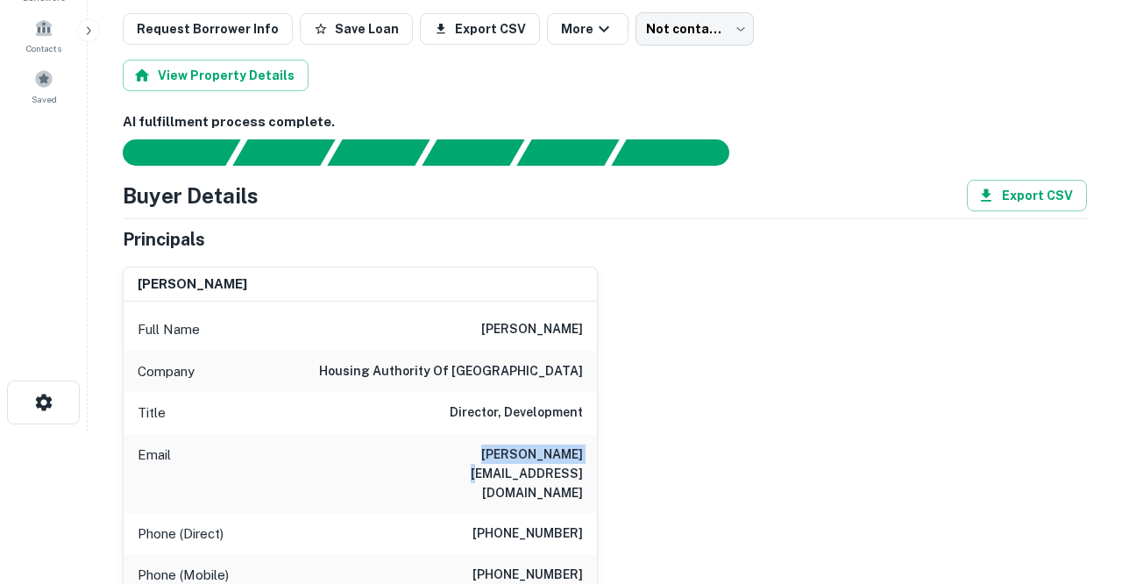
drag, startPoint x: 485, startPoint y: 451, endPoint x: 591, endPoint y: 451, distance: 106.1
click at [591, 451] on div "Email [PERSON_NAME][EMAIL_ADDRESS][DOMAIN_NAME]" at bounding box center [360, 473] width 473 height 79
copy h6 "[PERSON_NAME][EMAIL_ADDRESS][DOMAIN_NAME]"
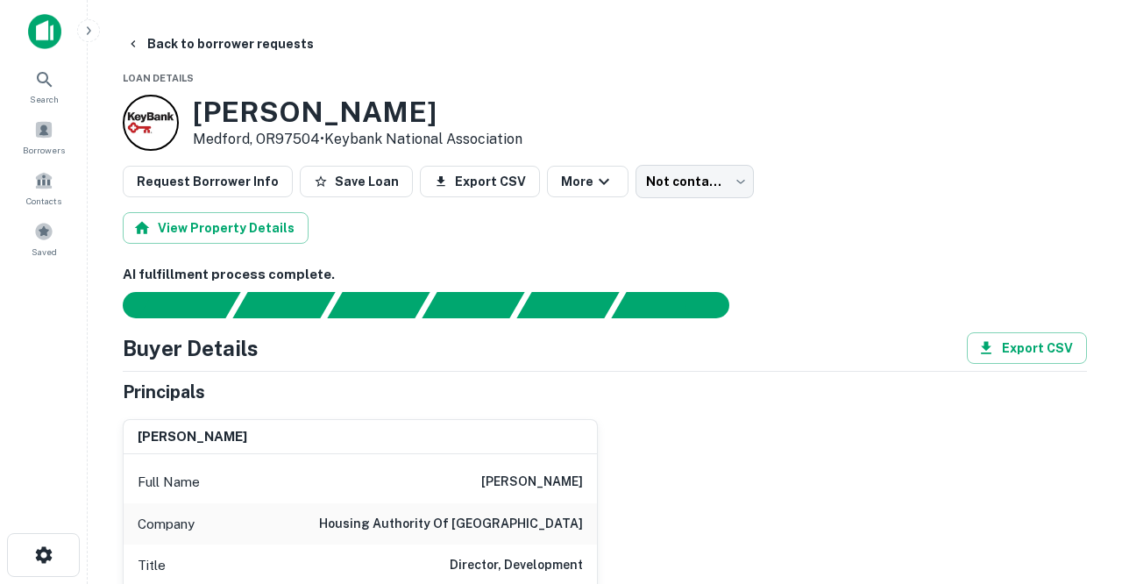
scroll to position [0, 0]
